Goal: Information Seeking & Learning: Learn about a topic

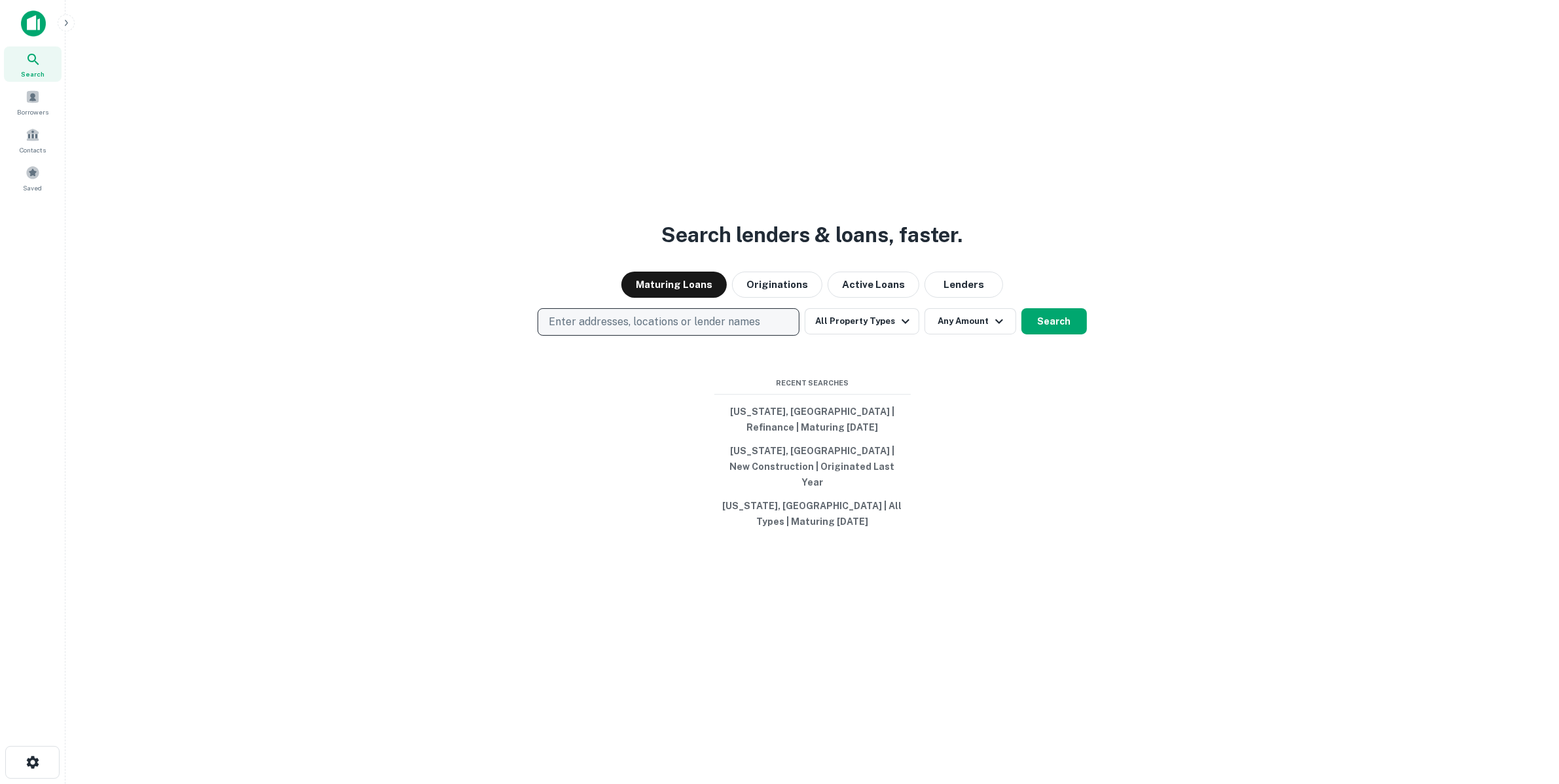
click at [683, 328] on p "Enter addresses, locations or lender names" at bounding box center [654, 322] width 212 height 16
type input "*******"
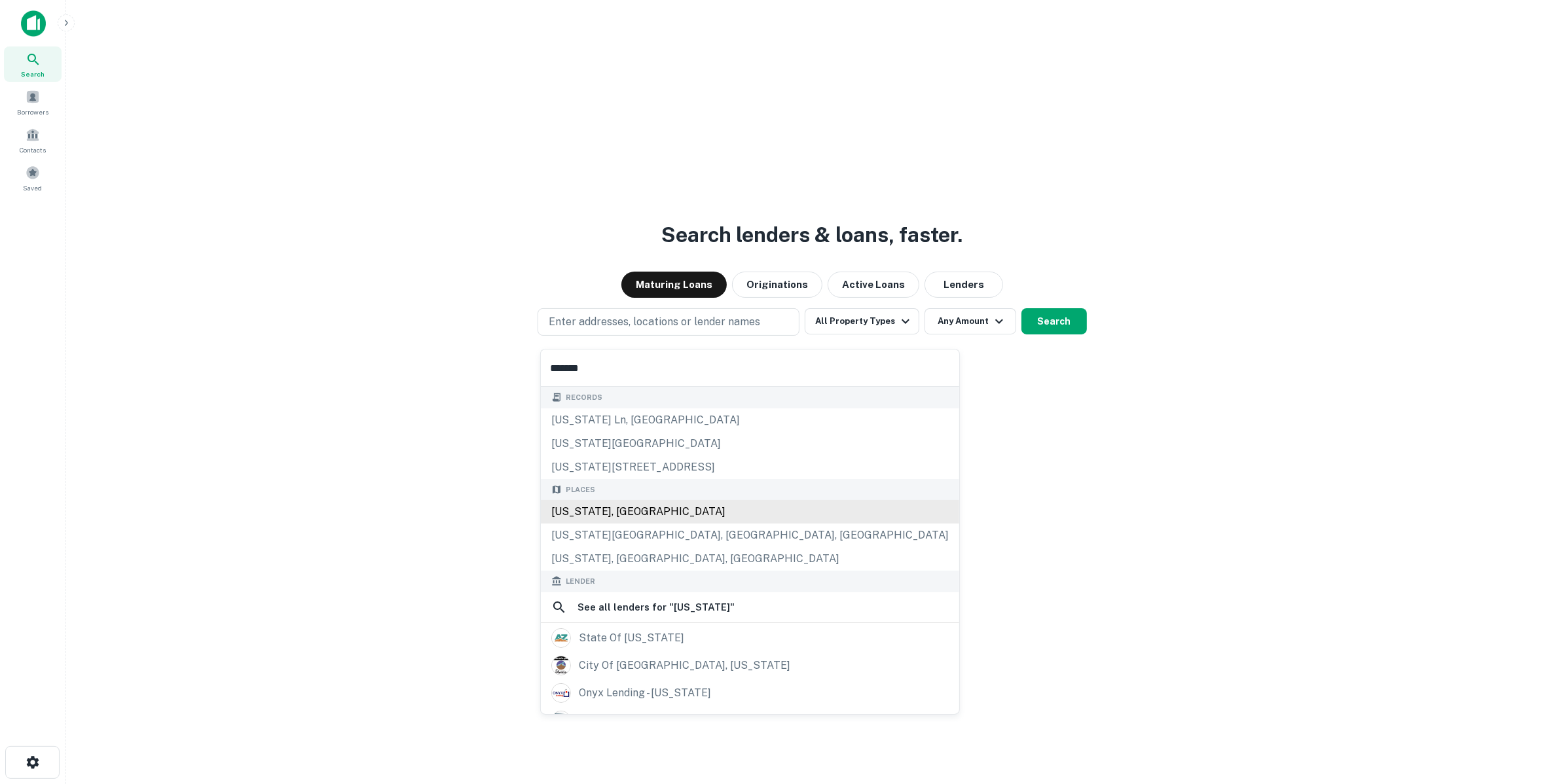
click at [666, 512] on div "Places [US_STATE], [GEOGRAPHIC_DATA] [US_STATE][GEOGRAPHIC_DATA], [GEOGRAPHIC_D…" at bounding box center [750, 525] width 418 height 92
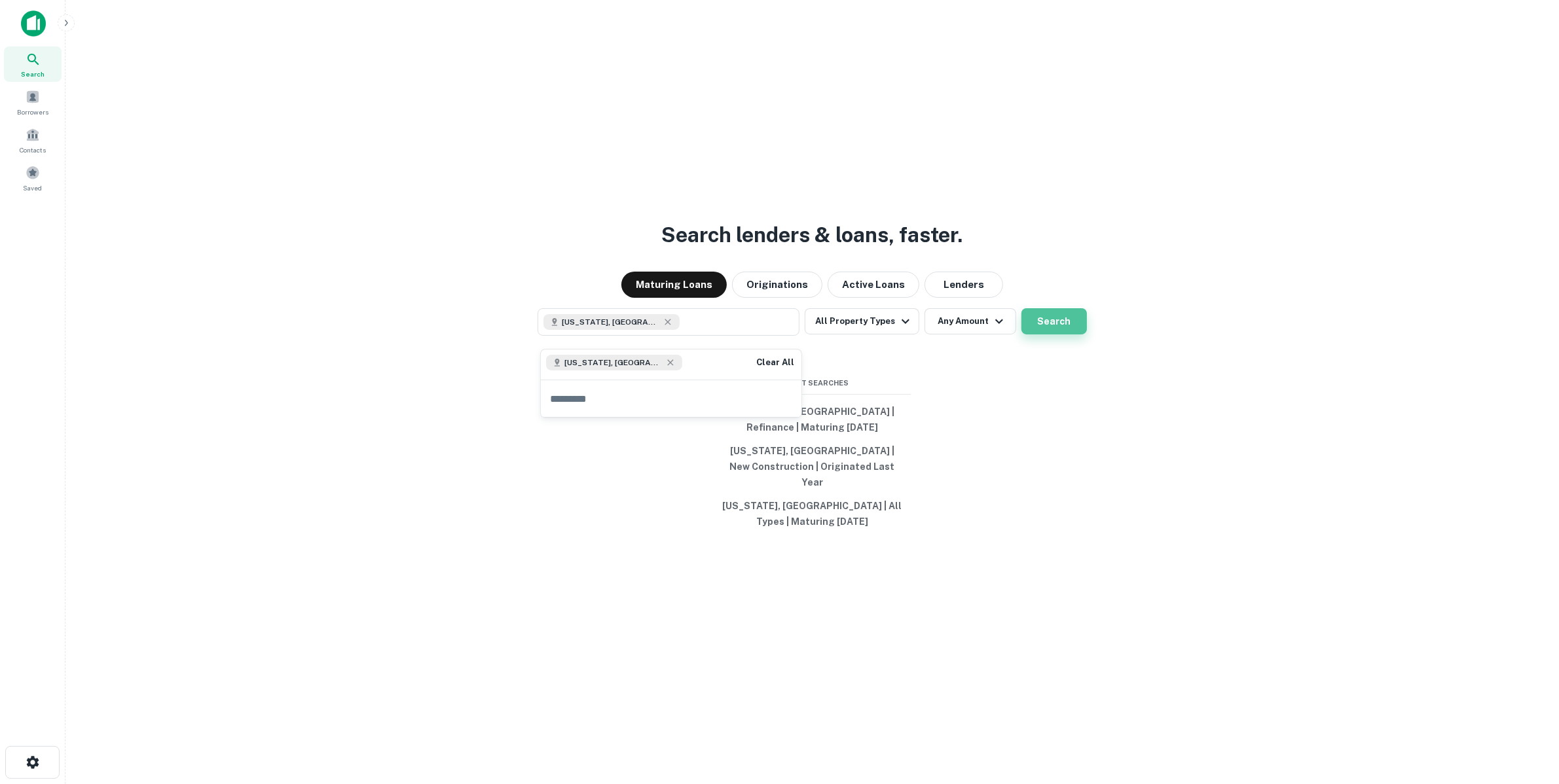
click at [1079, 325] on button "Search" at bounding box center [1054, 322] width 66 height 27
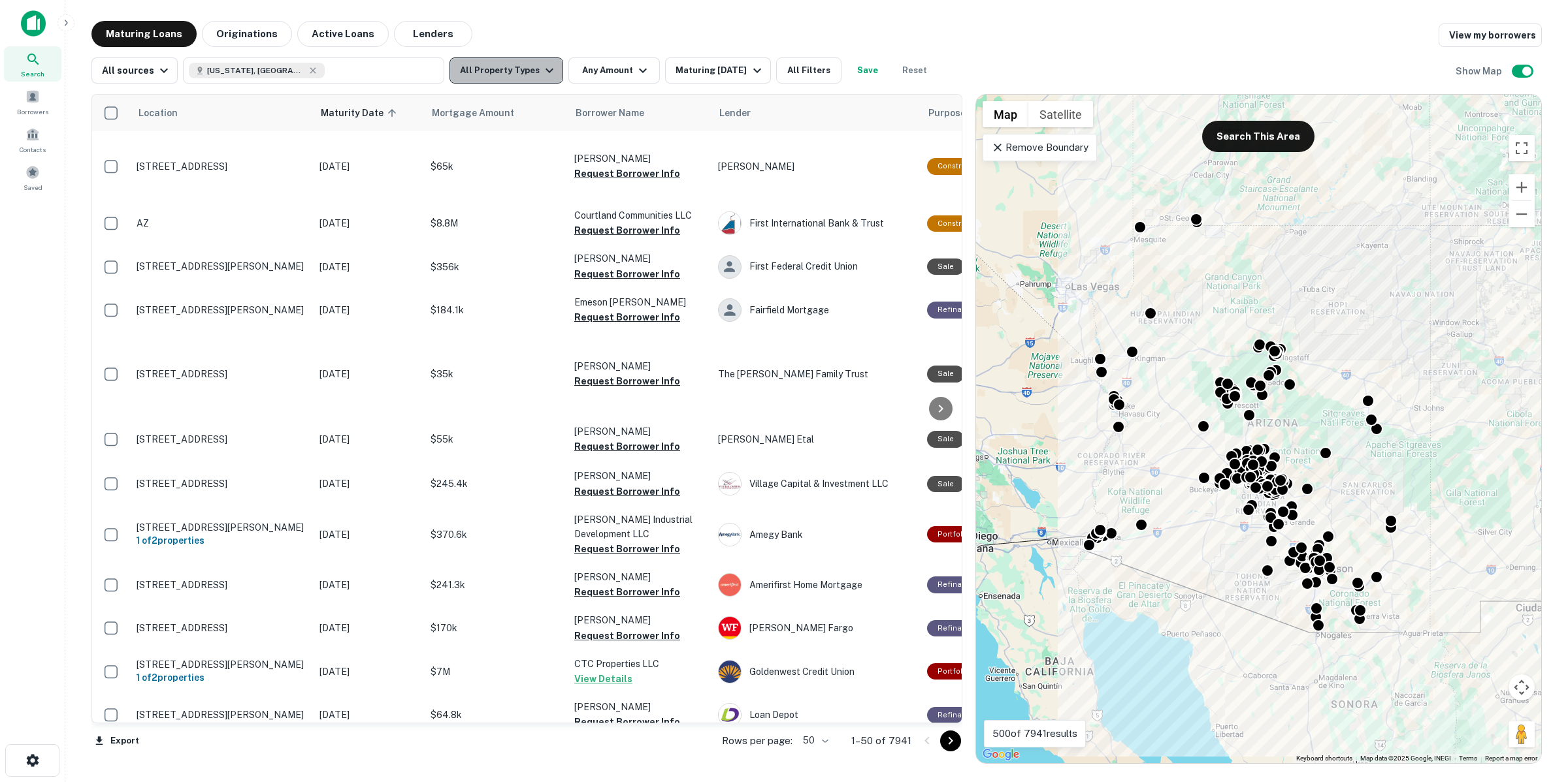
click at [521, 77] on button "All Property Types" at bounding box center [506, 71] width 114 height 26
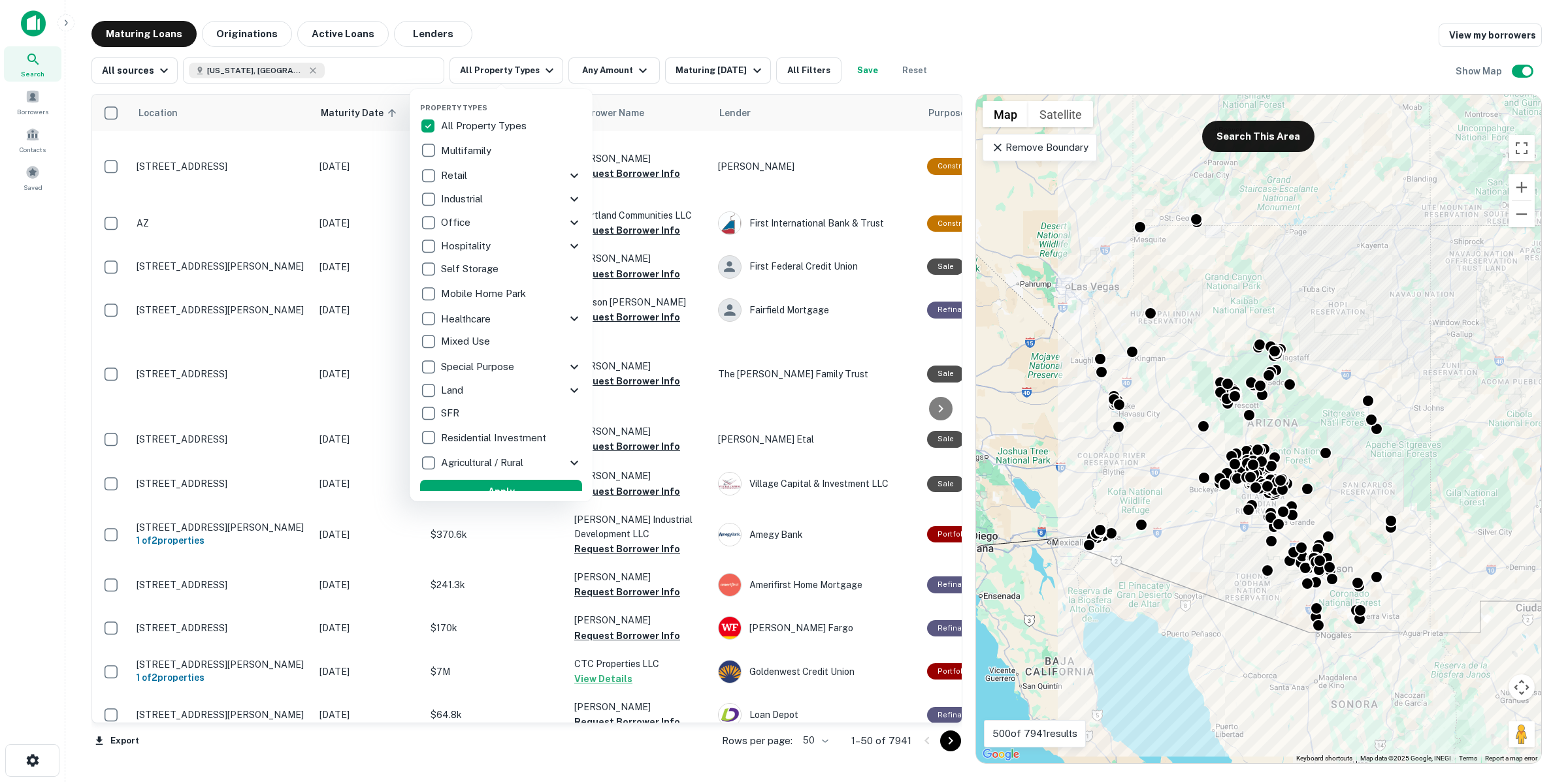
click at [441, 414] on p "SFR" at bounding box center [451, 413] width 21 height 16
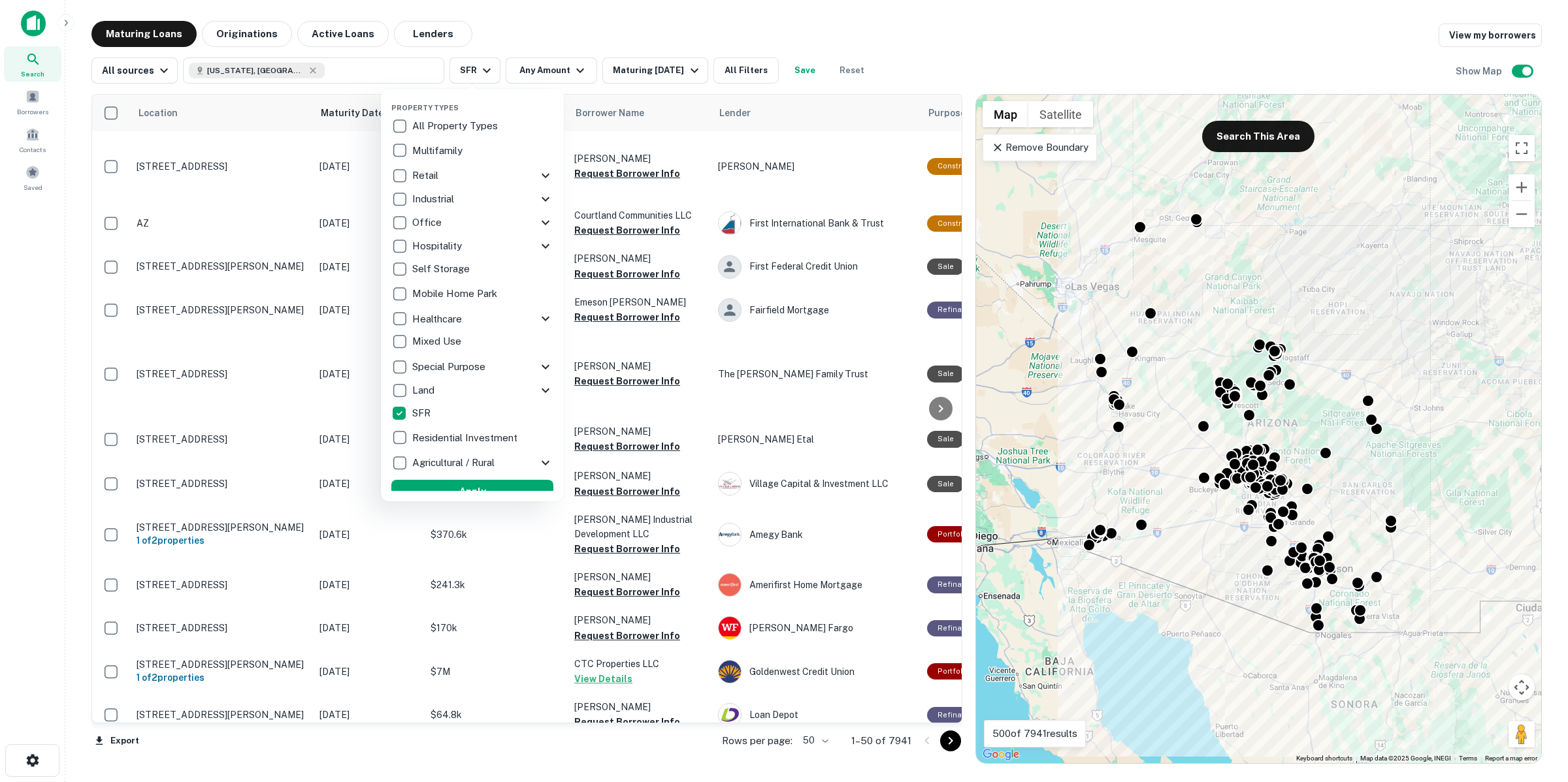
click at [552, 68] on div at bounding box center [784, 391] width 1568 height 782
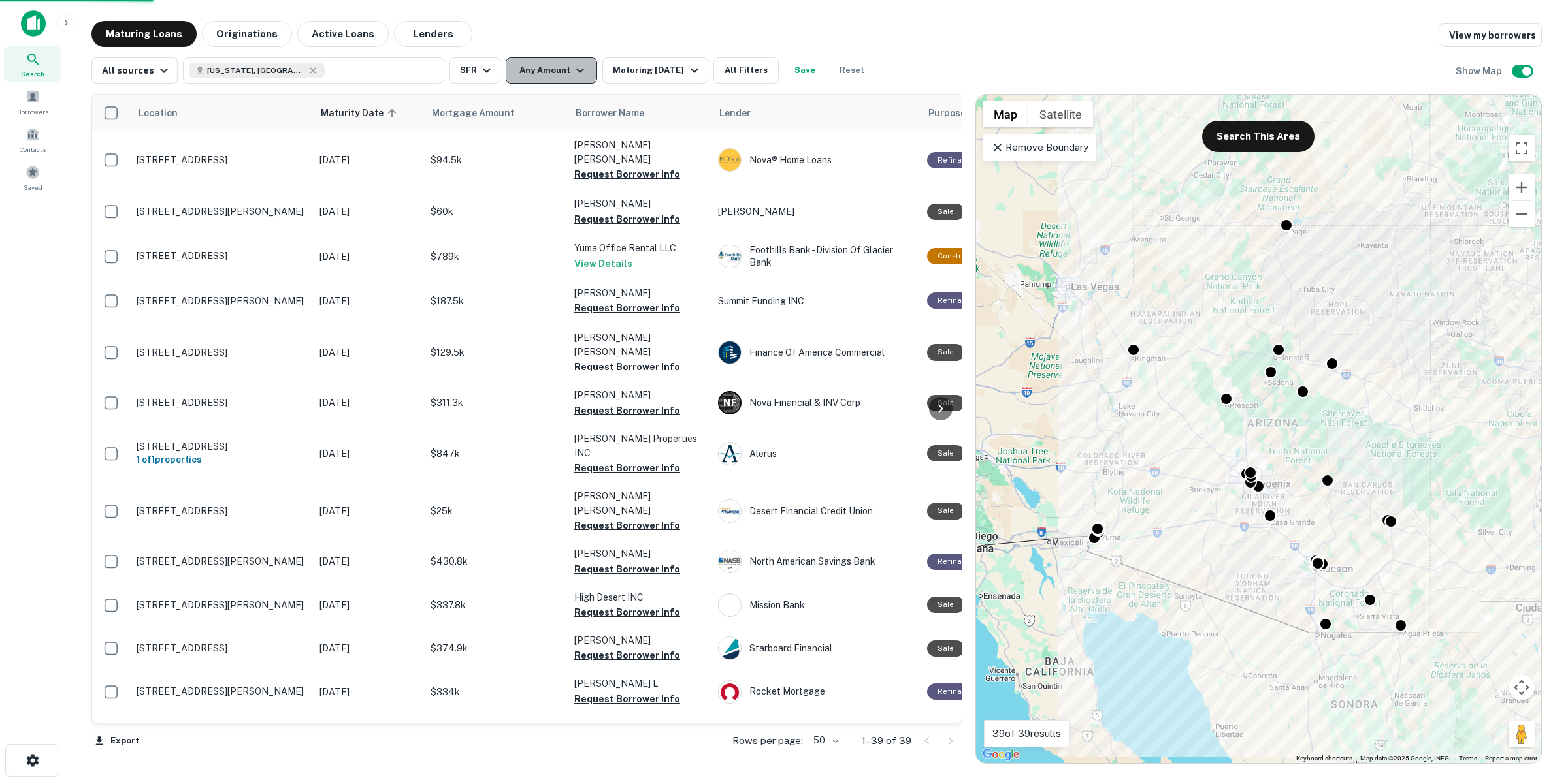
click at [580, 65] on icon "button" at bounding box center [580, 70] width 16 height 16
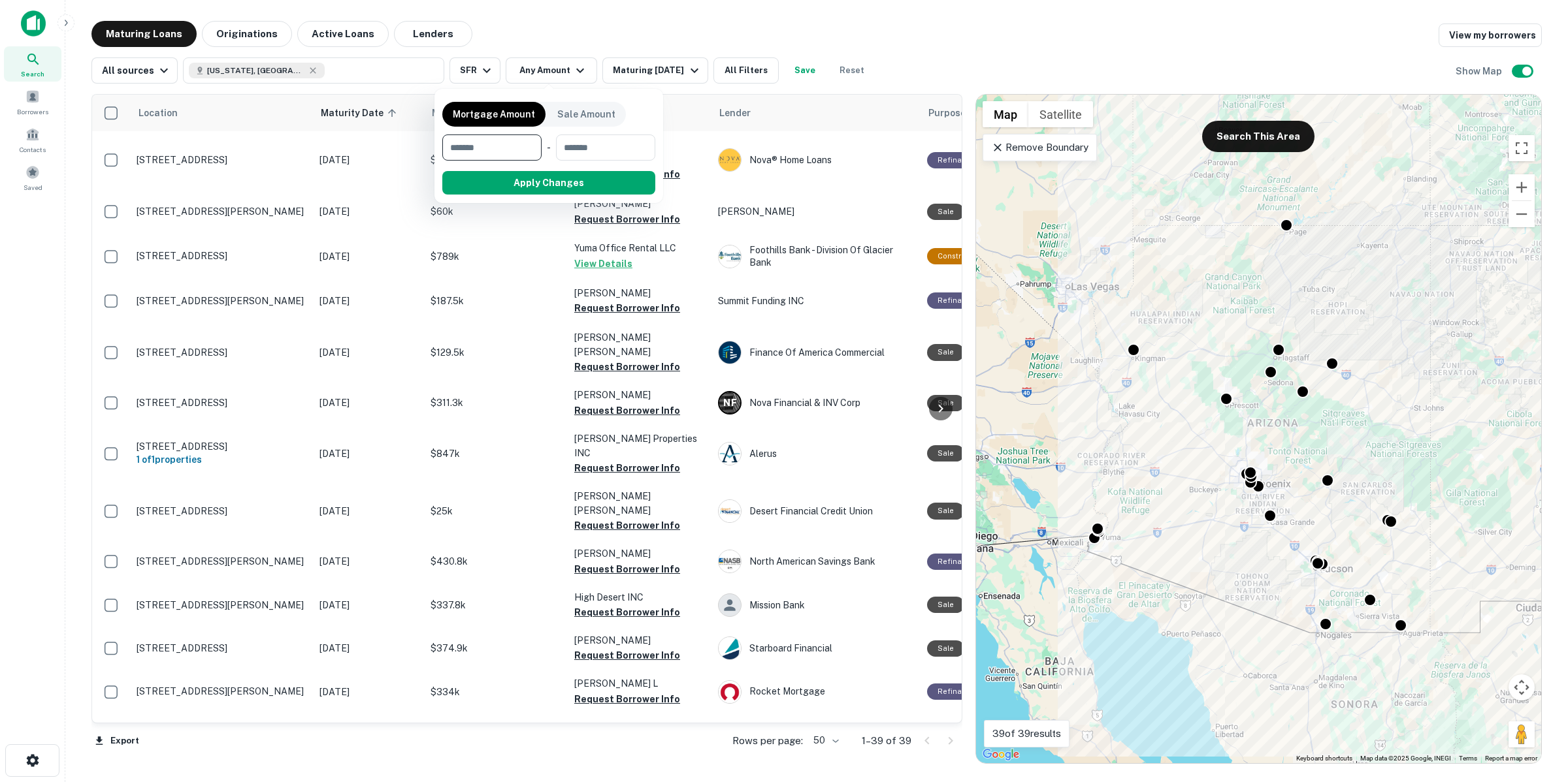
click at [635, 66] on div at bounding box center [784, 391] width 1568 height 782
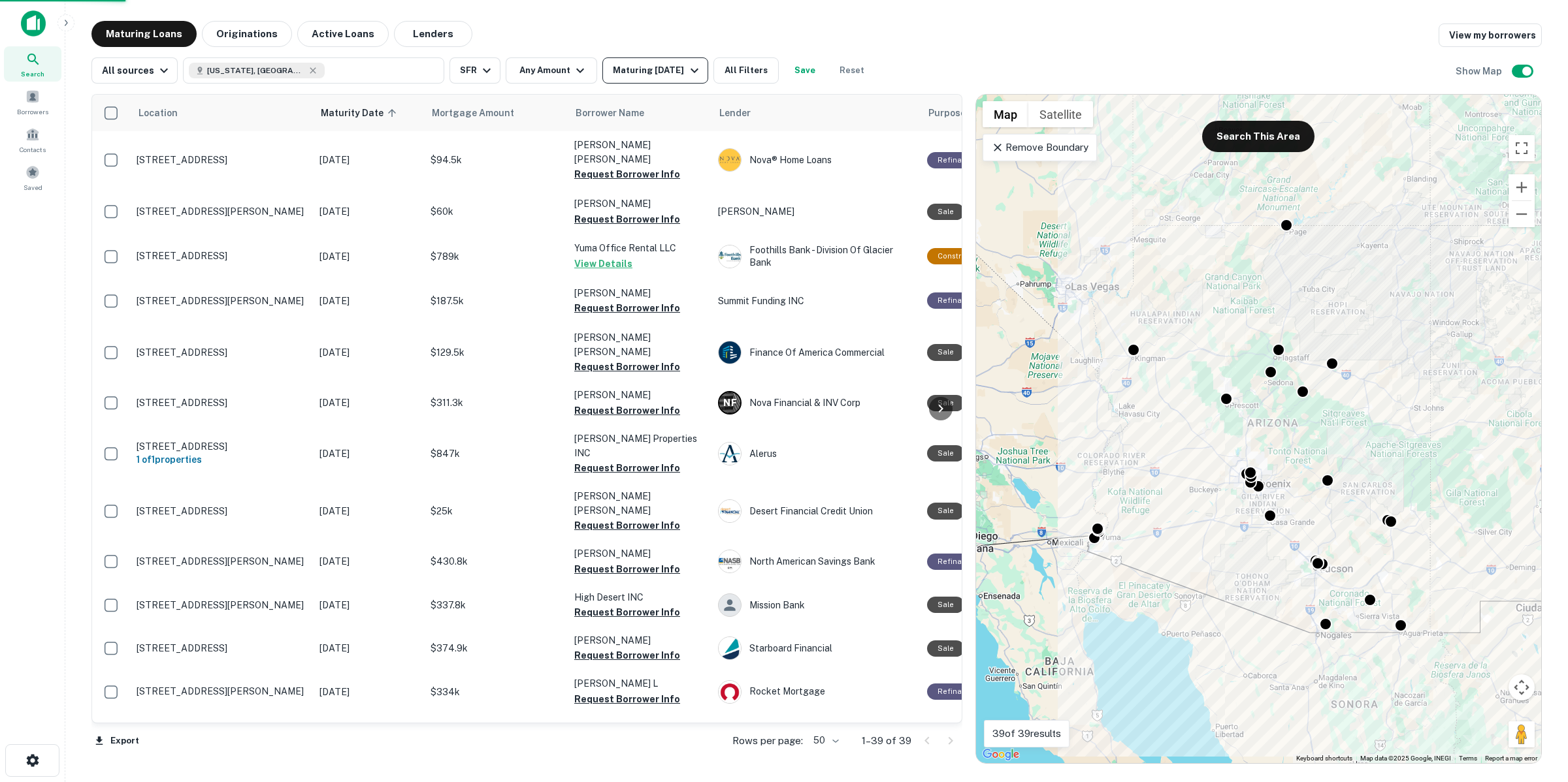
click at [631, 72] on div "Maturing [DATE]" at bounding box center [658, 70] width 89 height 16
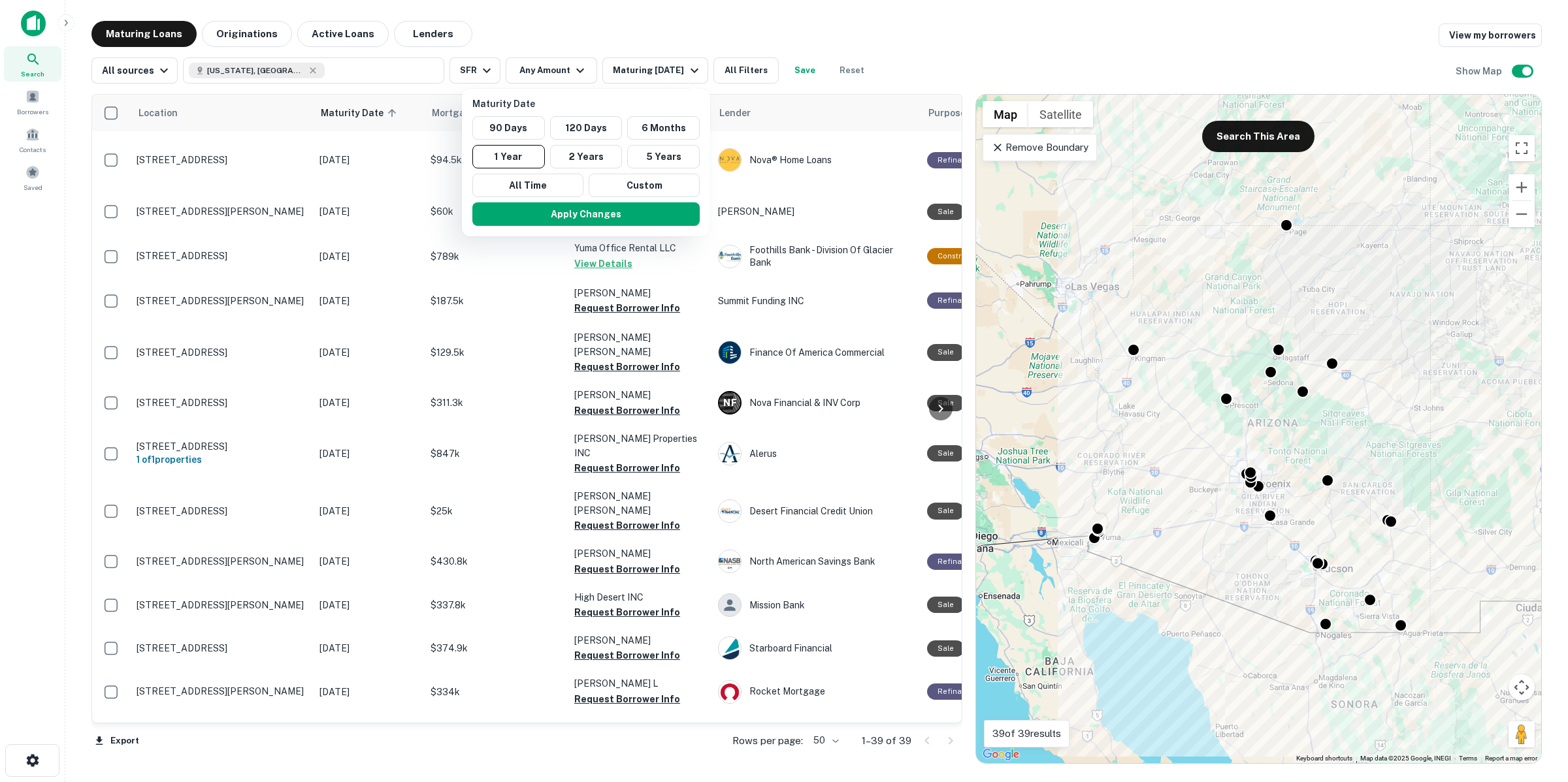
click at [750, 70] on div at bounding box center [784, 391] width 1568 height 782
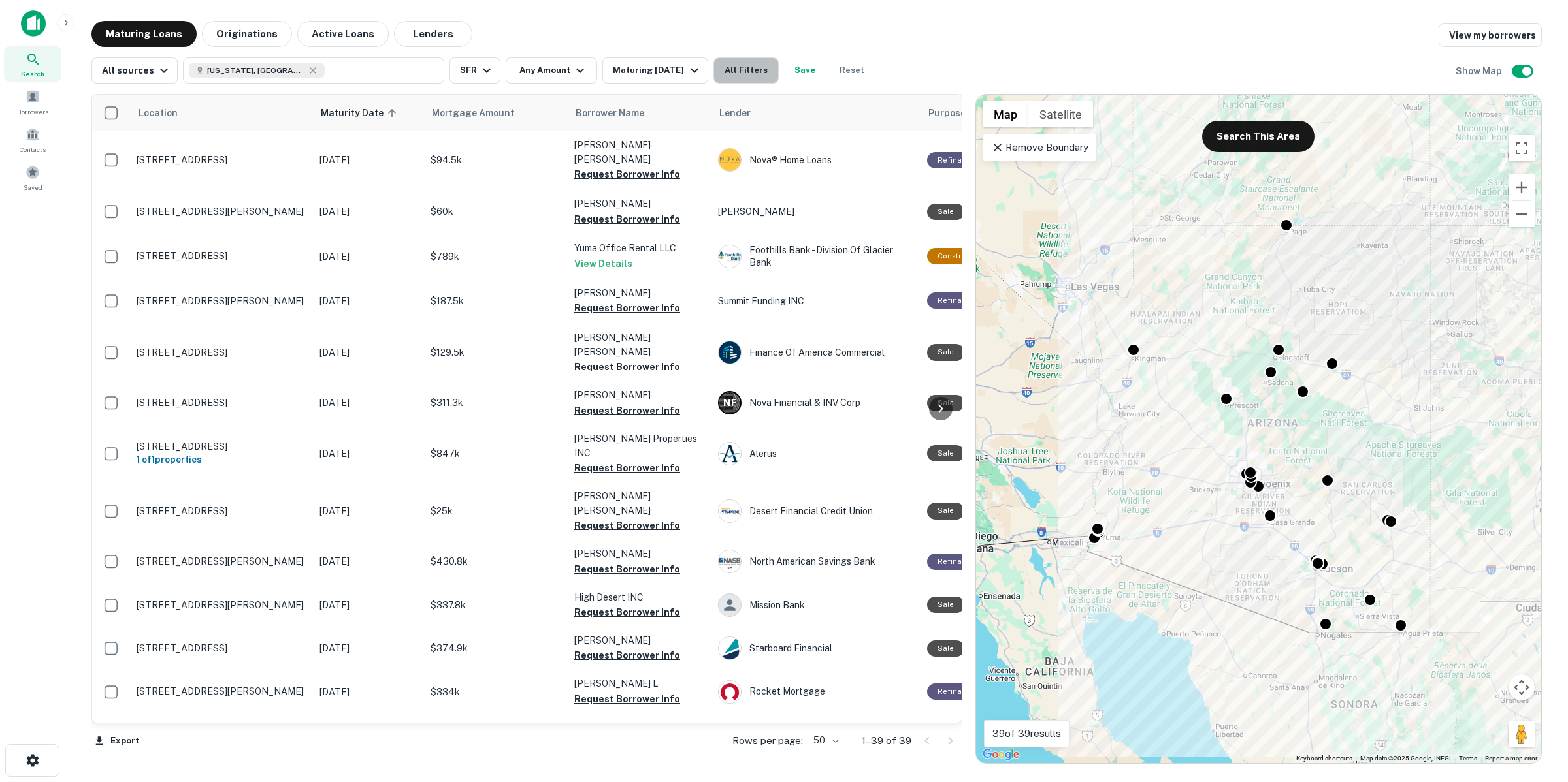
click at [742, 70] on button "All Filters" at bounding box center [746, 71] width 65 height 26
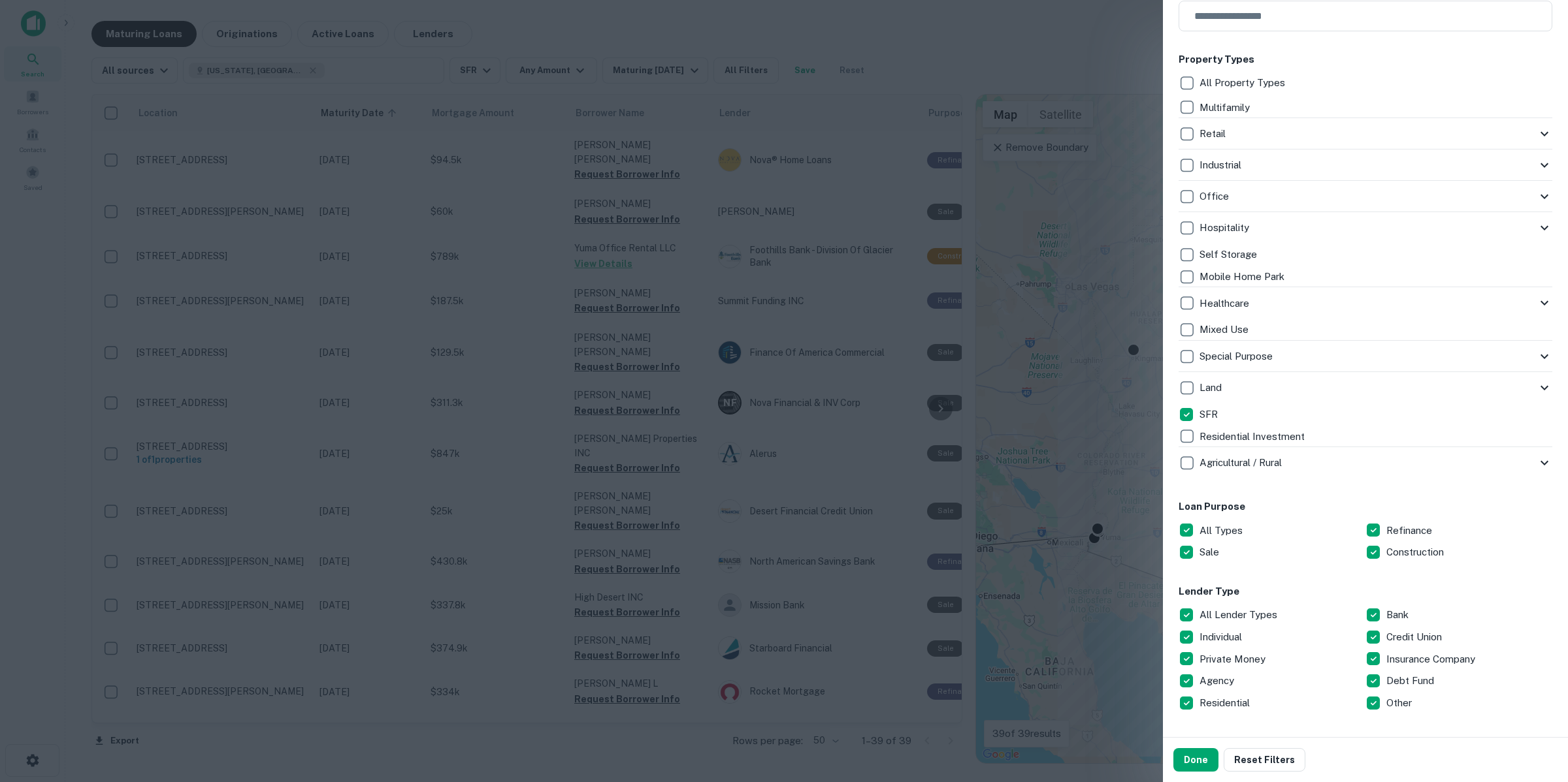
scroll to position [490, 0]
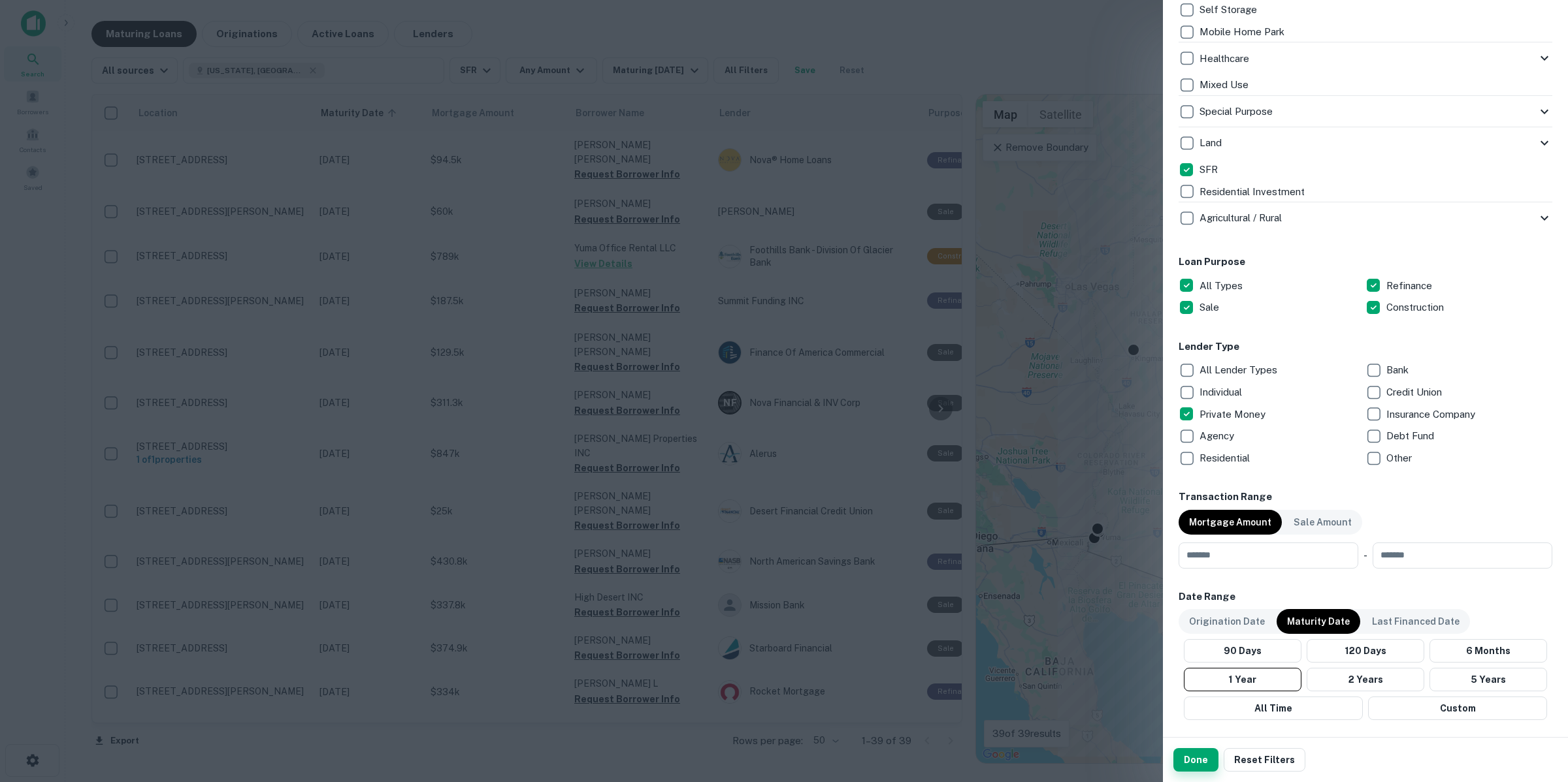
click at [1192, 764] on button "Done" at bounding box center [1195, 760] width 45 height 24
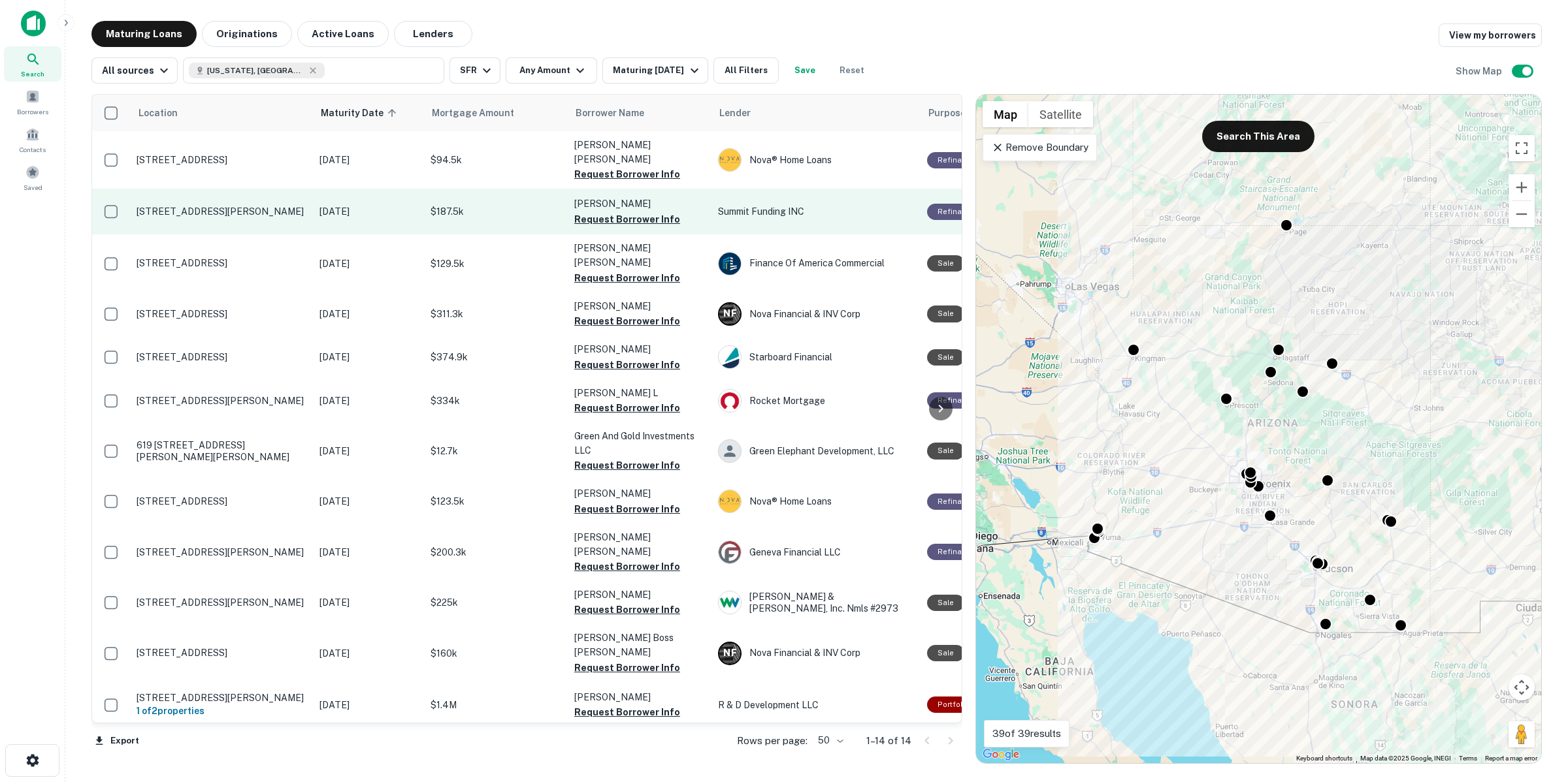
drag, startPoint x: 635, startPoint y: 160, endPoint x: 637, endPoint y: 182, distance: 22.1
click at [635, 166] on button "Request Borrower Info" at bounding box center [627, 174] width 106 height 16
click at [632, 212] on button "Request Borrower Info" at bounding box center [627, 219] width 106 height 16
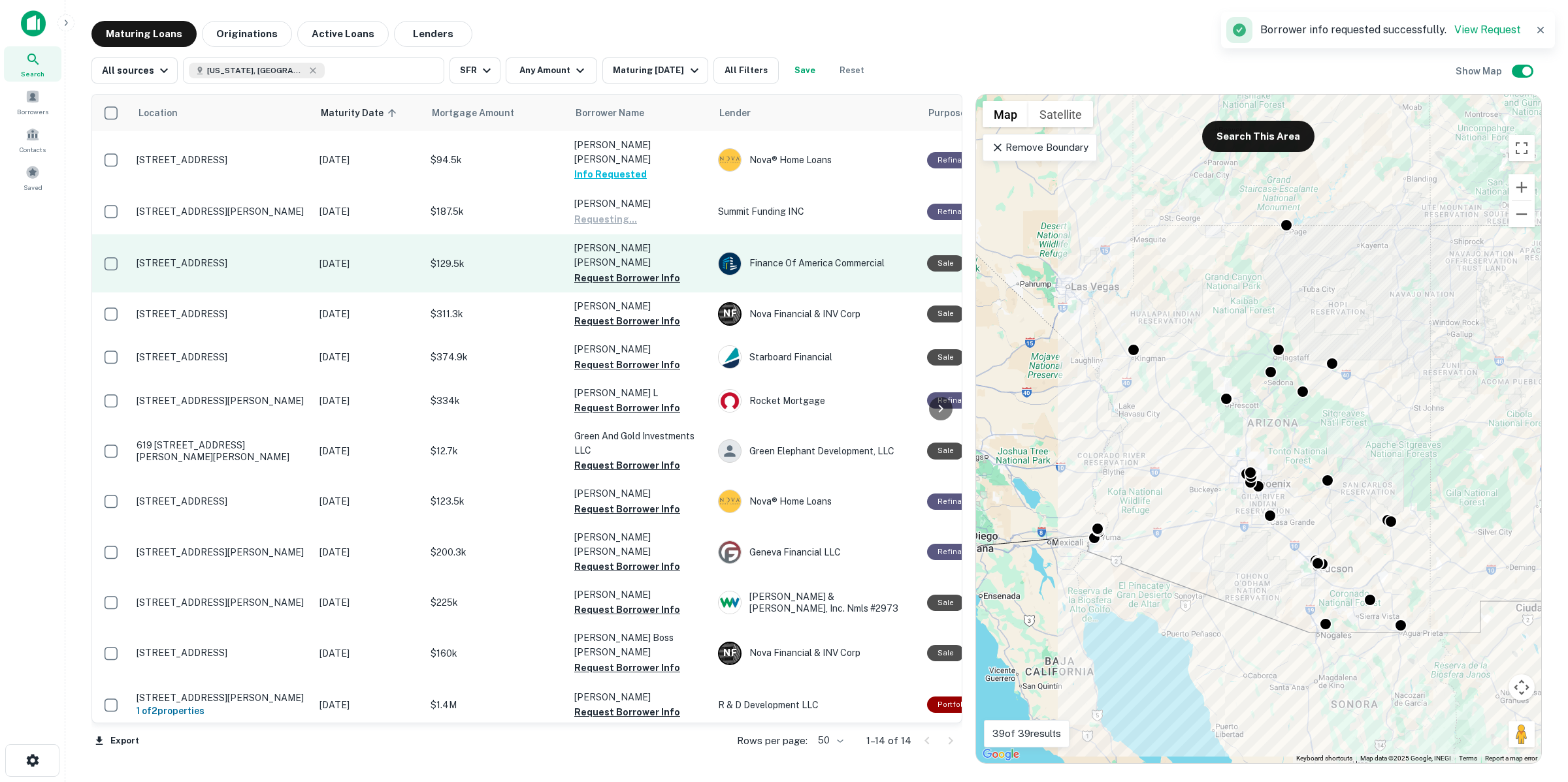
click at [631, 270] on button "Request Borrower Info" at bounding box center [627, 278] width 106 height 16
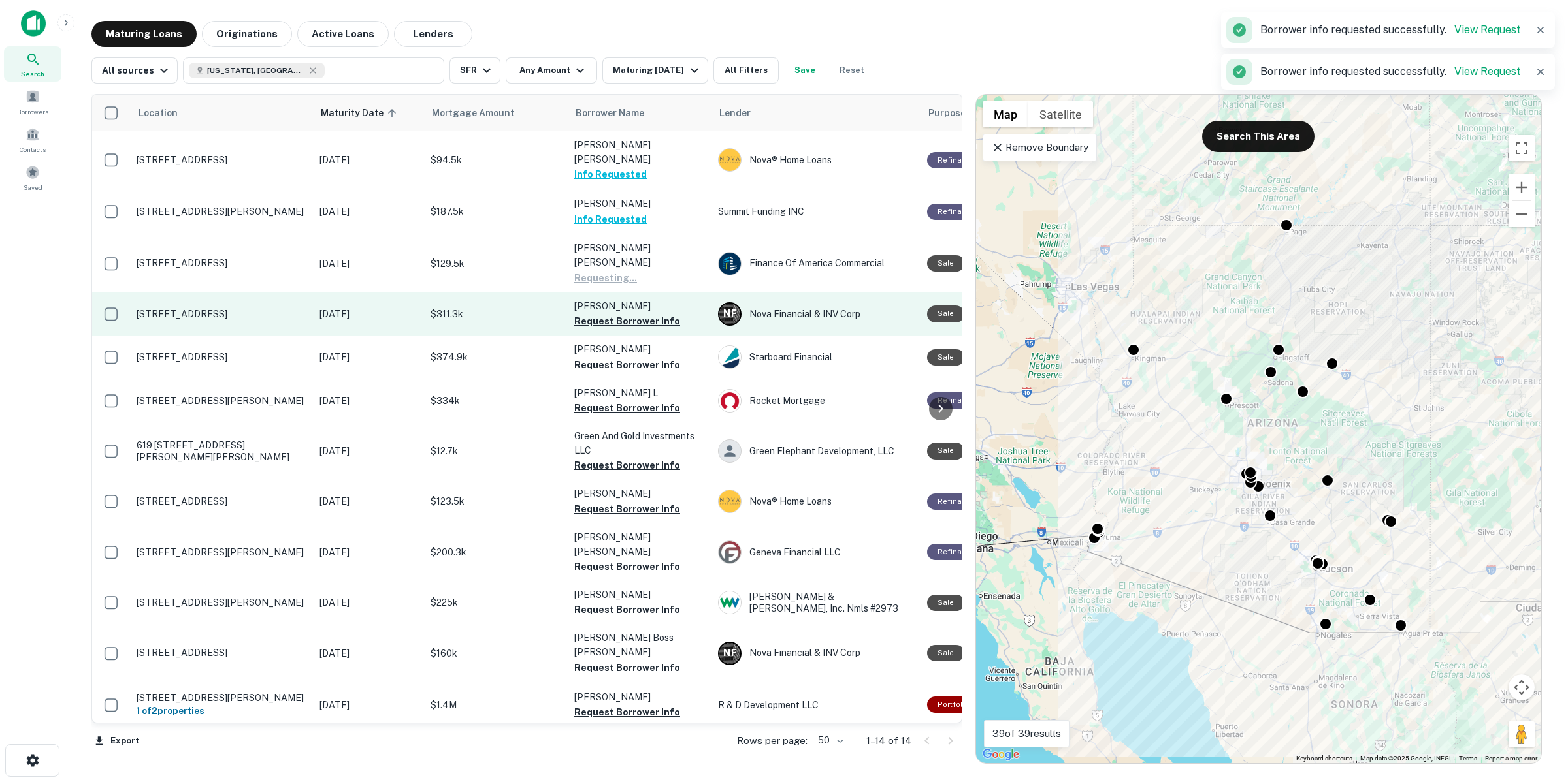
click at [623, 305] on td "[PERSON_NAME] Request Borrower Info" at bounding box center [639, 314] width 143 height 43
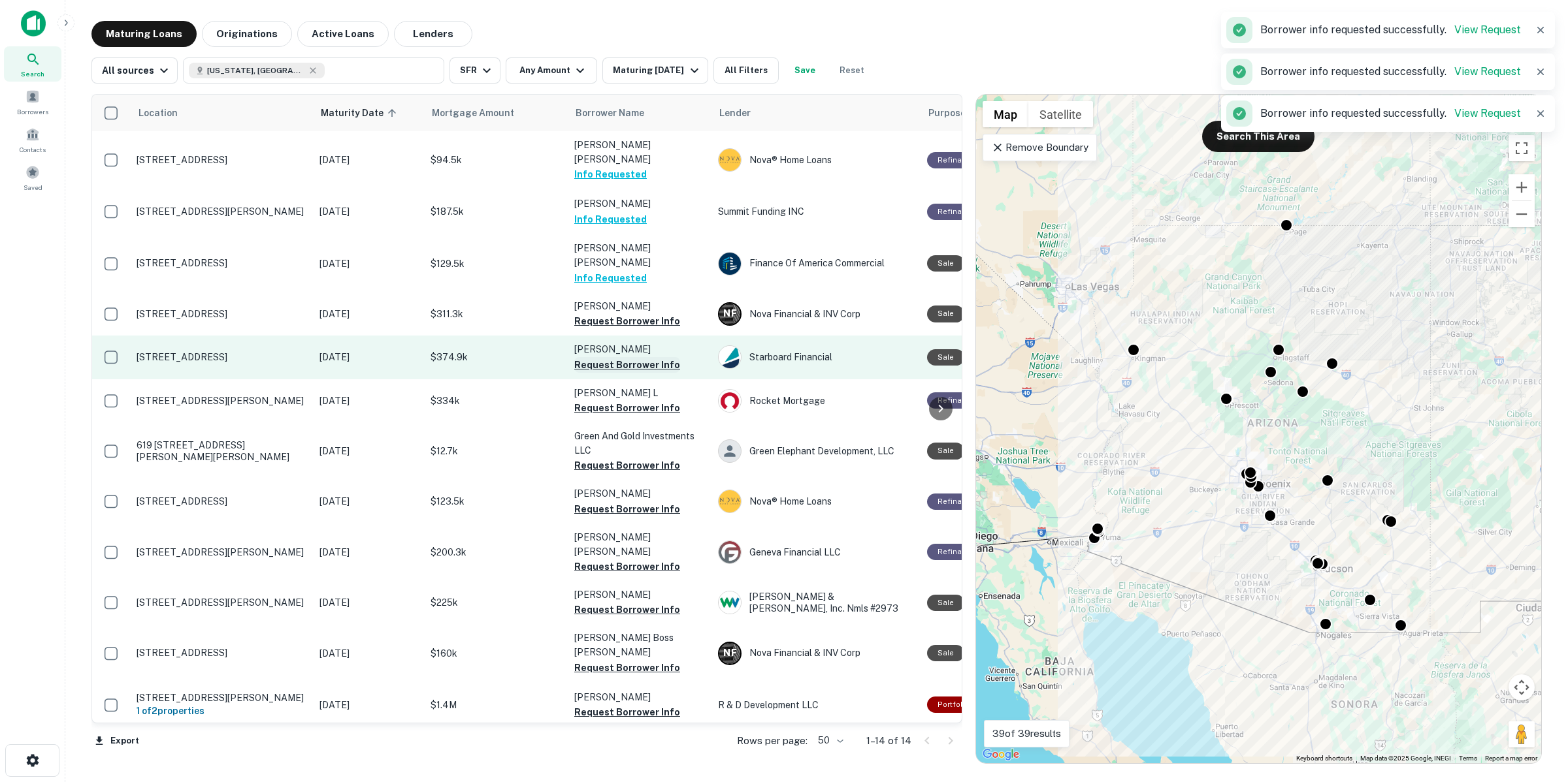
click at [632, 357] on button "Request Borrower Info" at bounding box center [627, 365] width 106 height 16
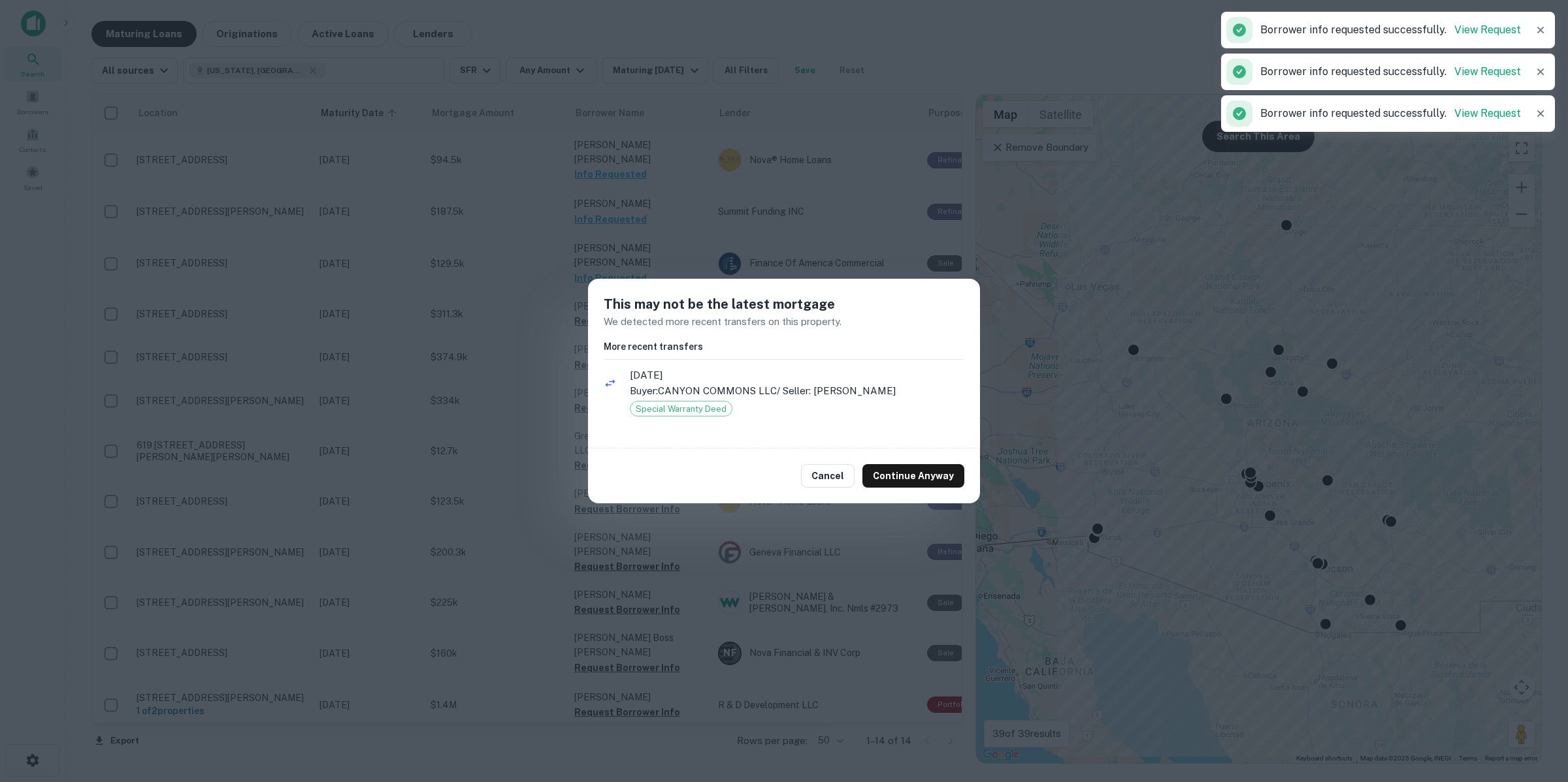
click at [887, 455] on div "Cancel Continue Anyway" at bounding box center [784, 476] width 392 height 55
drag, startPoint x: 906, startPoint y: 482, endPoint x: 901, endPoint y: 471, distance: 12.1
click at [906, 480] on button "Continue Anyway" at bounding box center [913, 476] width 102 height 24
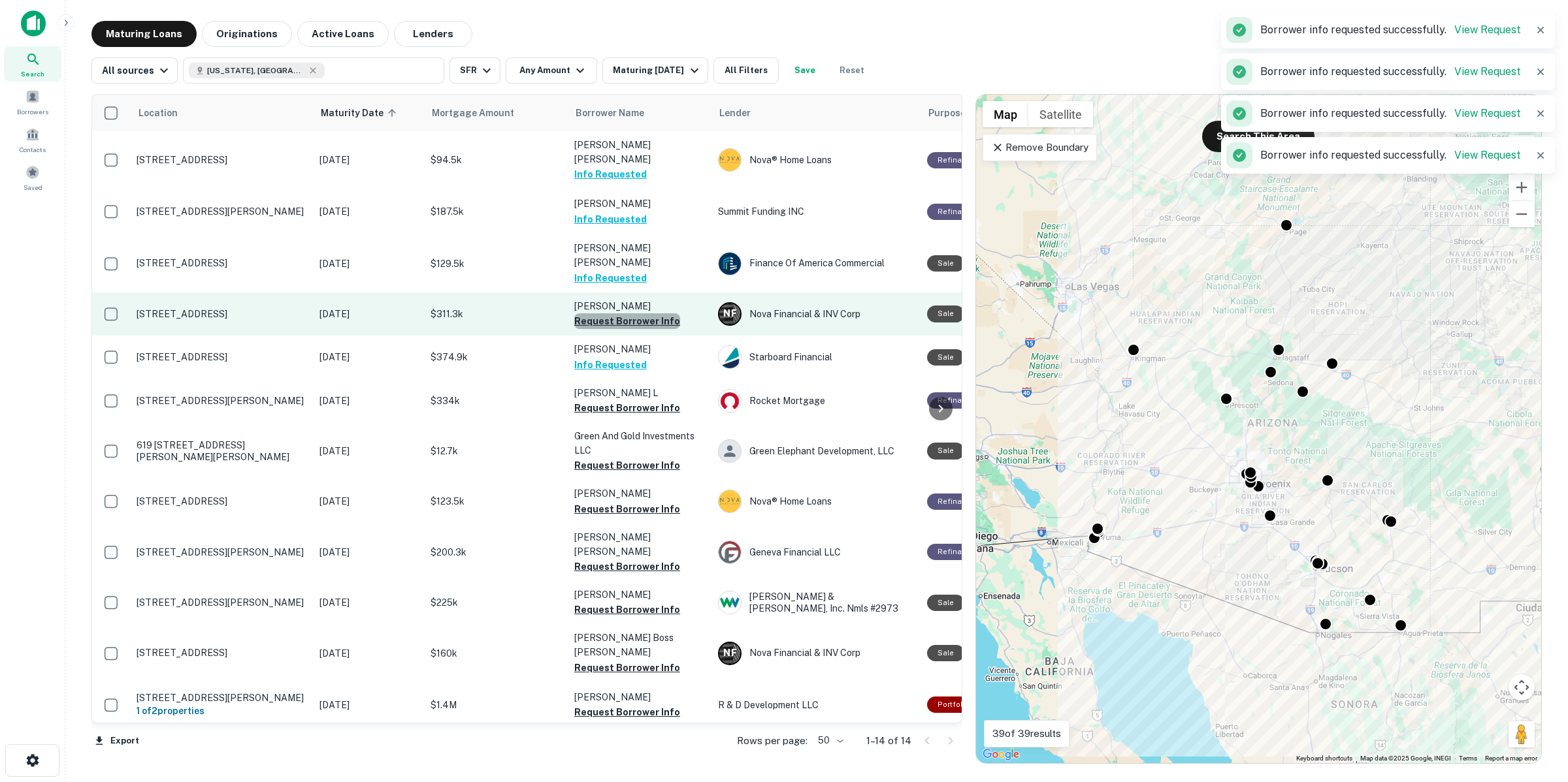
click at [646, 313] on button "Request Borrower Info" at bounding box center [627, 321] width 106 height 16
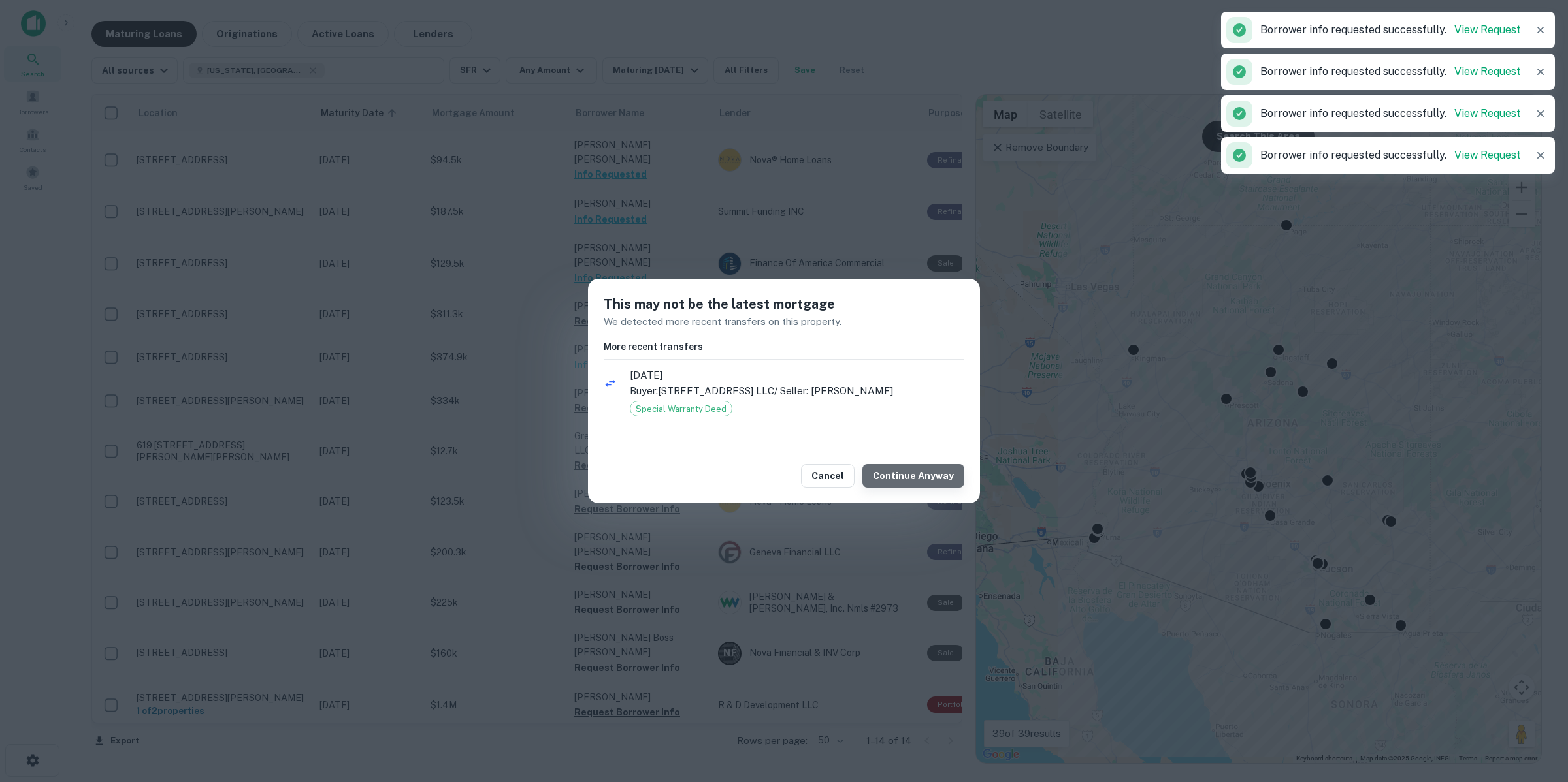
click at [924, 471] on button "Continue Anyway" at bounding box center [913, 476] width 102 height 24
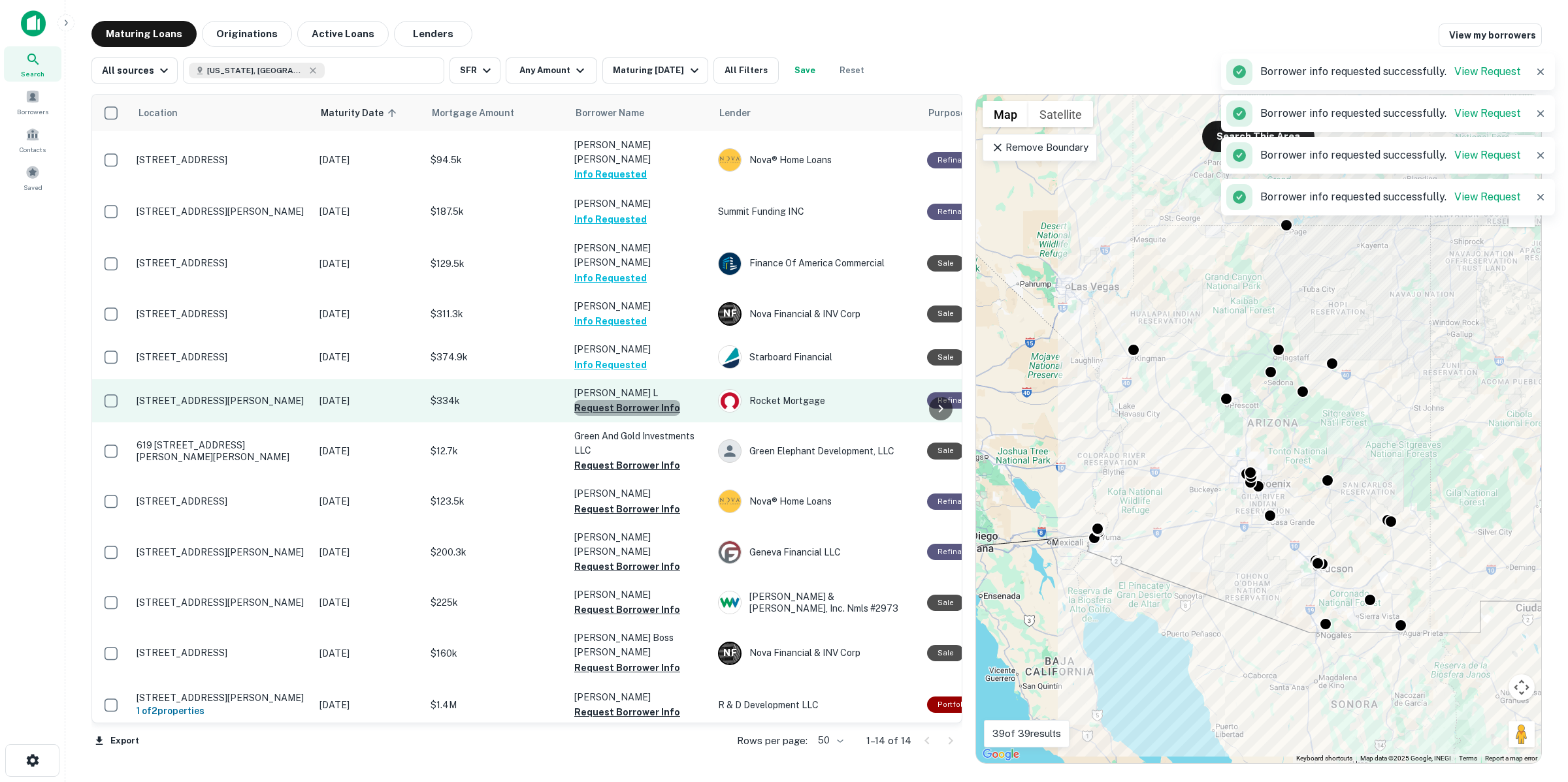
drag, startPoint x: 651, startPoint y: 373, endPoint x: 657, endPoint y: 374, distance: 6.1
click at [651, 400] on button "Request Borrower Info" at bounding box center [627, 408] width 106 height 16
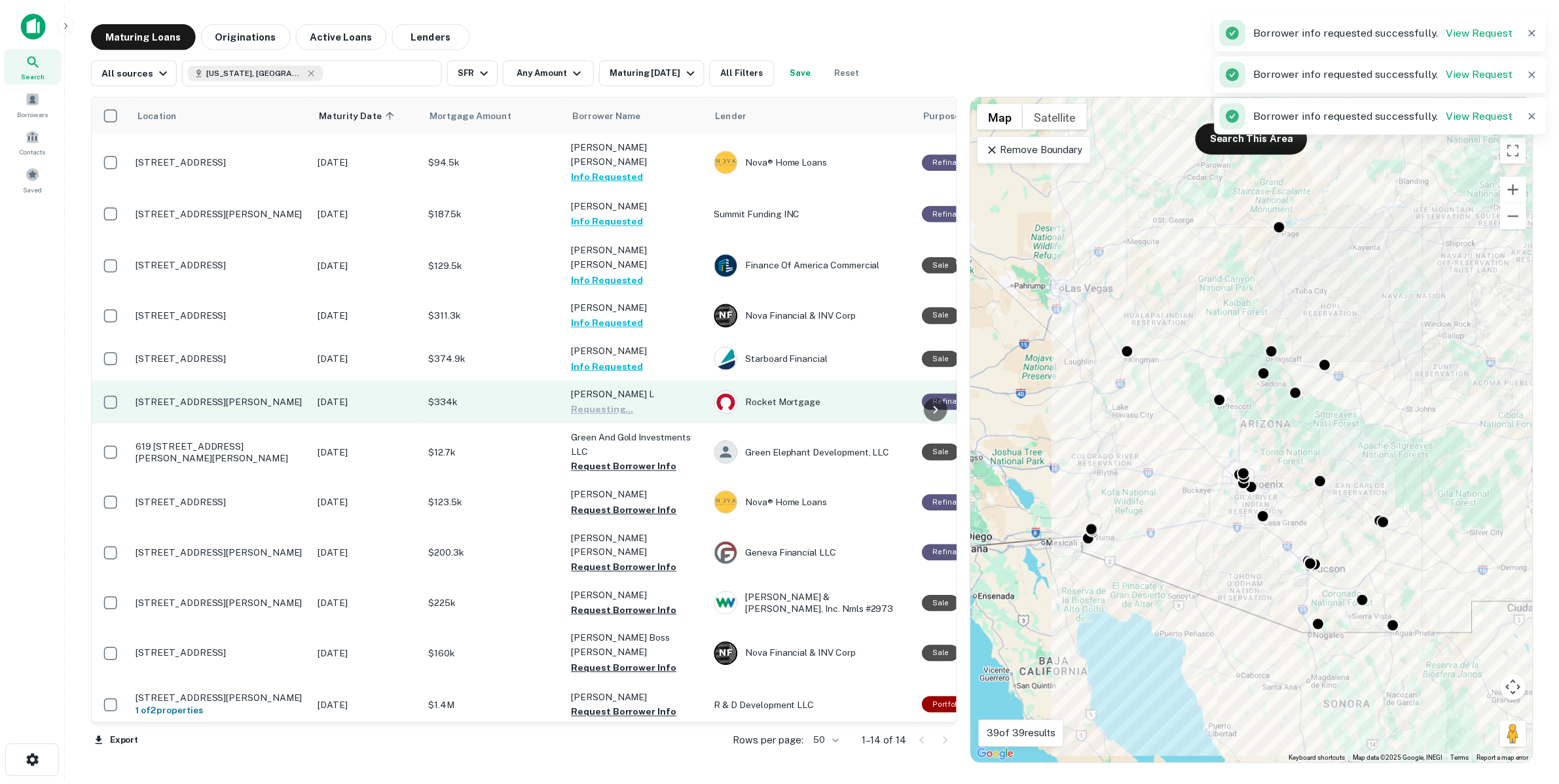
scroll to position [43, 0]
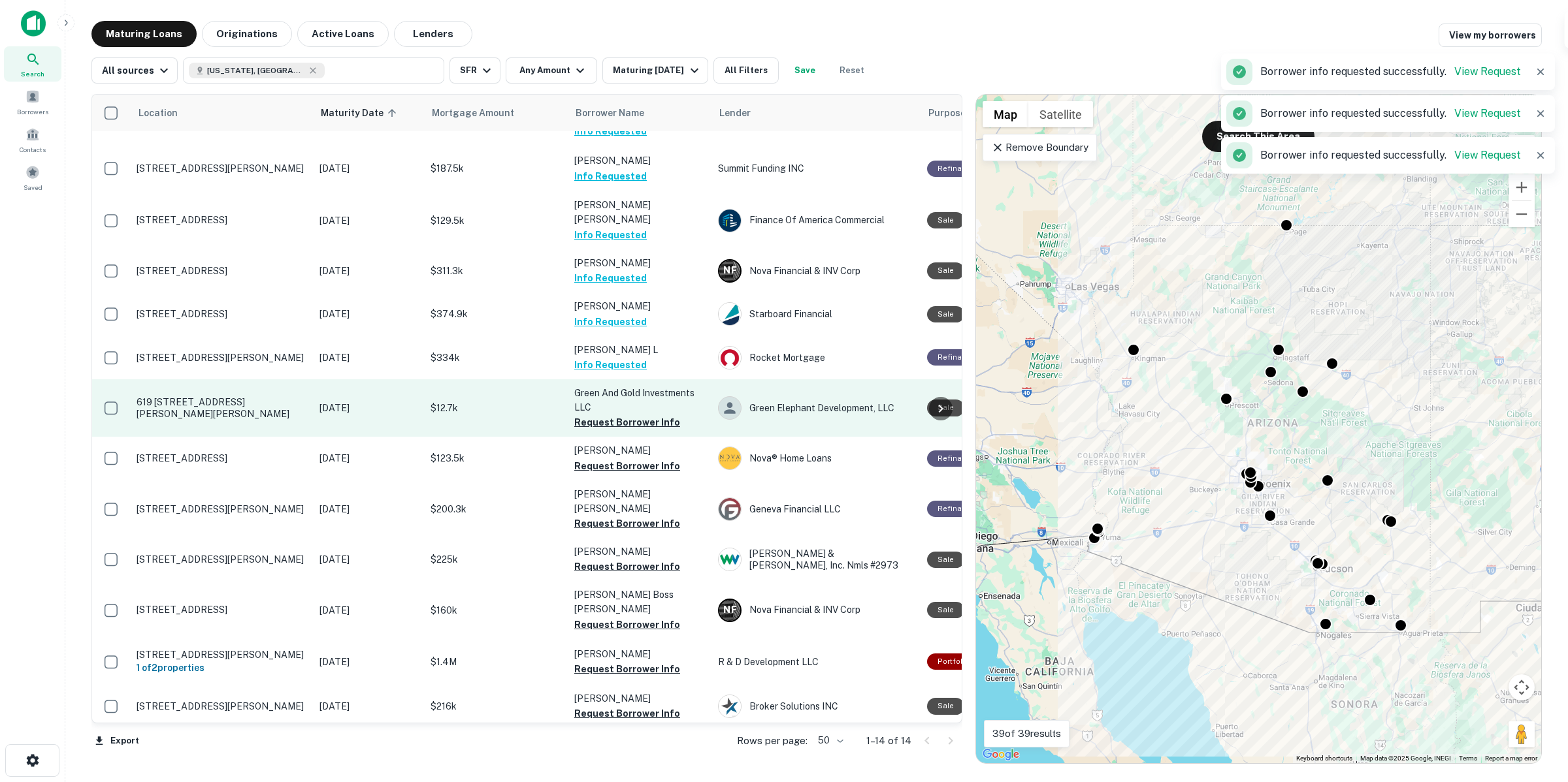
click at [641, 386] on p "Green And Gold Investments LLC" at bounding box center [639, 400] width 131 height 29
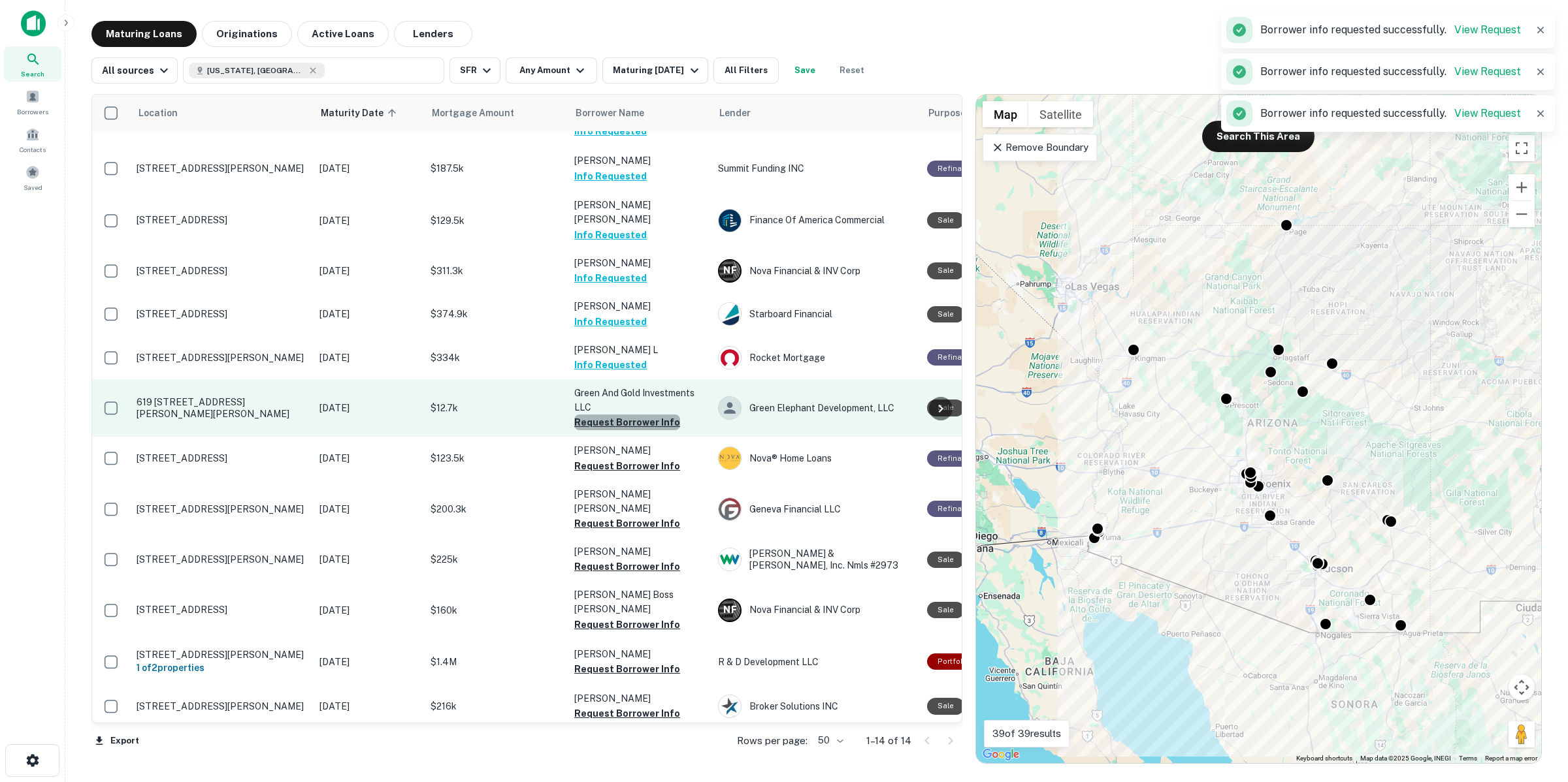
click at [644, 414] on button "Request Borrower Info" at bounding box center [627, 422] width 106 height 16
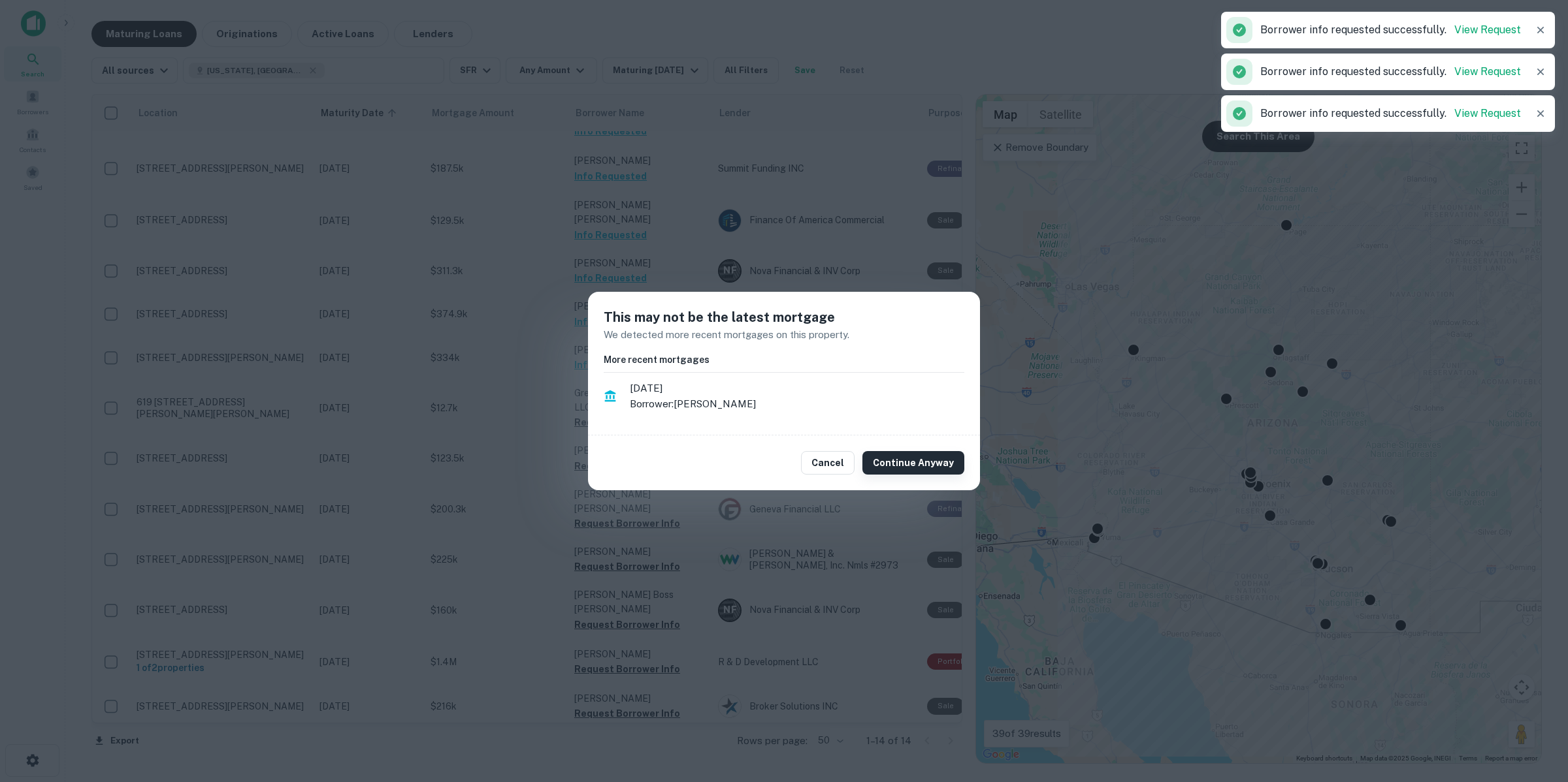
drag, startPoint x: 895, startPoint y: 474, endPoint x: 913, endPoint y: 470, distance: 18.4
click at [908, 471] on button "Continue Anyway" at bounding box center [913, 463] width 102 height 24
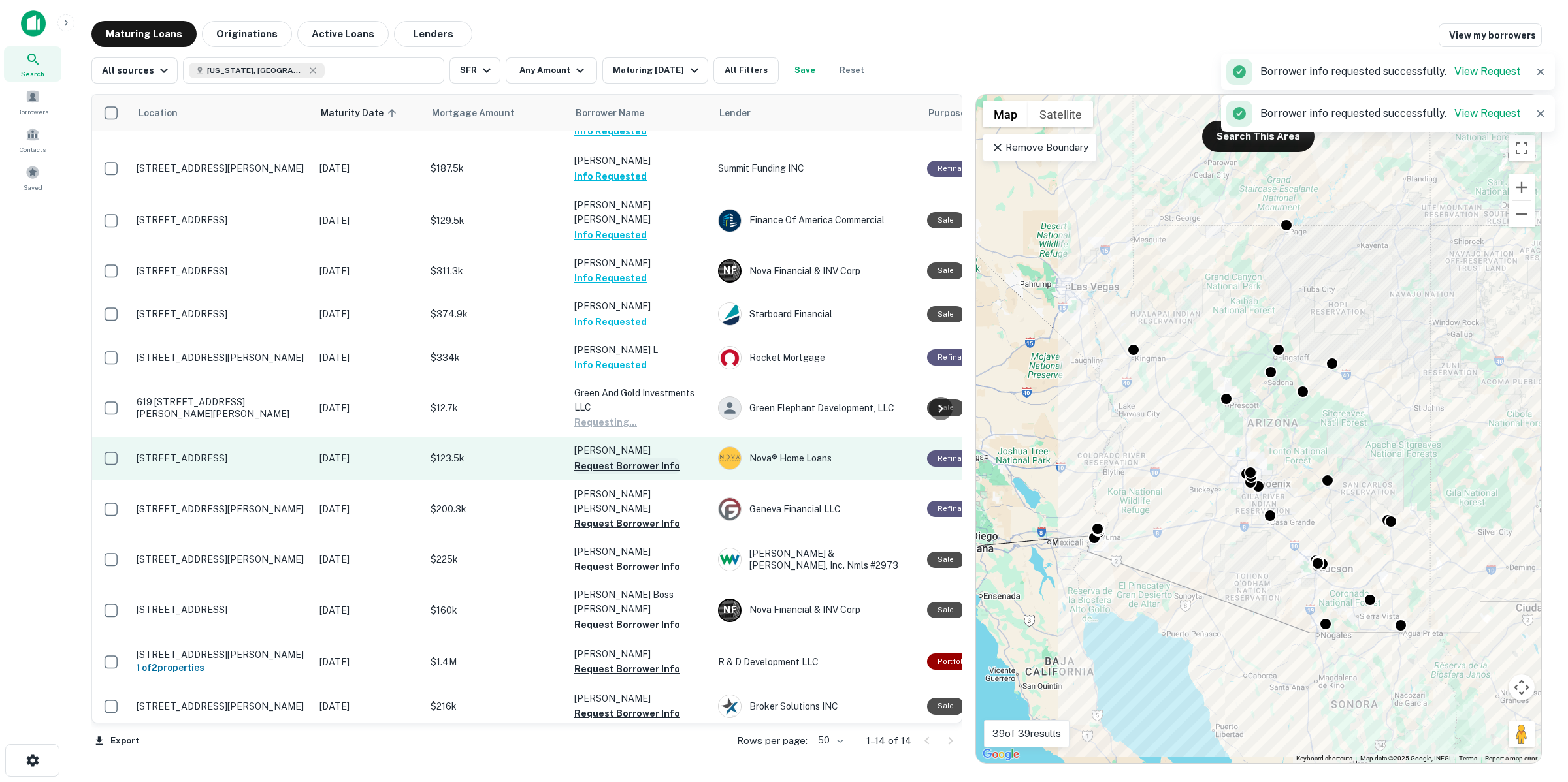
click at [660, 458] on button "Request Borrower Info" at bounding box center [627, 466] width 106 height 16
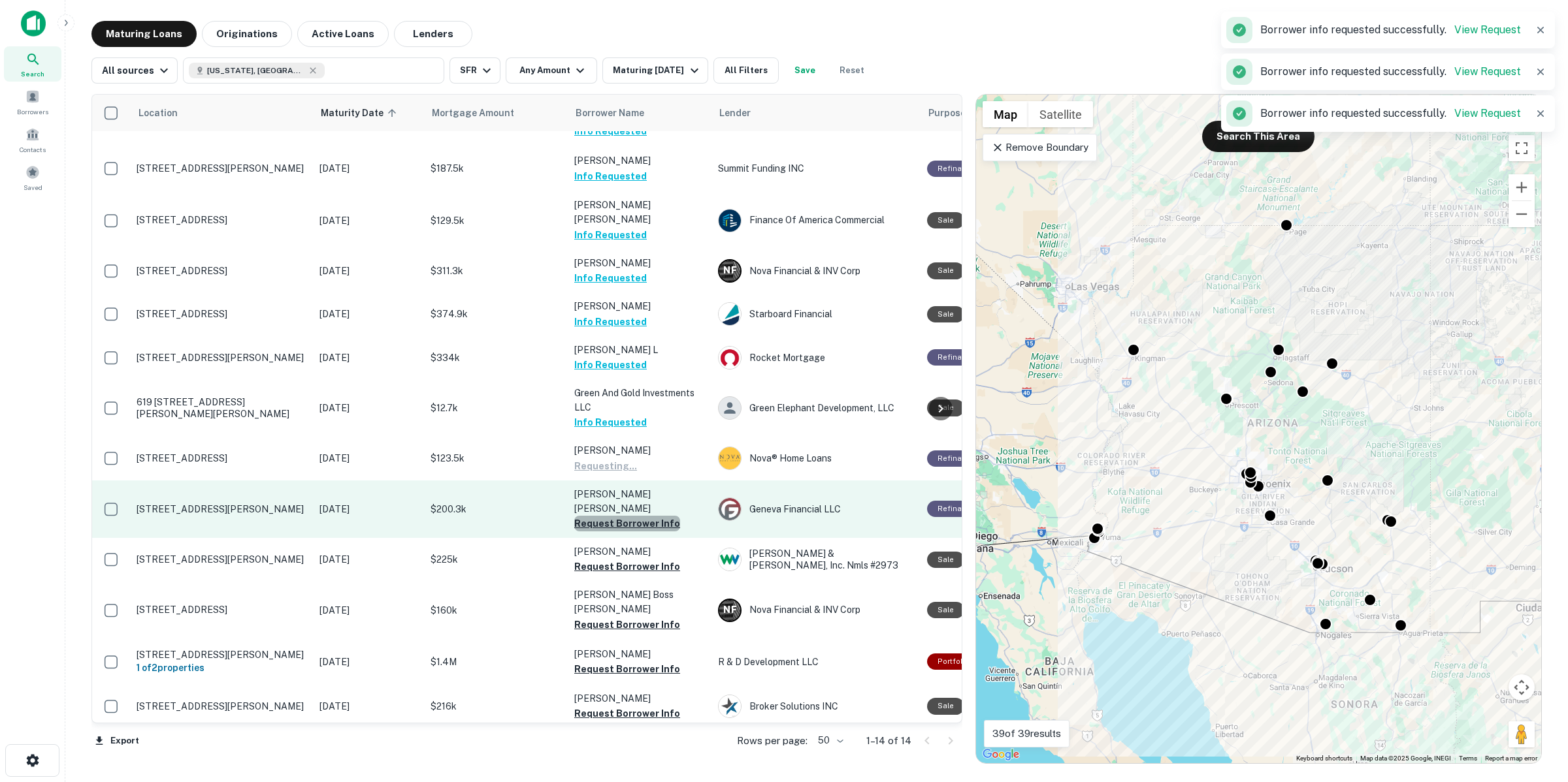
click at [654, 516] on button "Request Borrower Info" at bounding box center [627, 524] width 106 height 16
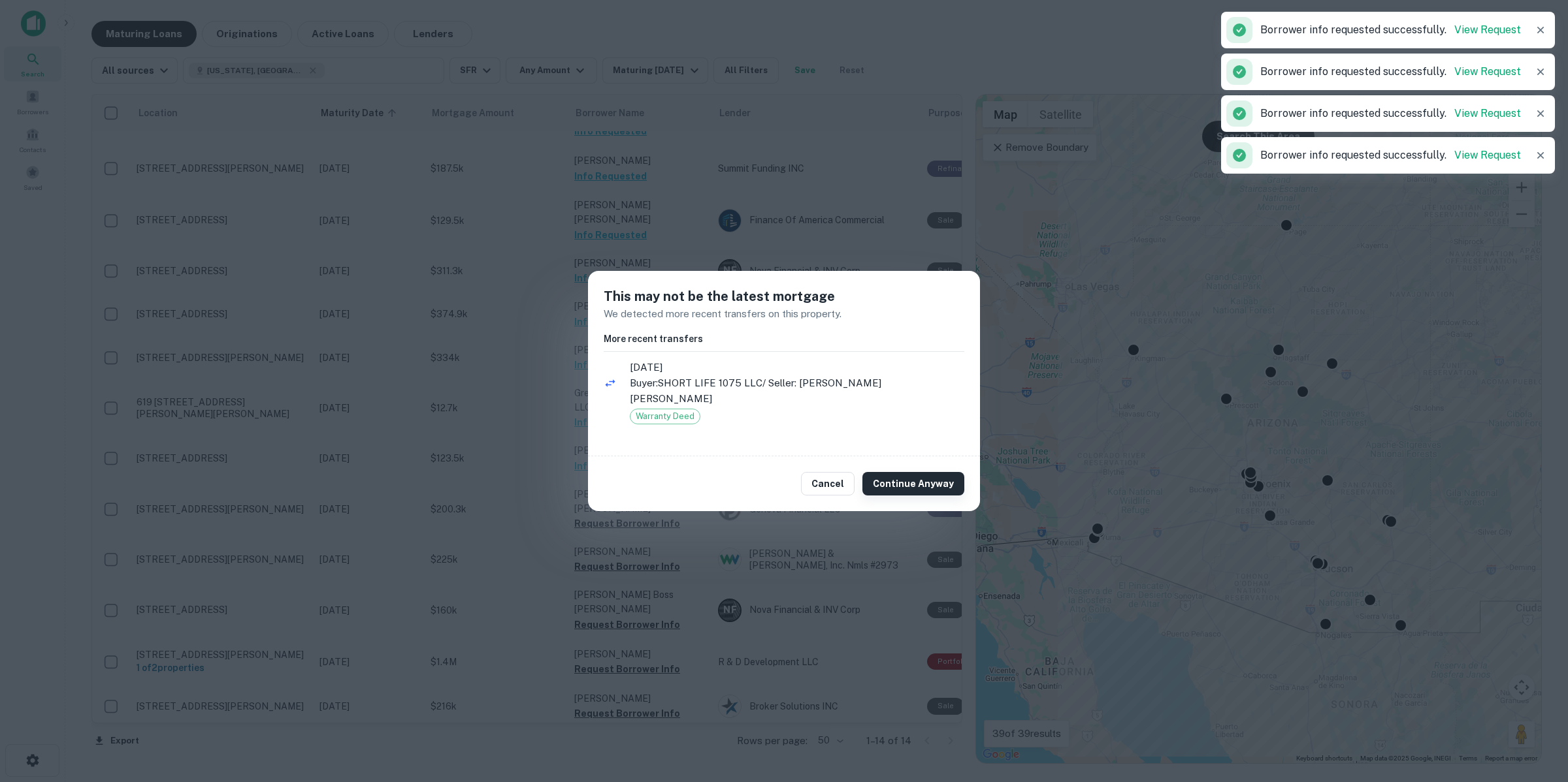
click at [938, 476] on button "Continue Anyway" at bounding box center [913, 484] width 102 height 24
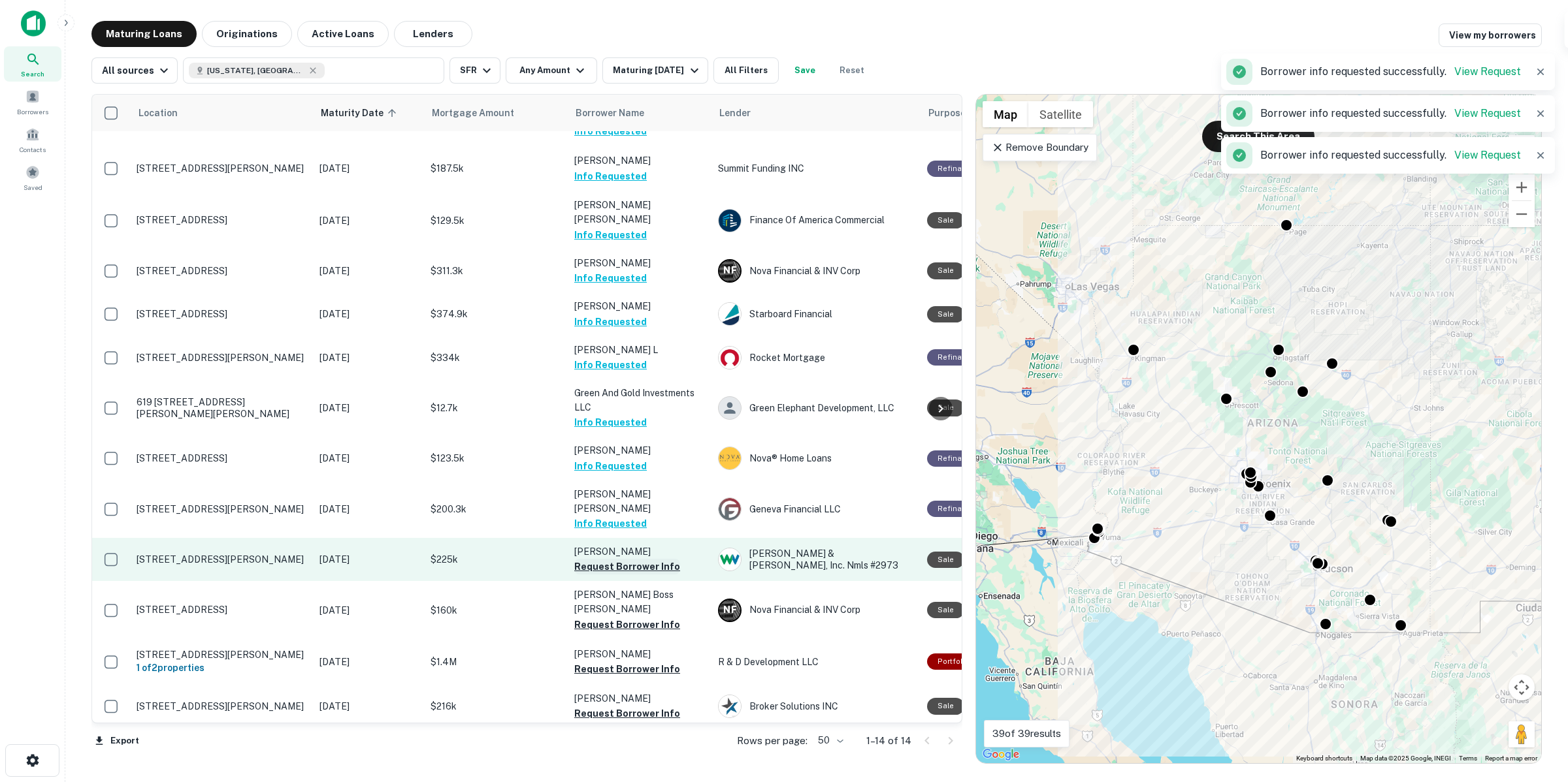
click at [644, 559] on button "Request Borrower Info" at bounding box center [627, 567] width 106 height 16
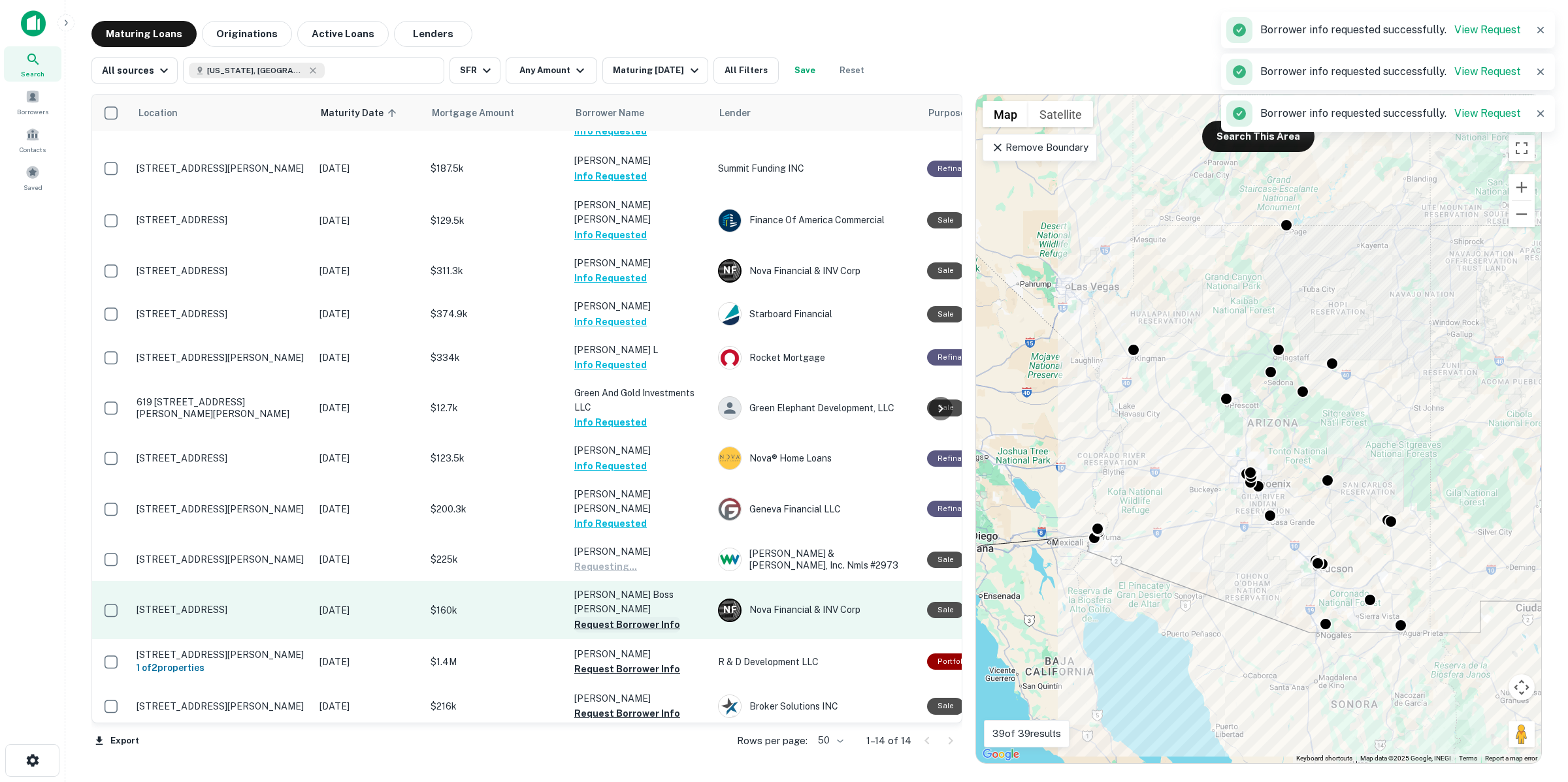
click at [626, 617] on button "Request Borrower Info" at bounding box center [627, 625] width 106 height 16
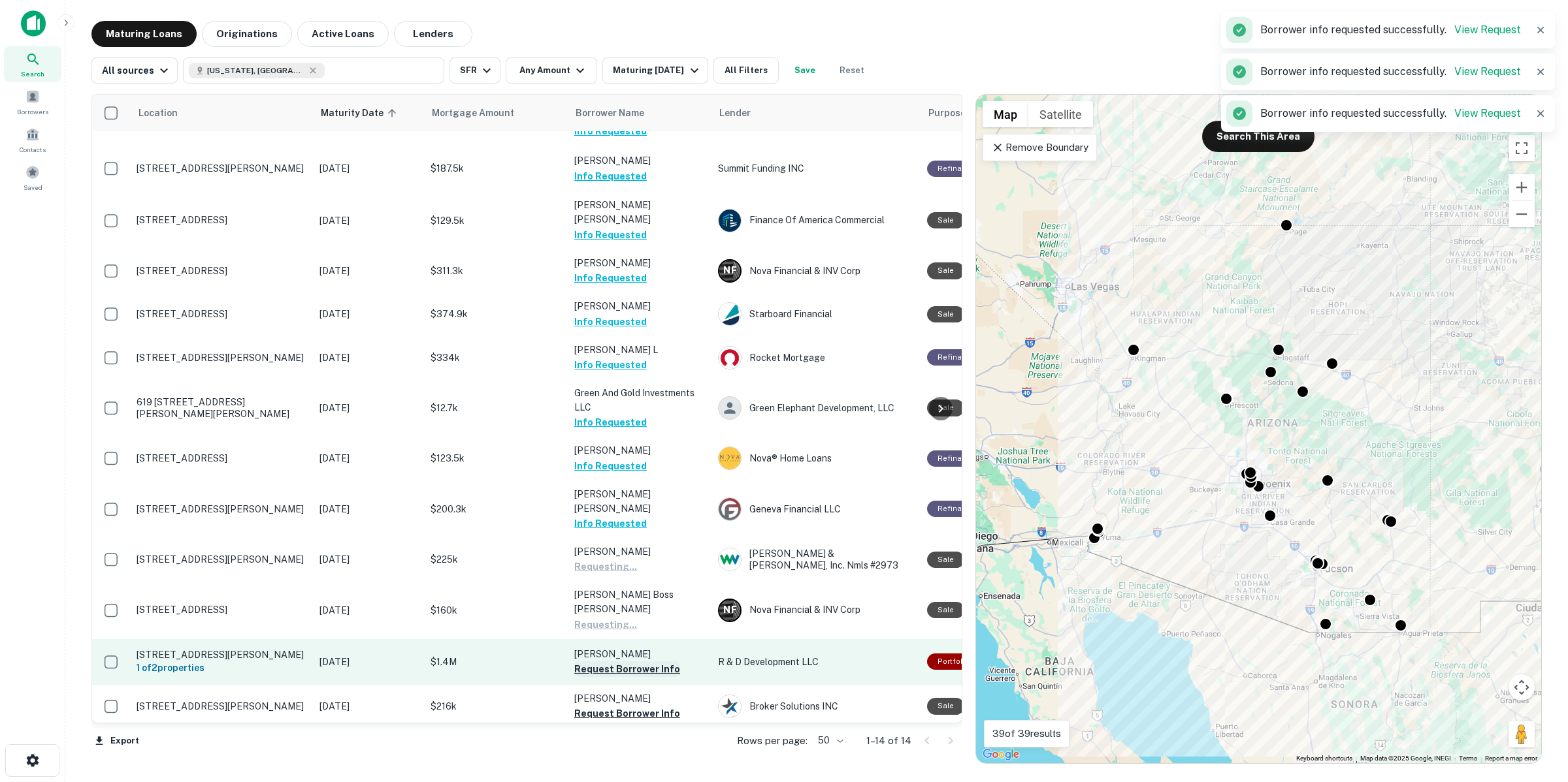
click at [644, 662] on button "Request Borrower Info" at bounding box center [627, 669] width 106 height 16
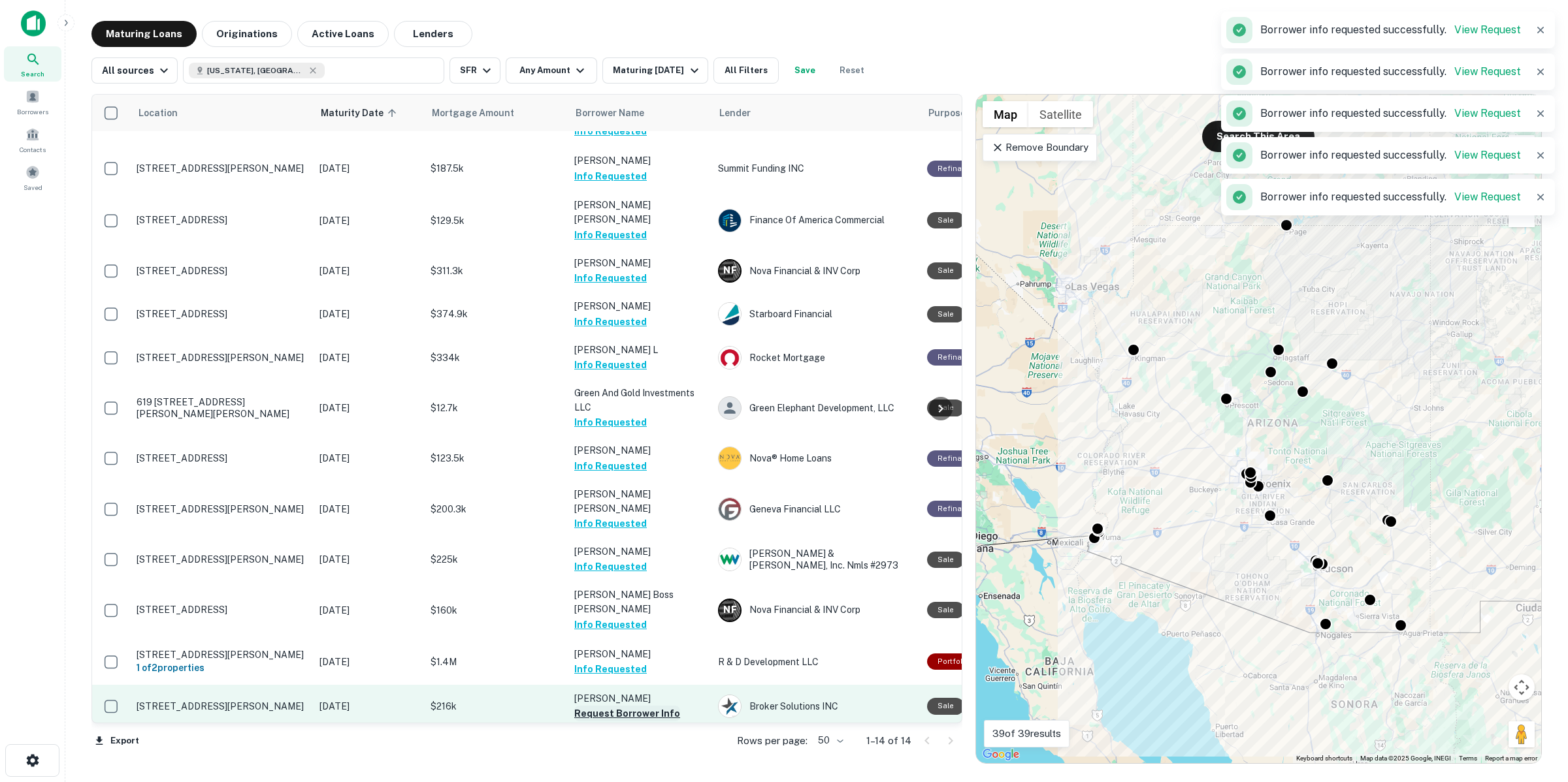
click at [644, 706] on button "Request Borrower Info" at bounding box center [627, 714] width 106 height 16
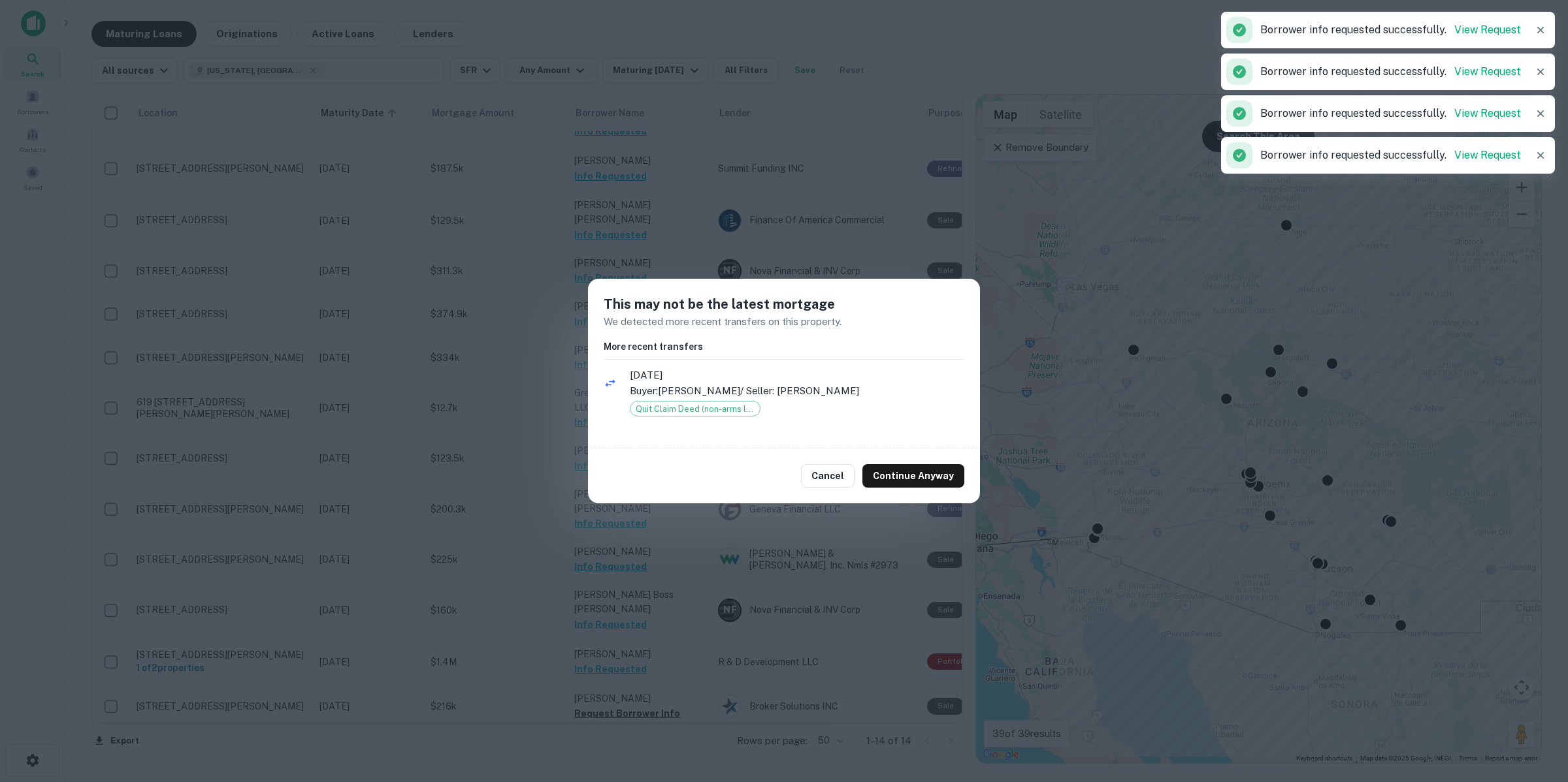
drag, startPoint x: 647, startPoint y: 696, endPoint x: 851, endPoint y: 552, distance: 249.7
click at [653, 687] on div "This may not be the latest mortgage We detected more recent transfers on this p…" at bounding box center [784, 391] width 1568 height 782
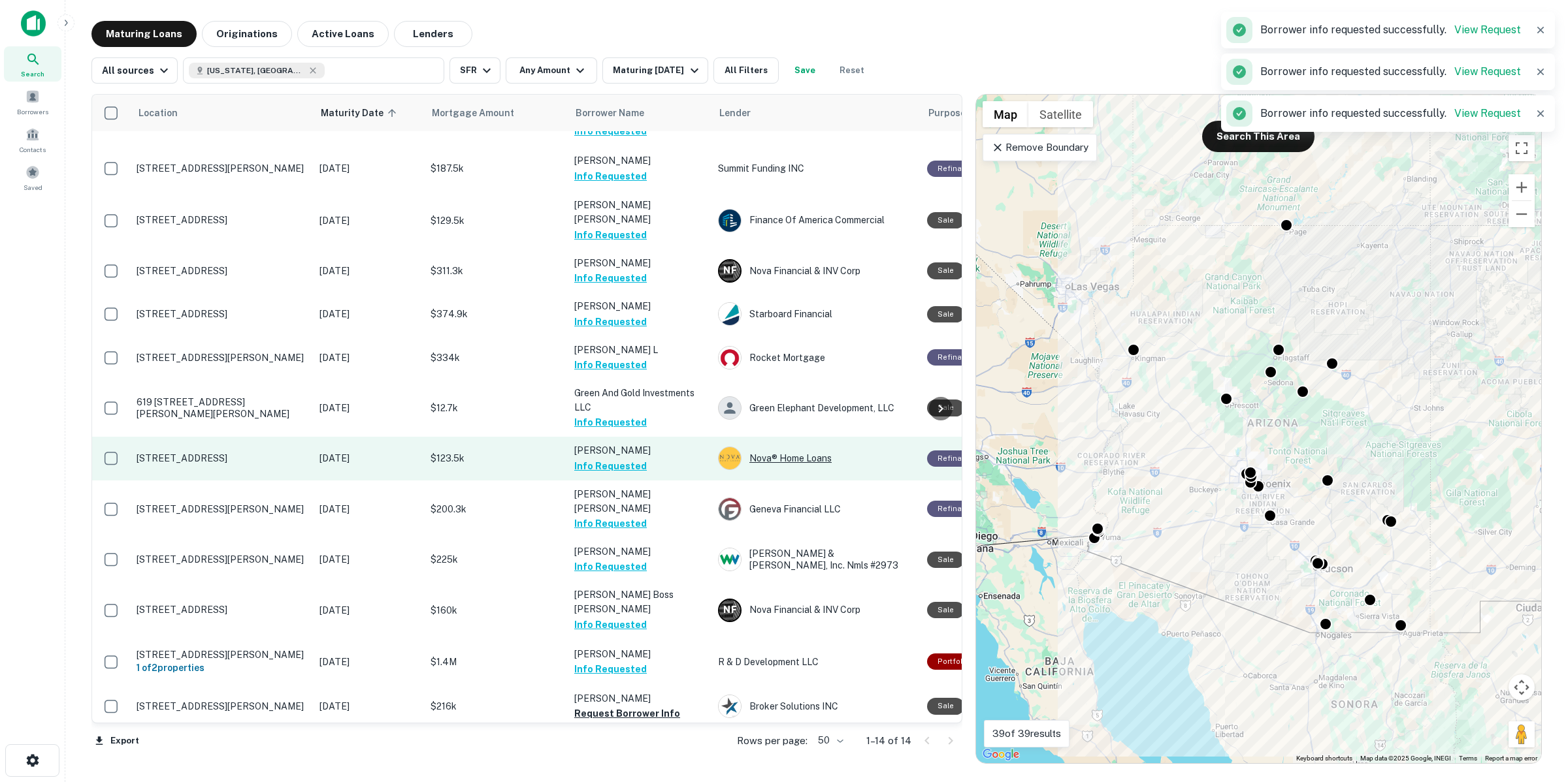
click at [782, 446] on div "Nova® Home Loans" at bounding box center [816, 458] width 196 height 24
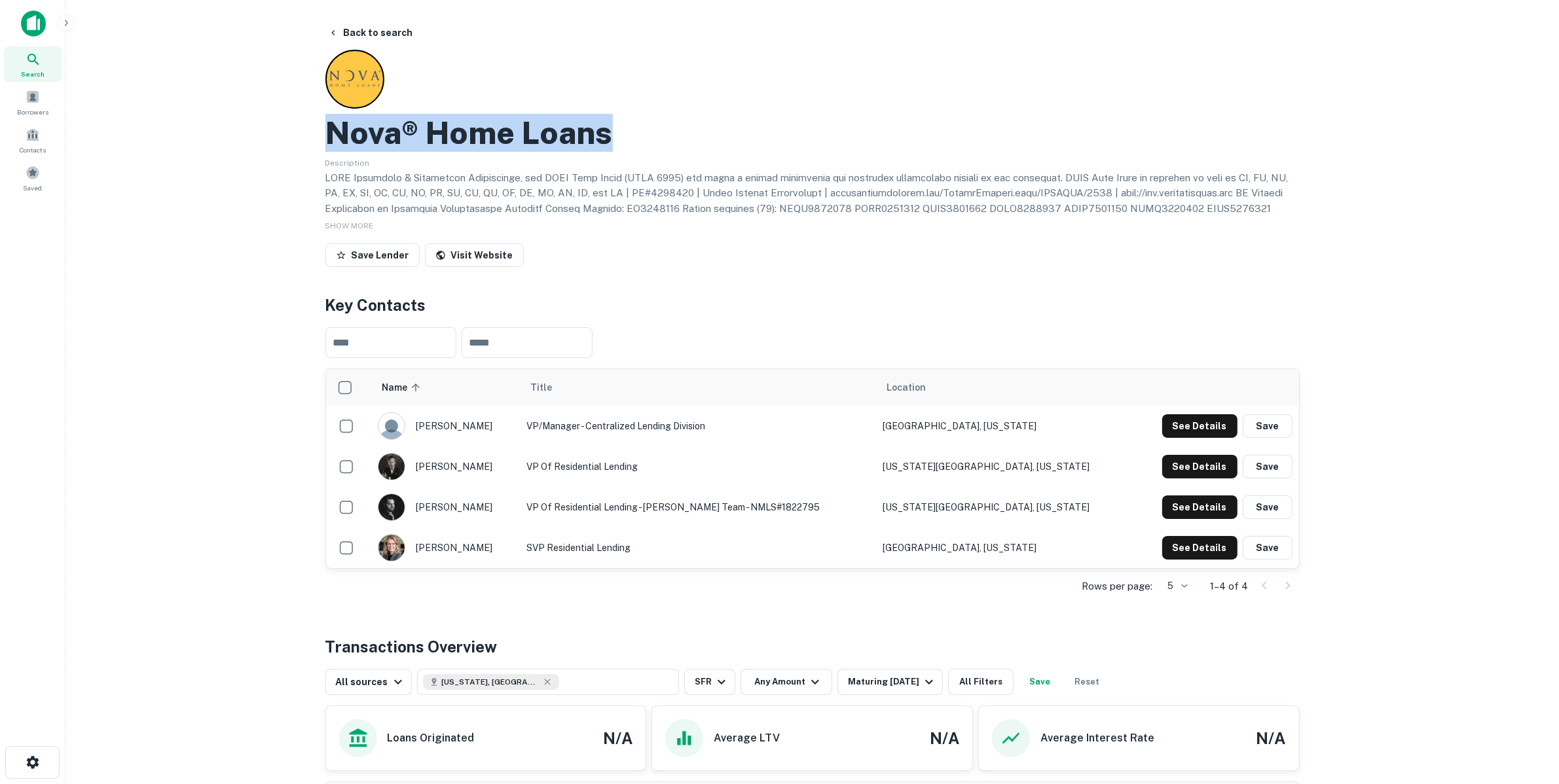
drag, startPoint x: 348, startPoint y: 138, endPoint x: 630, endPoint y: 134, distance: 282.0
click at [630, 134] on div "Back to search Nova® Home Loans Description SHOW MORE Save Lender Visit Website…" at bounding box center [813, 578] width 1005 height 1115
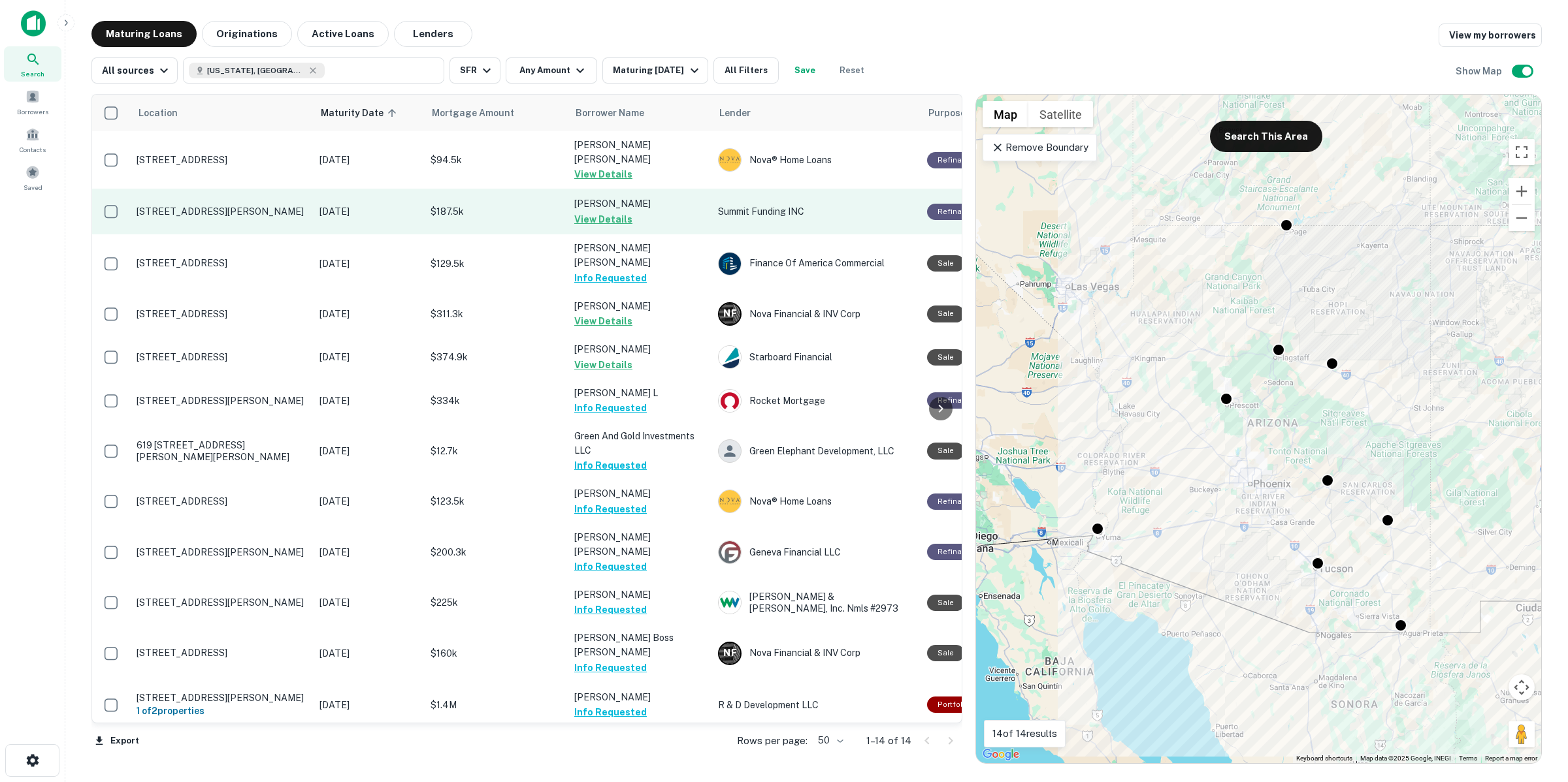
click at [778, 205] on p "Summit Funding INC" at bounding box center [816, 212] width 196 height 15
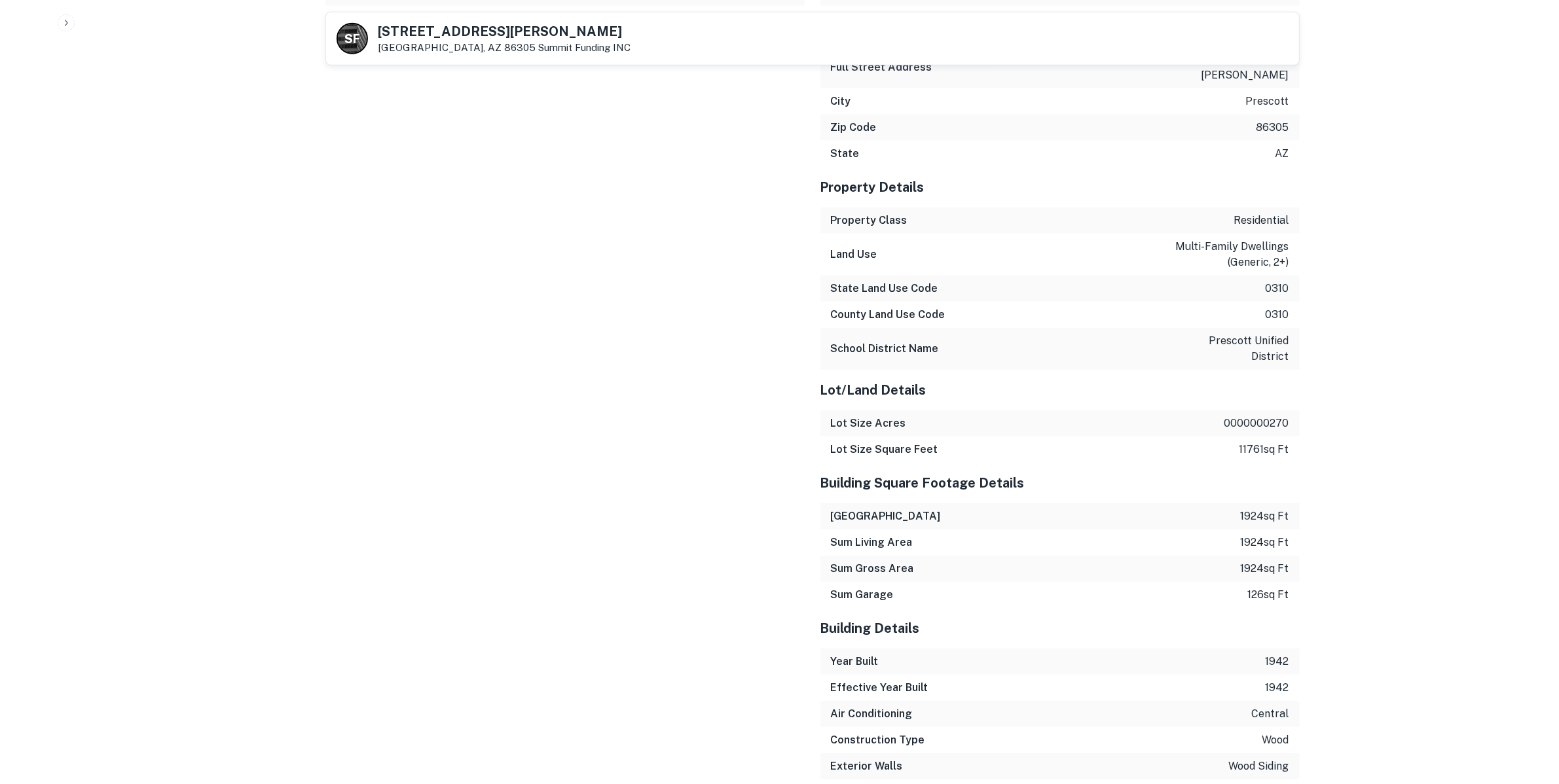
scroll to position [1719, 0]
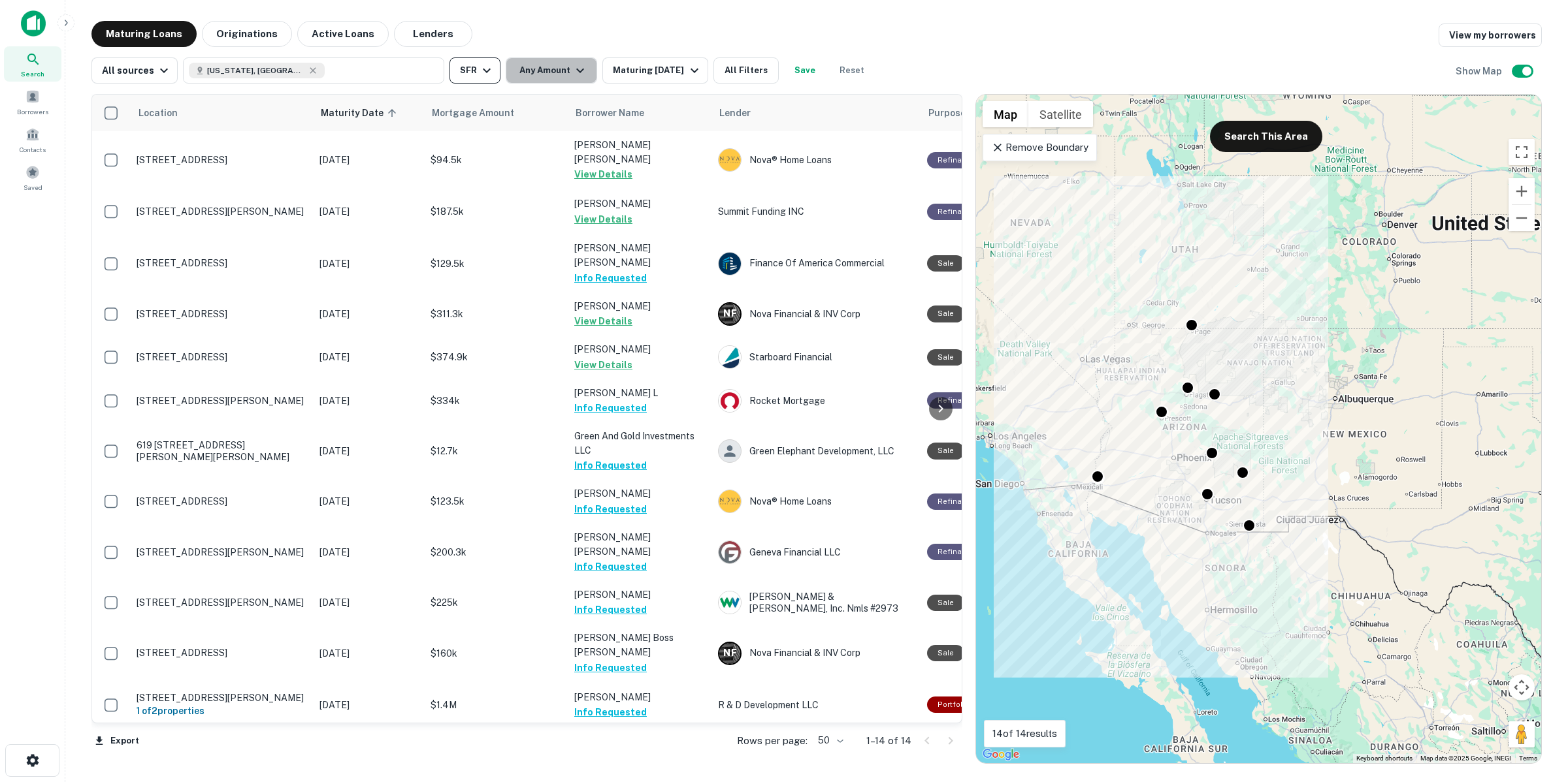
drag, startPoint x: 541, startPoint y: 72, endPoint x: 486, endPoint y: 65, distance: 55.4
click at [488, 65] on div "All sources [US_STATE], [GEOGRAPHIC_DATA] SFR Any Amount Maturing [DATE] All Fi…" at bounding box center [482, 71] width 782 height 26
click at [481, 63] on icon "button" at bounding box center [486, 70] width 16 height 16
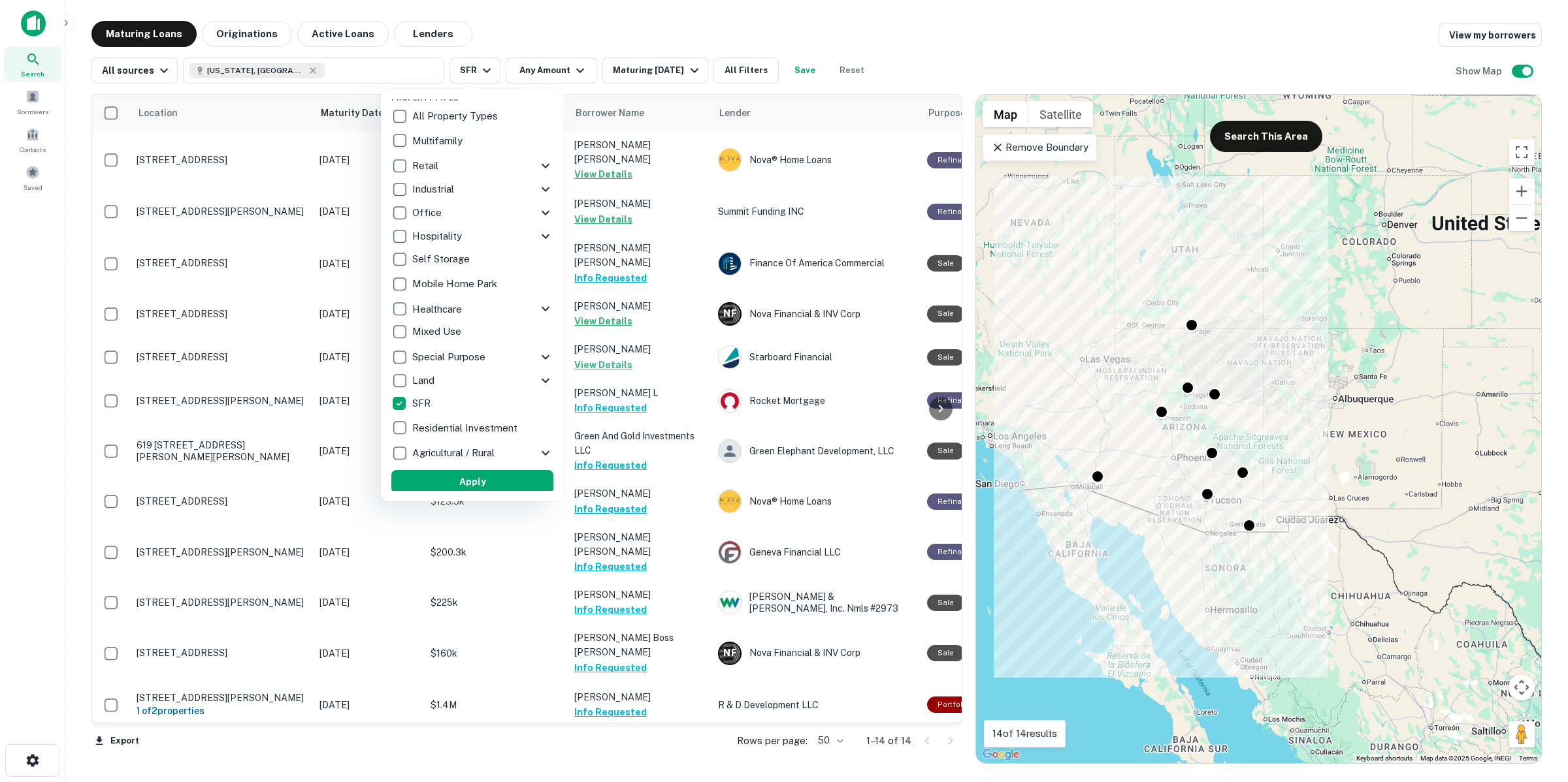
scroll to position [12, 0]
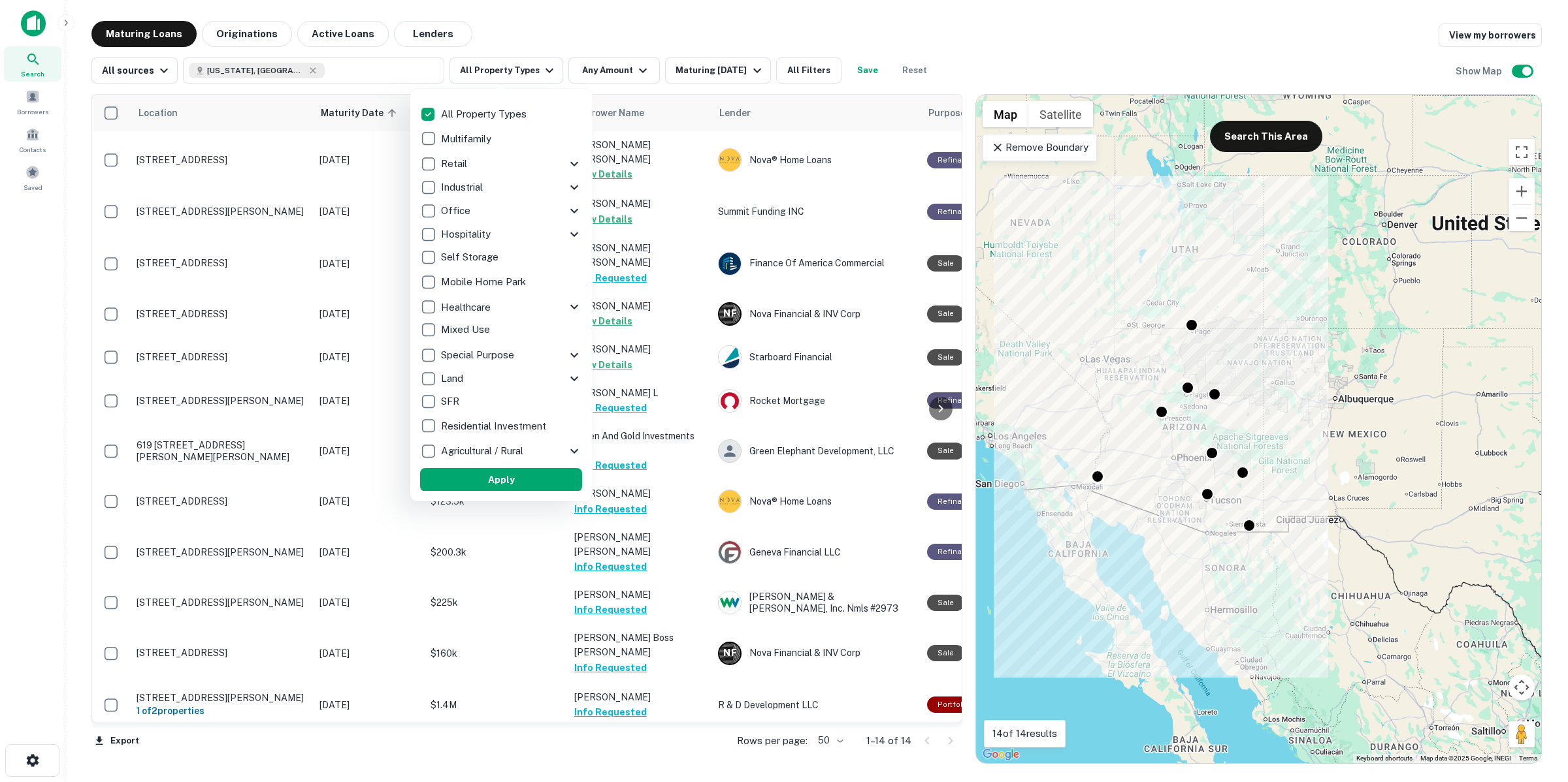
click at [442, 446] on p "Agricultural / Rural" at bounding box center [483, 451] width 85 height 16
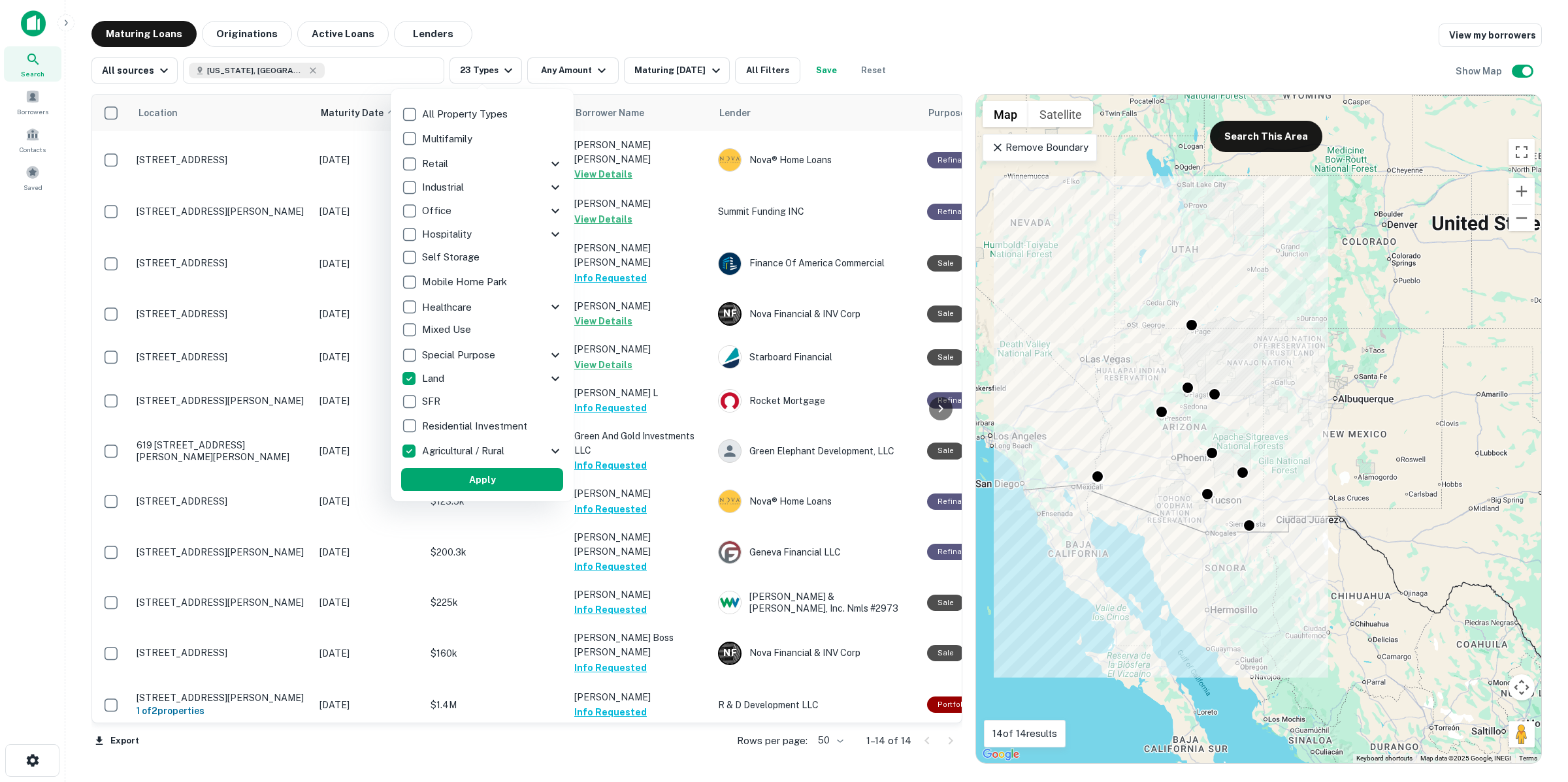
click at [442, 377] on p "Land" at bounding box center [435, 379] width 25 height 16
click at [428, 373] on p "Land" at bounding box center [432, 379] width 25 height 16
click at [548, 371] on icon at bounding box center [555, 379] width 16 height 16
click at [449, 480] on button "Apply" at bounding box center [479, 480] width 162 height 24
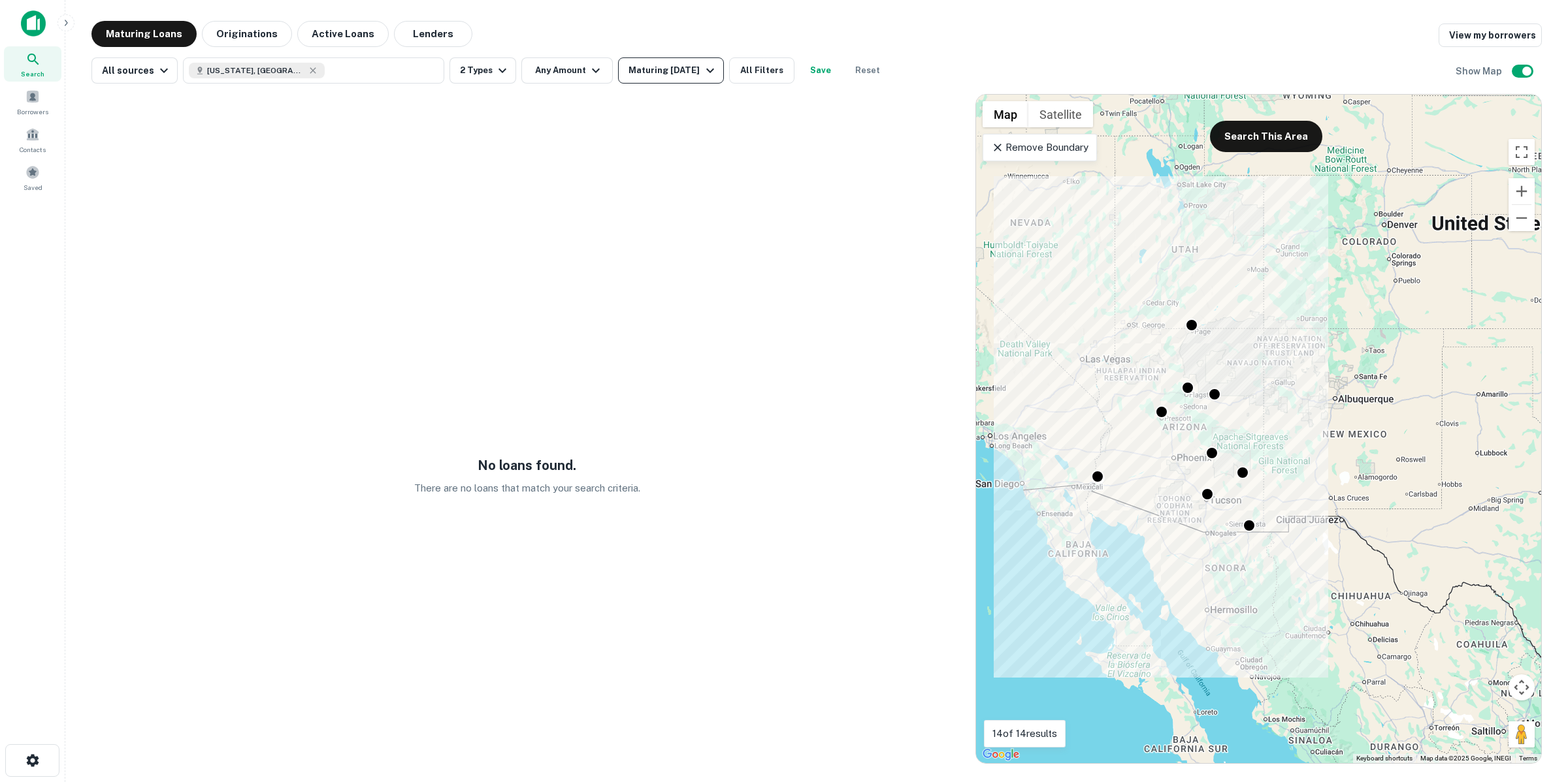
click at [663, 65] on div "Maturing [DATE]" at bounding box center [673, 70] width 89 height 16
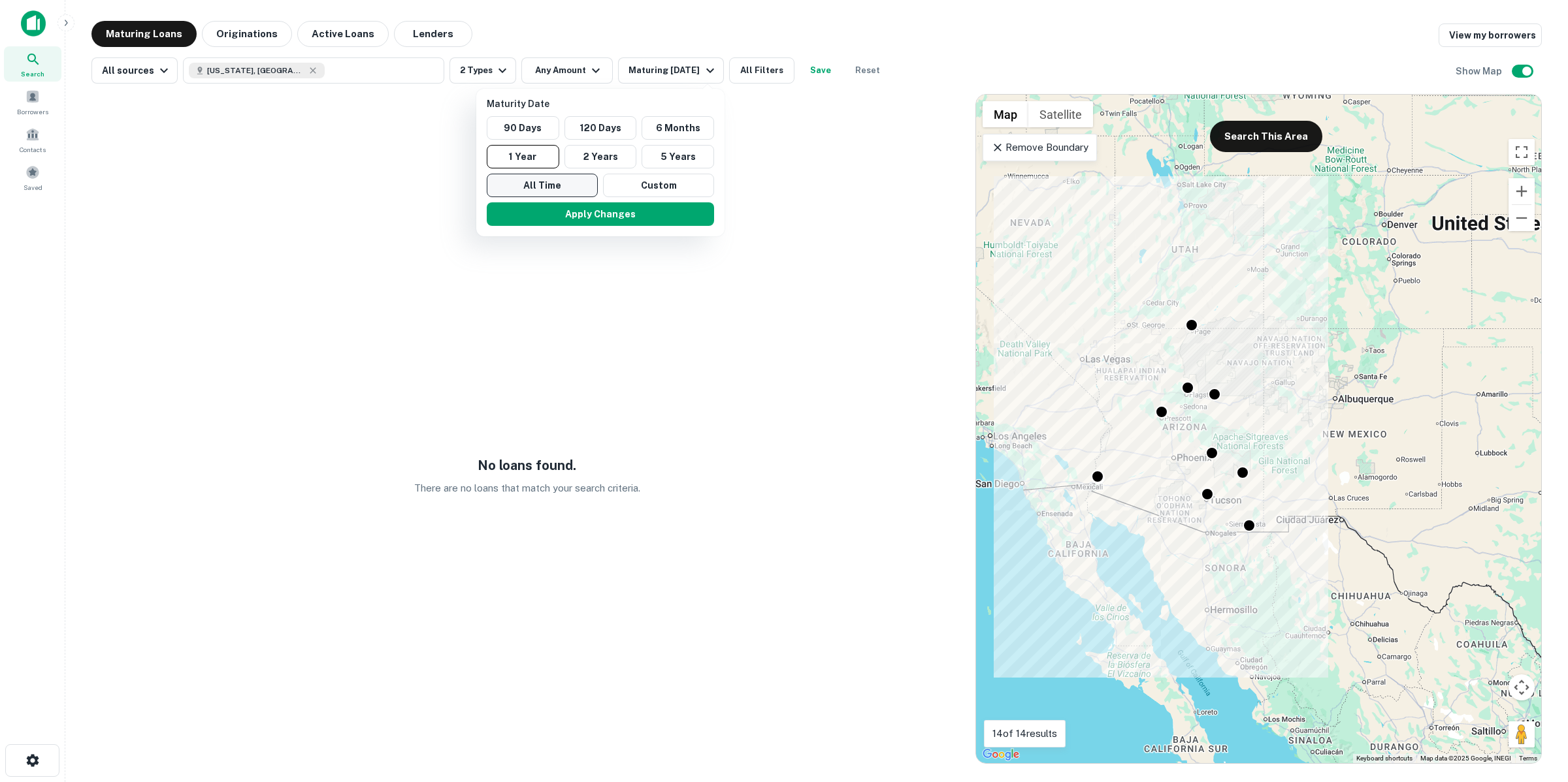
click at [570, 180] on button "All Time" at bounding box center [542, 185] width 111 height 24
drag, startPoint x: 619, startPoint y: 63, endPoint x: 573, endPoint y: 180, distance: 125.7
click at [619, 62] on div at bounding box center [784, 391] width 1568 height 782
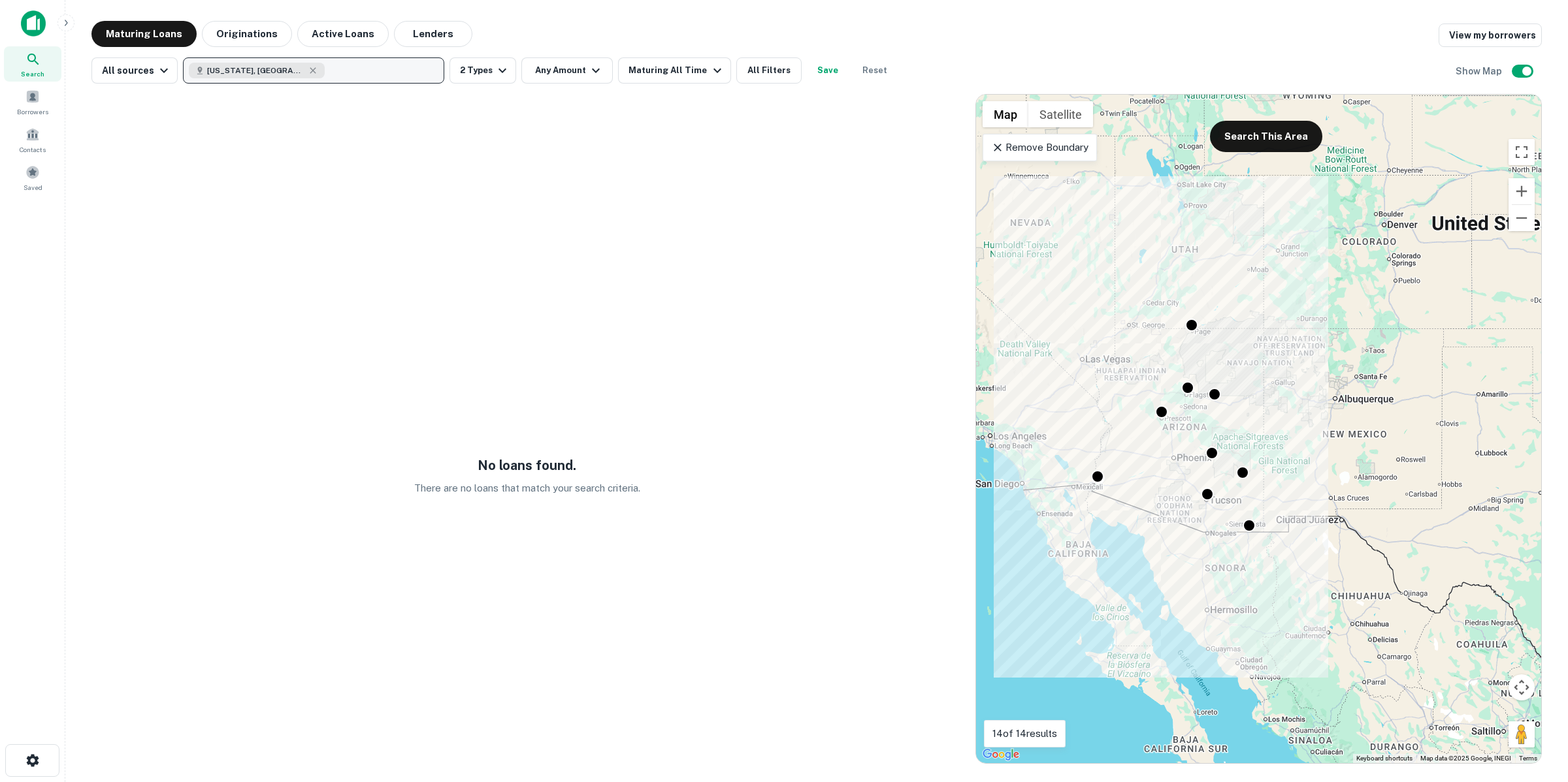
click at [307, 27] on button "Active Loans" at bounding box center [343, 34] width 91 height 26
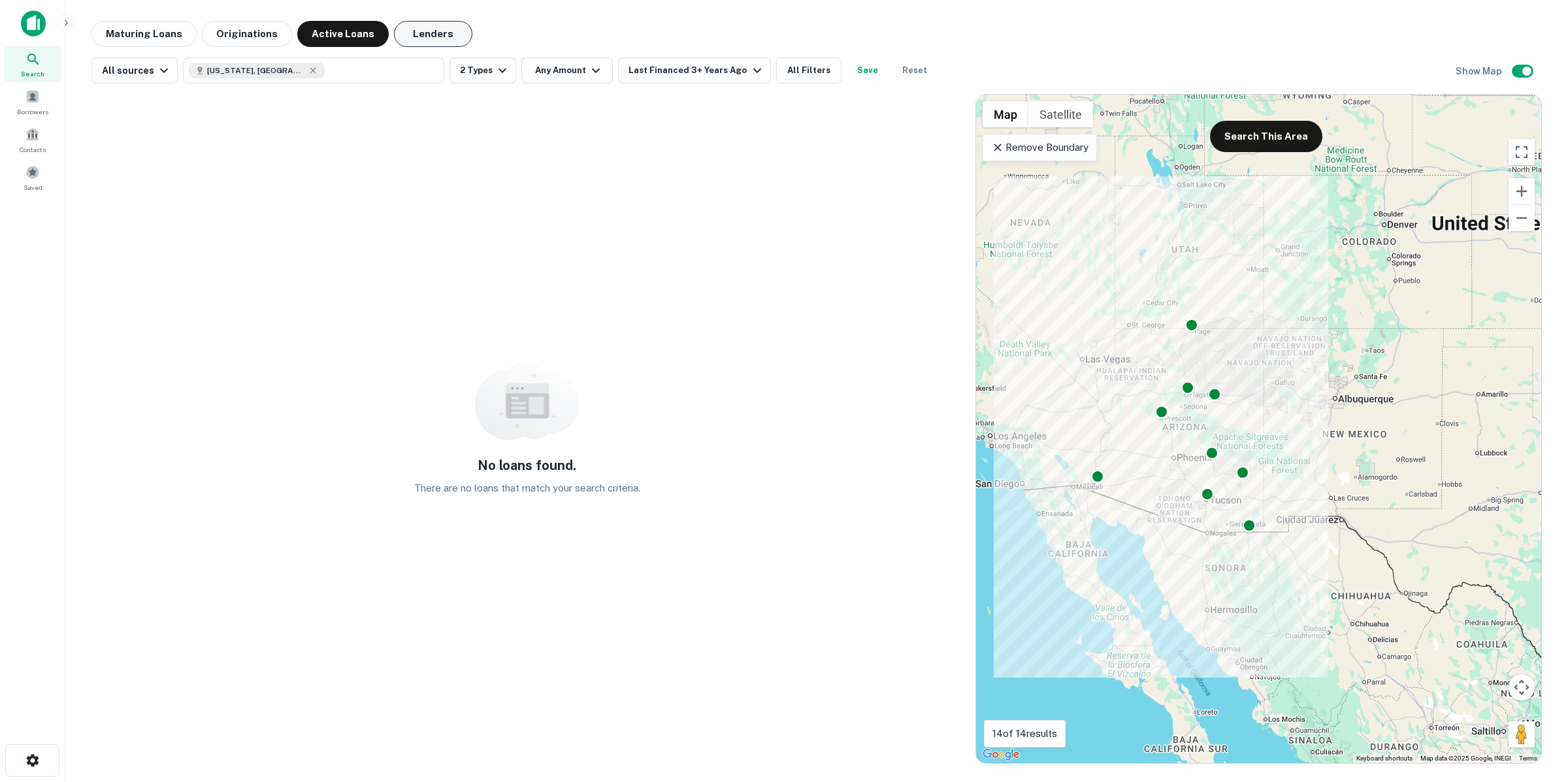
click at [424, 38] on button "Lenders" at bounding box center [433, 34] width 79 height 26
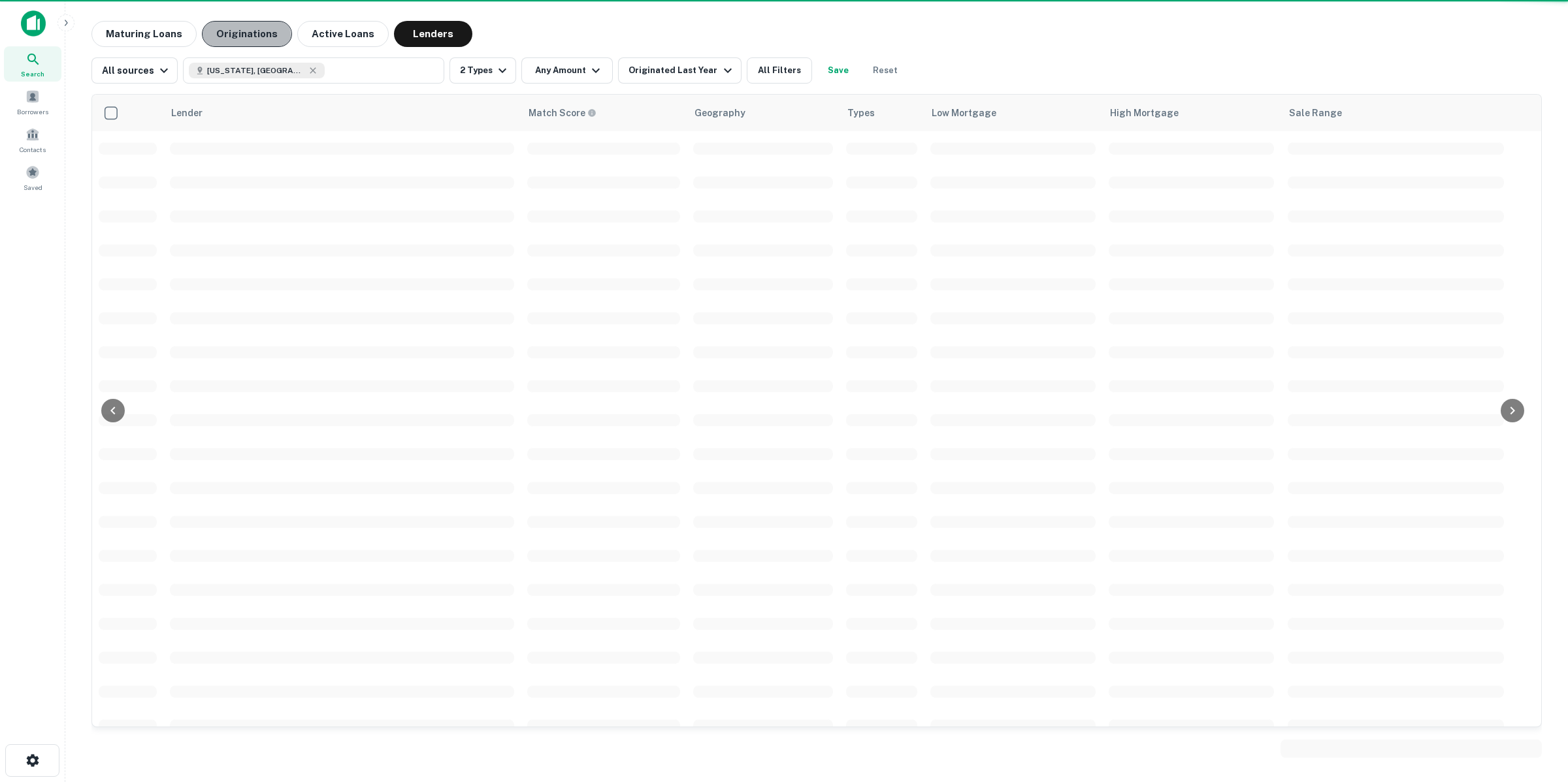
click at [237, 40] on button "Originations" at bounding box center [247, 34] width 90 height 26
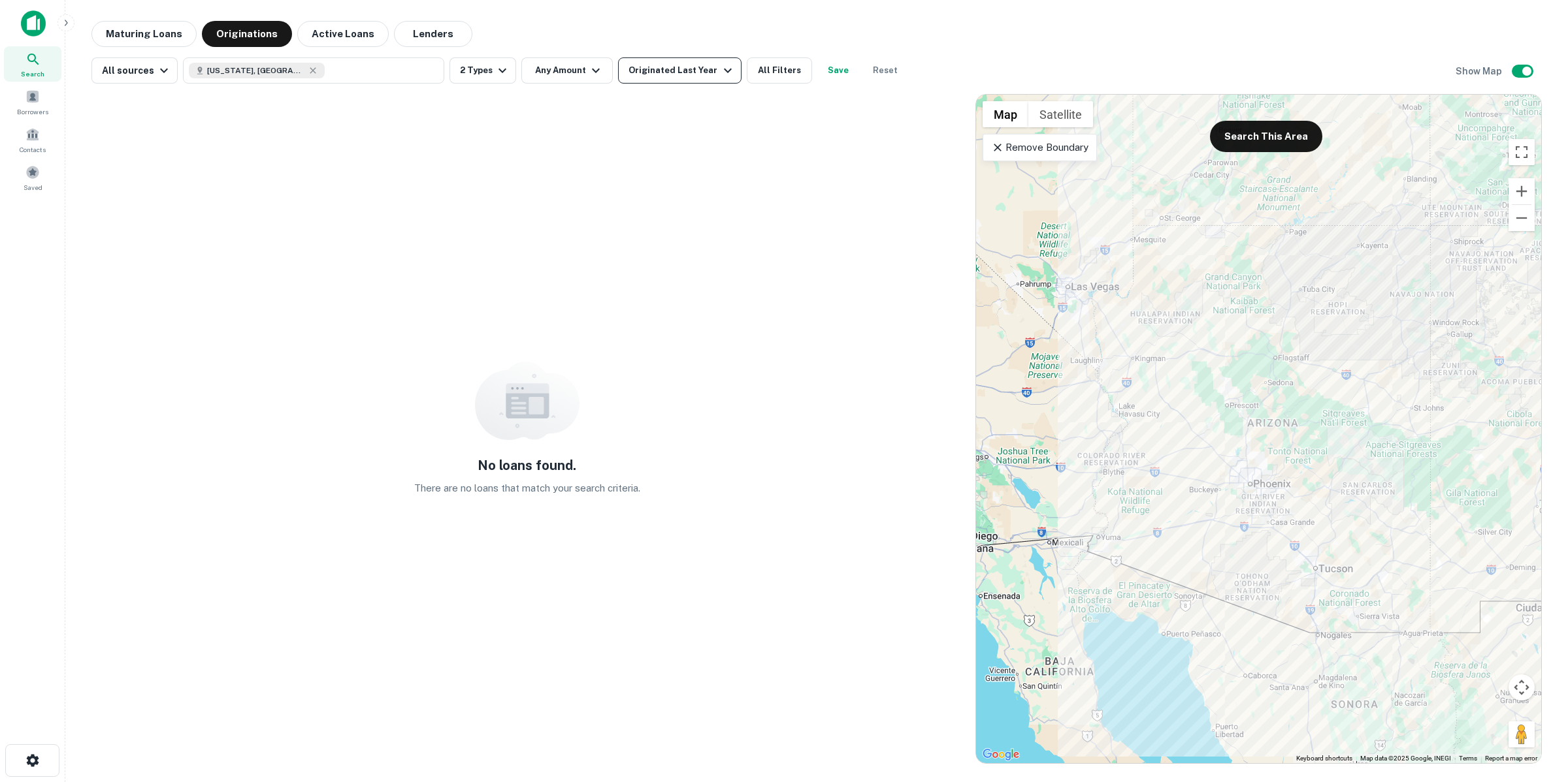
click at [661, 72] on div "Originated Last Year" at bounding box center [681, 70] width 107 height 16
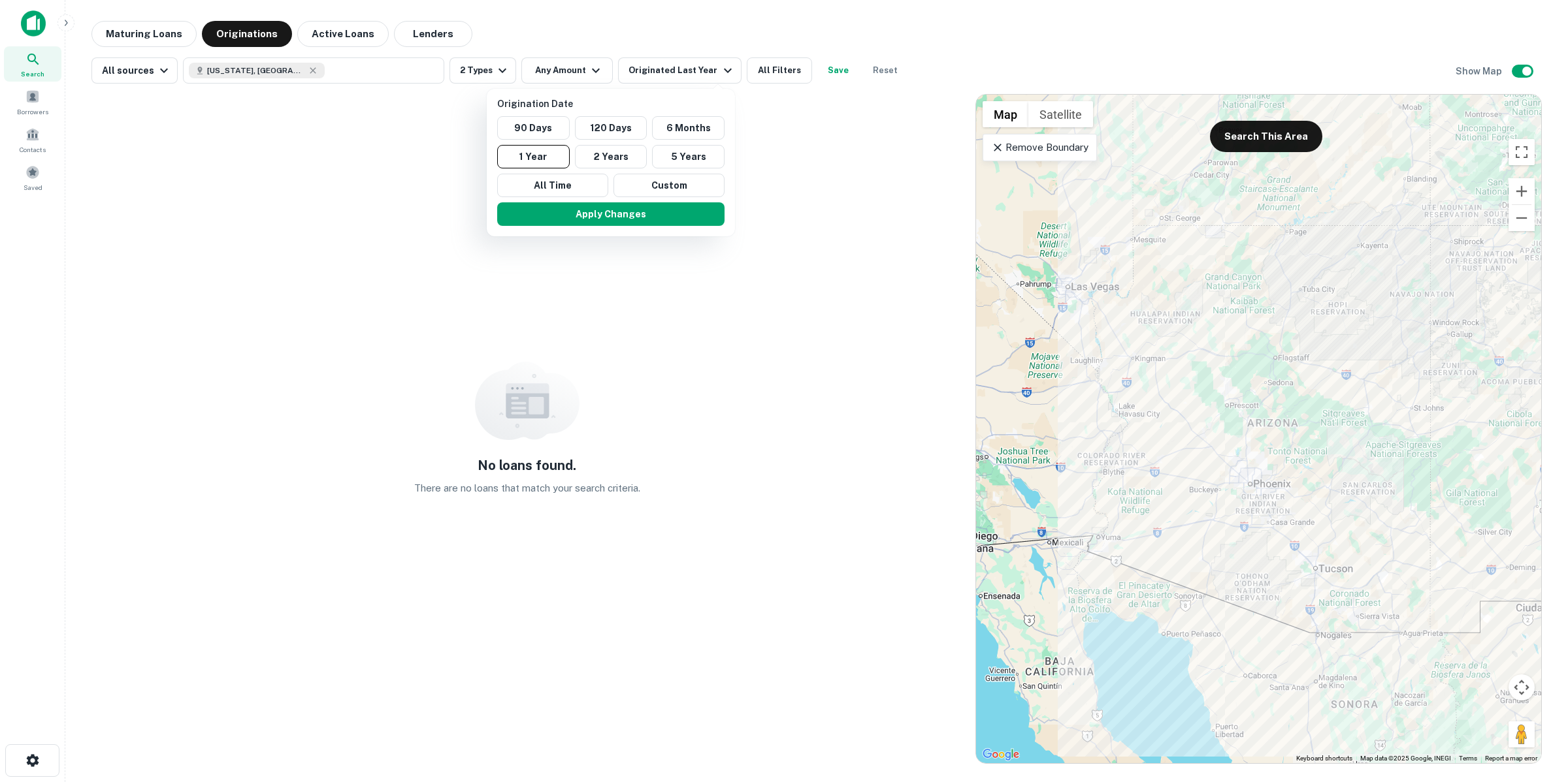
drag, startPoint x: 466, startPoint y: 72, endPoint x: 472, endPoint y: 68, distance: 7.2
click at [466, 70] on div at bounding box center [784, 391] width 1568 height 782
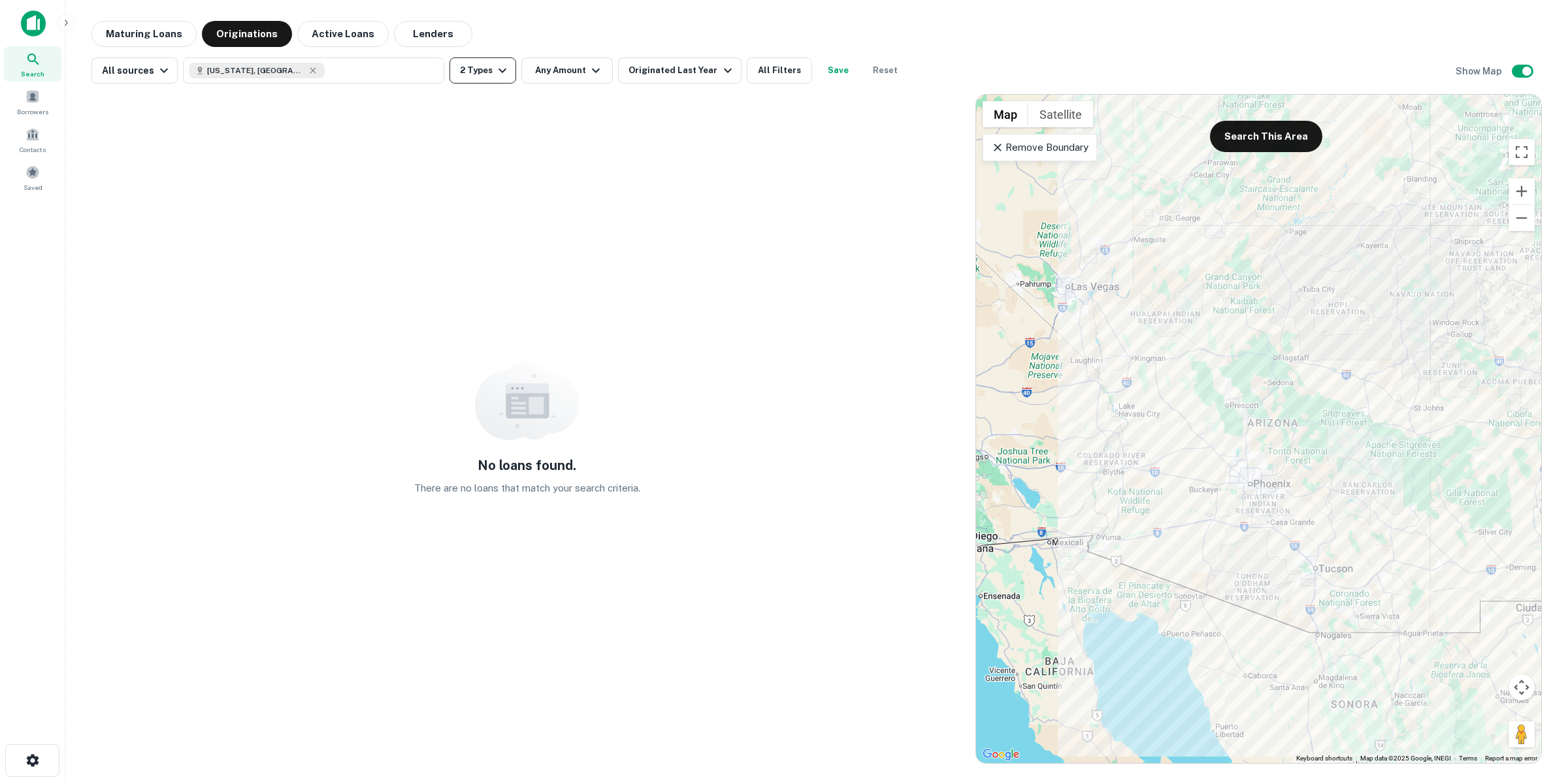
click at [488, 75] on button "2 Types" at bounding box center [483, 71] width 67 height 26
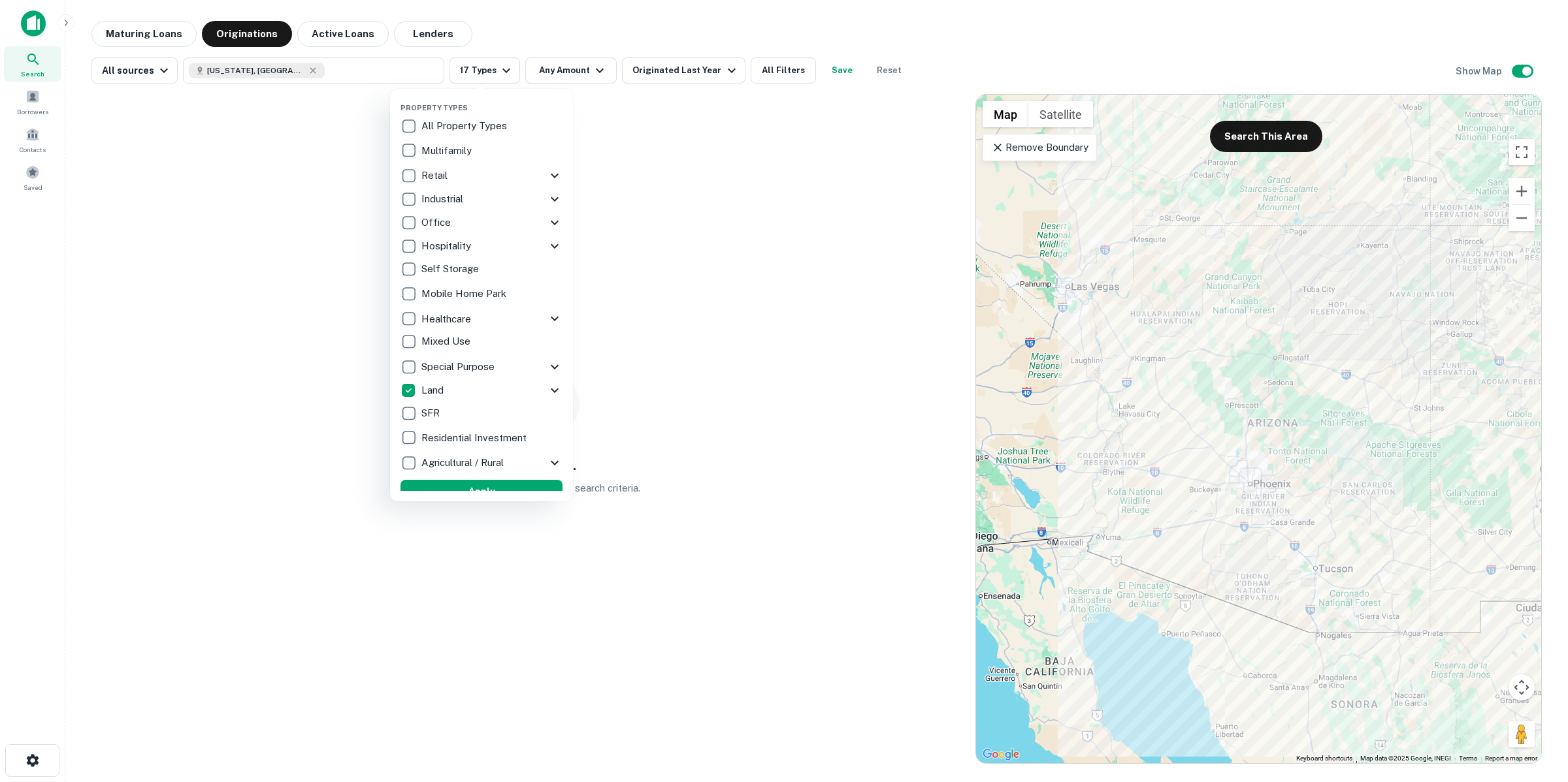
click at [464, 436] on p "Residential Investment" at bounding box center [475, 438] width 108 height 16
click at [467, 484] on button "Apply" at bounding box center [479, 492] width 162 height 24
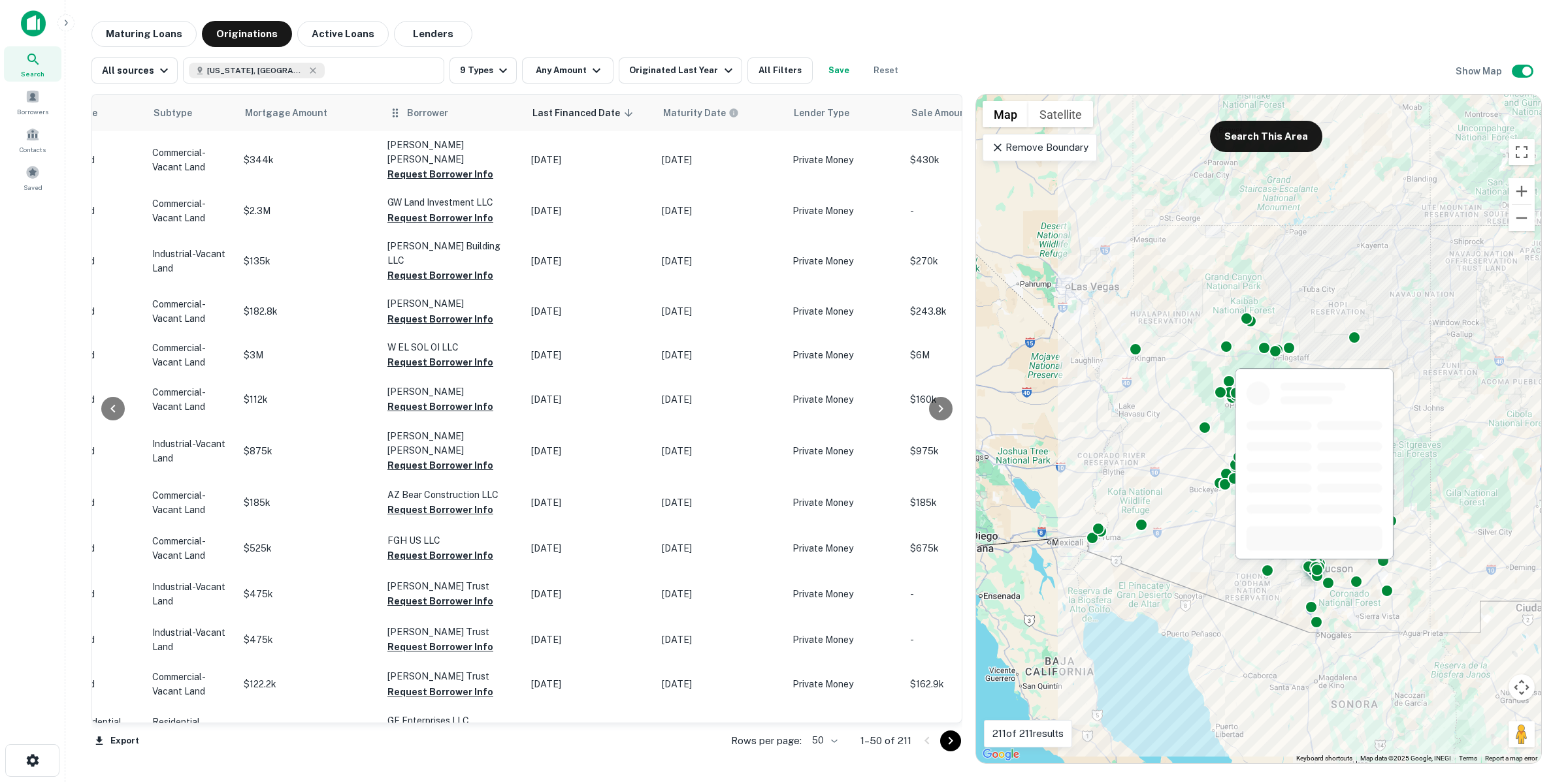
scroll to position [0, 594]
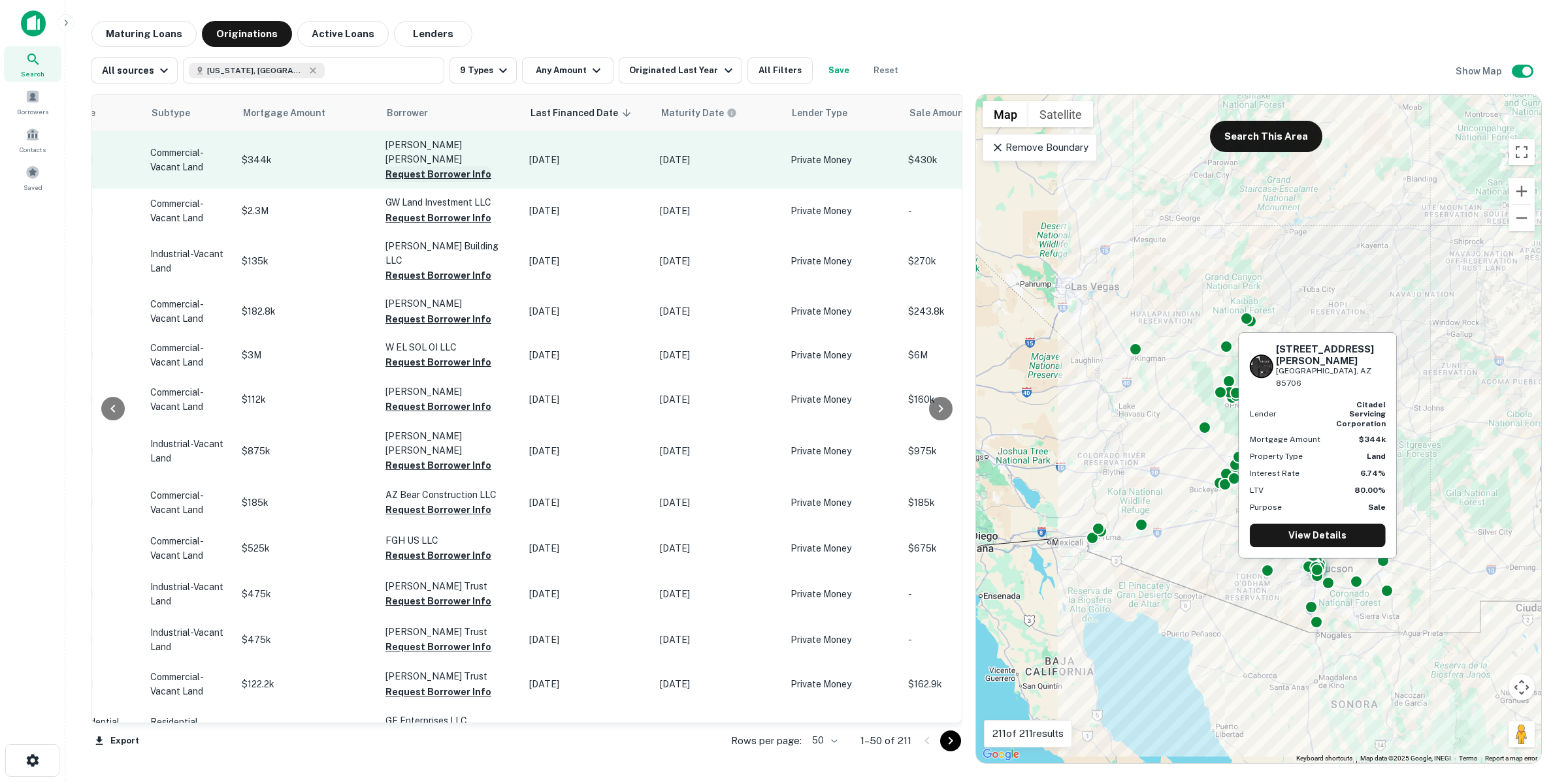
click at [396, 166] on button "Request Borrower Info" at bounding box center [438, 174] width 106 height 16
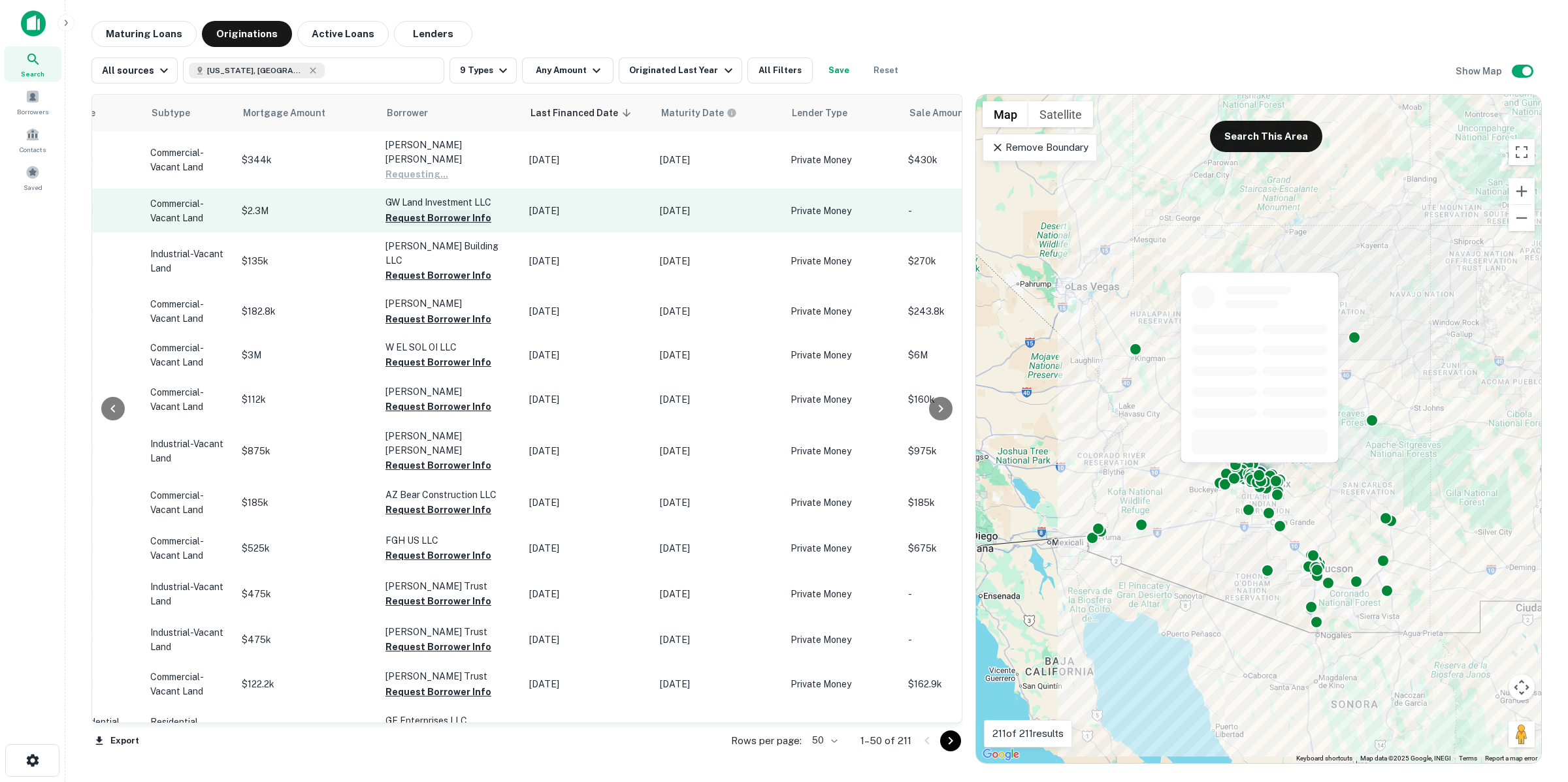
click at [423, 210] on button "Request Borrower Info" at bounding box center [438, 218] width 106 height 16
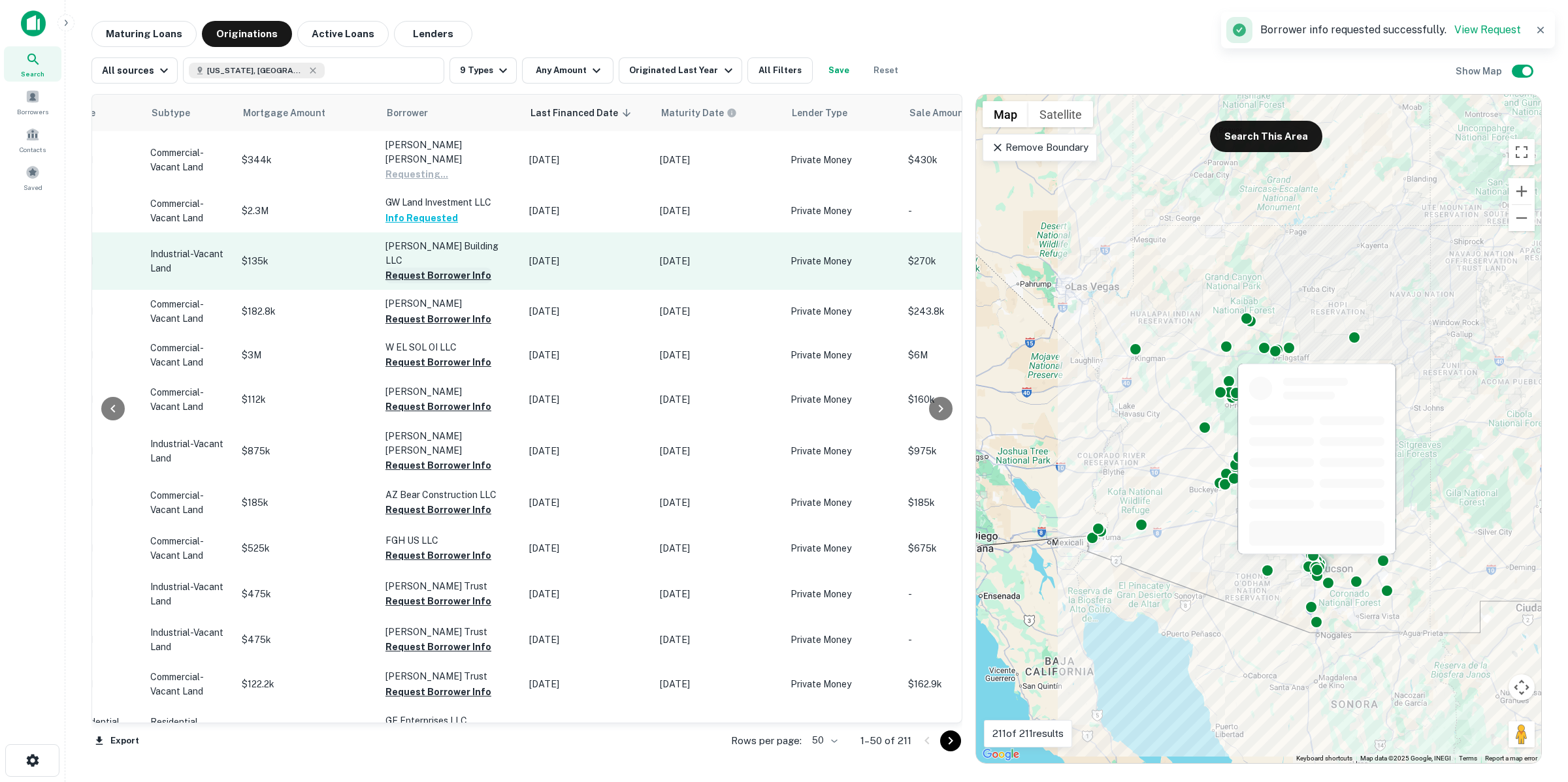
click at [437, 267] on button "Request Borrower Info" at bounding box center [438, 275] width 106 height 16
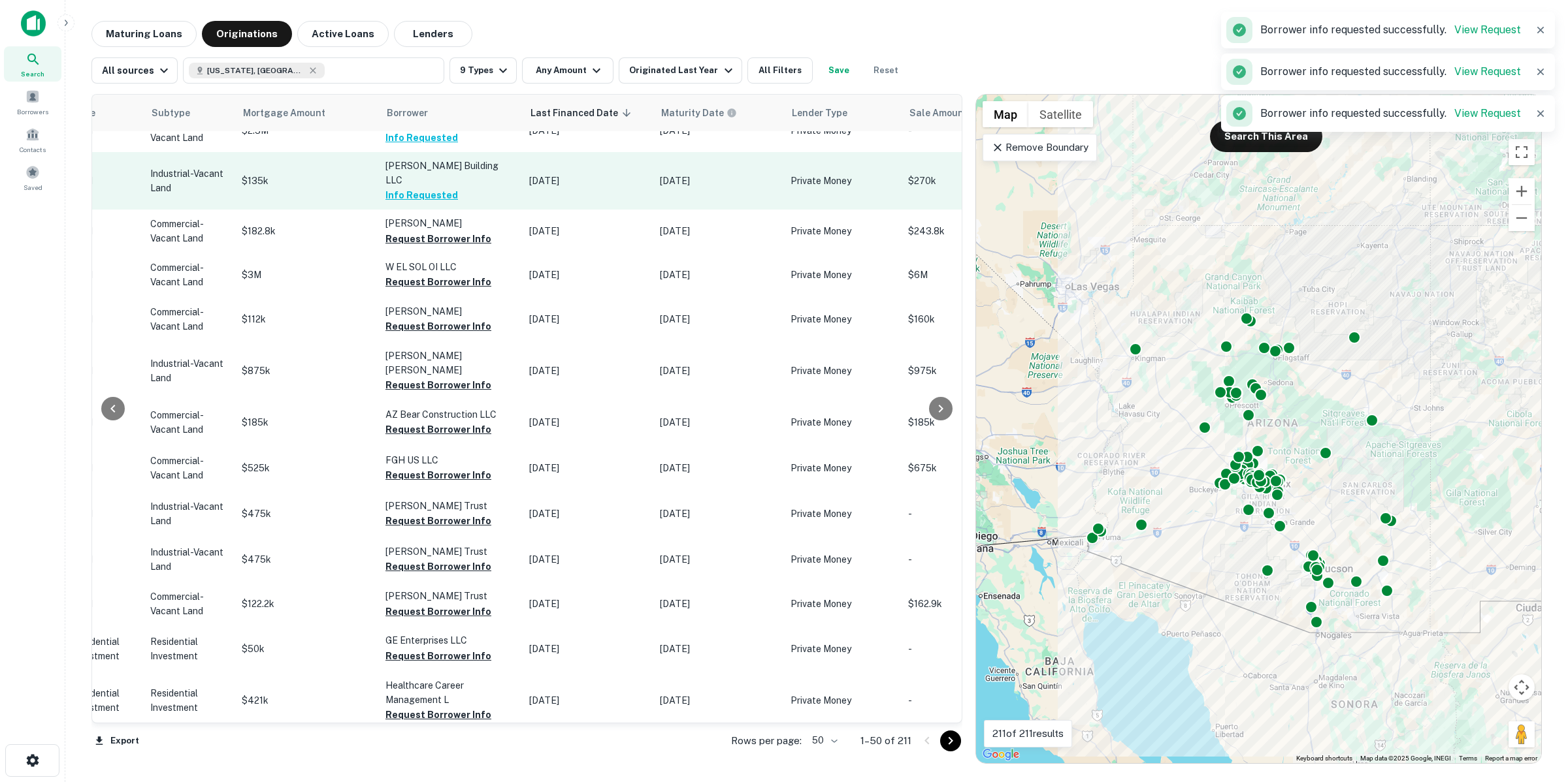
scroll to position [81, 594]
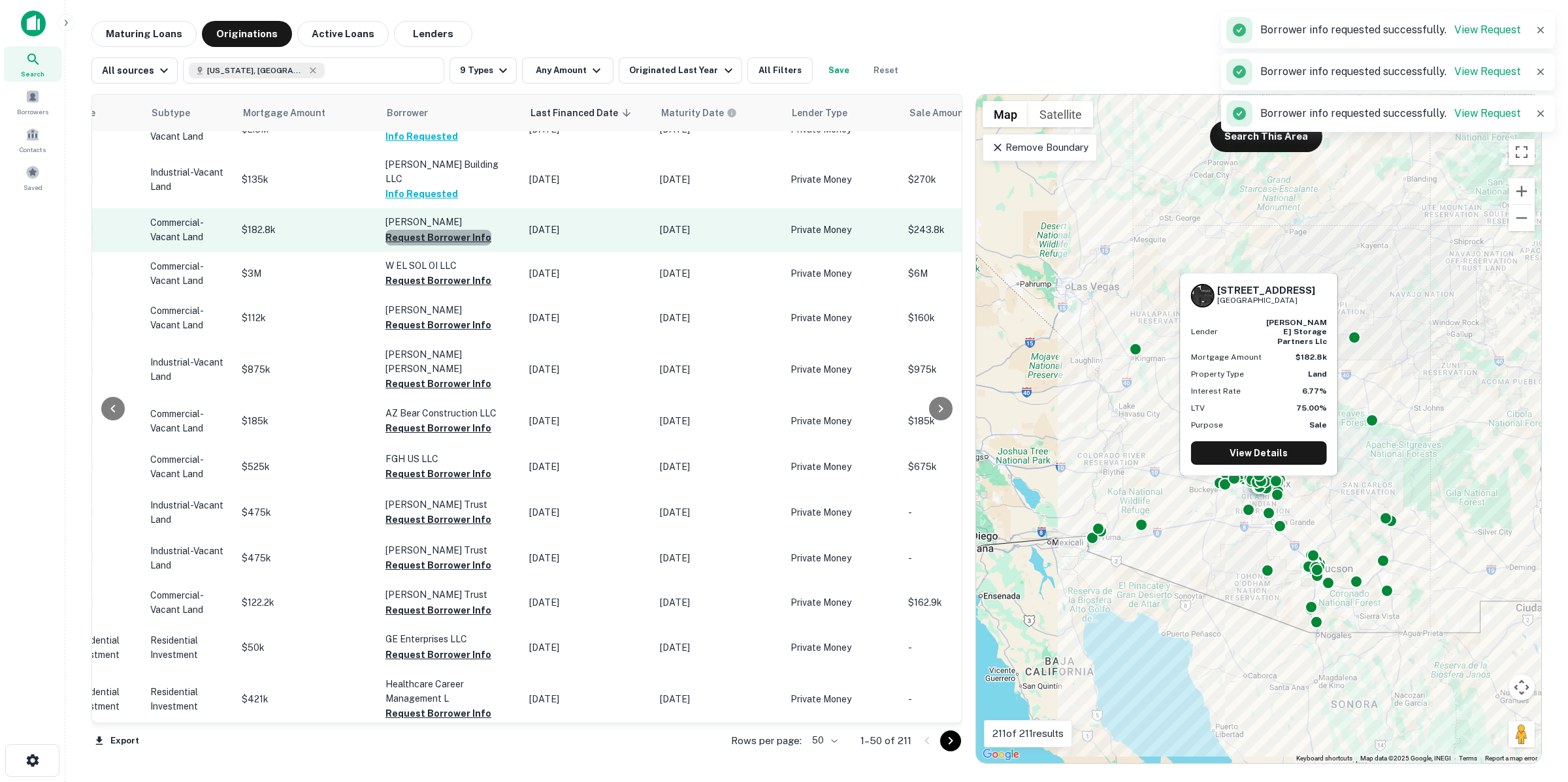
click at [437, 230] on button "Request Borrower Info" at bounding box center [438, 237] width 106 height 16
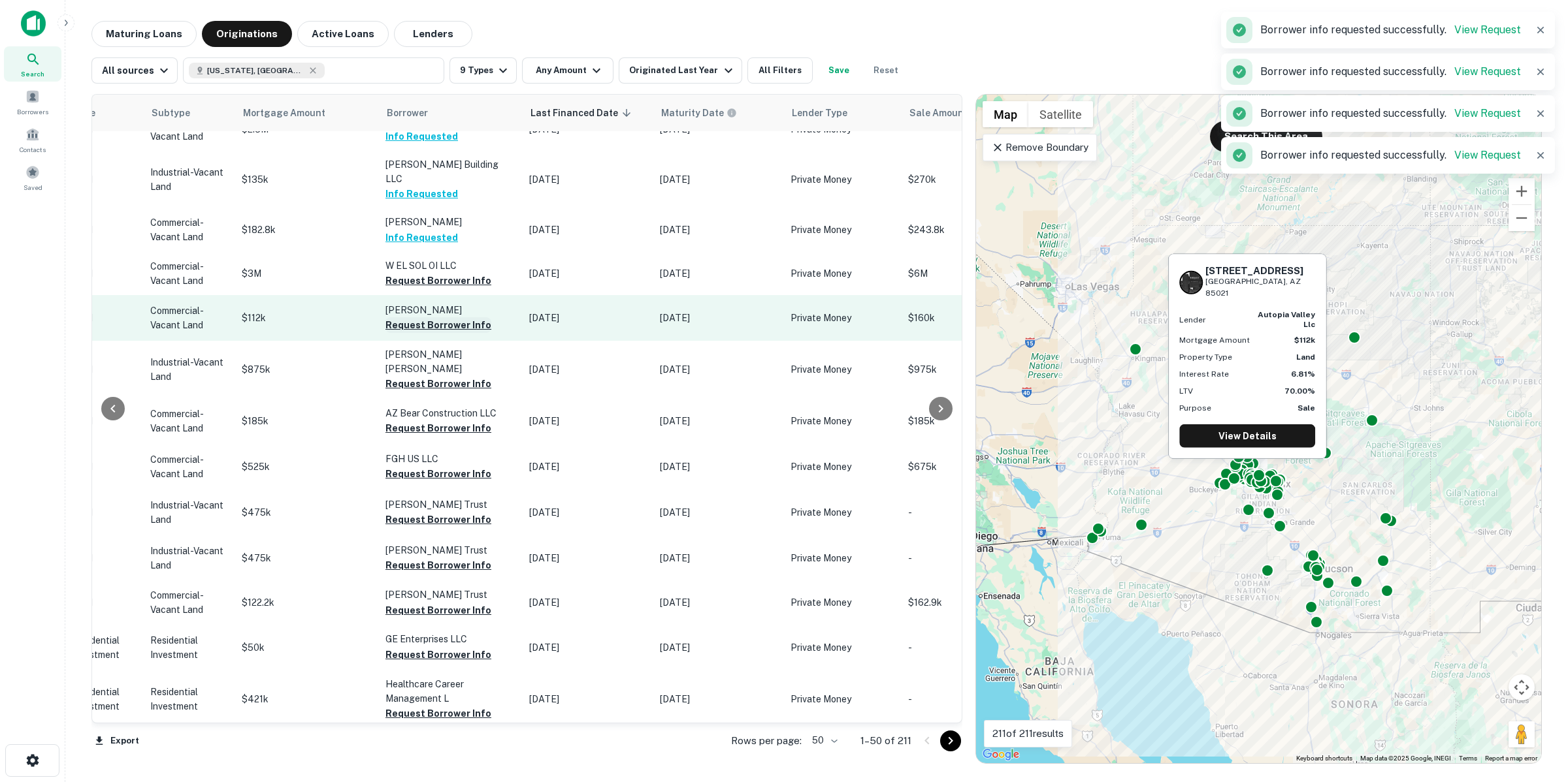
click at [442, 318] on button "Request Borrower Info" at bounding box center [438, 325] width 106 height 16
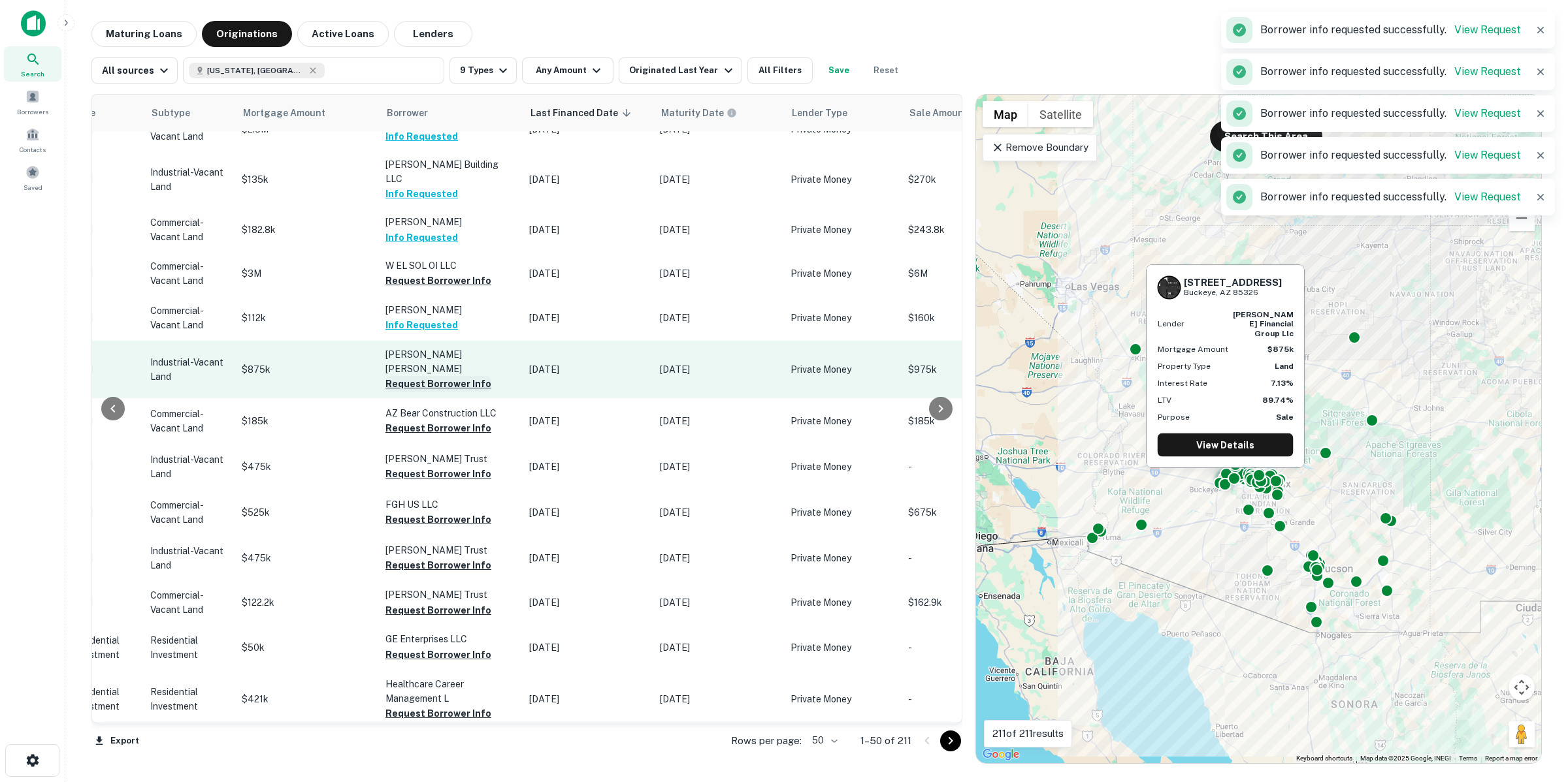
click at [440, 376] on button "Request Borrower Info" at bounding box center [438, 384] width 106 height 16
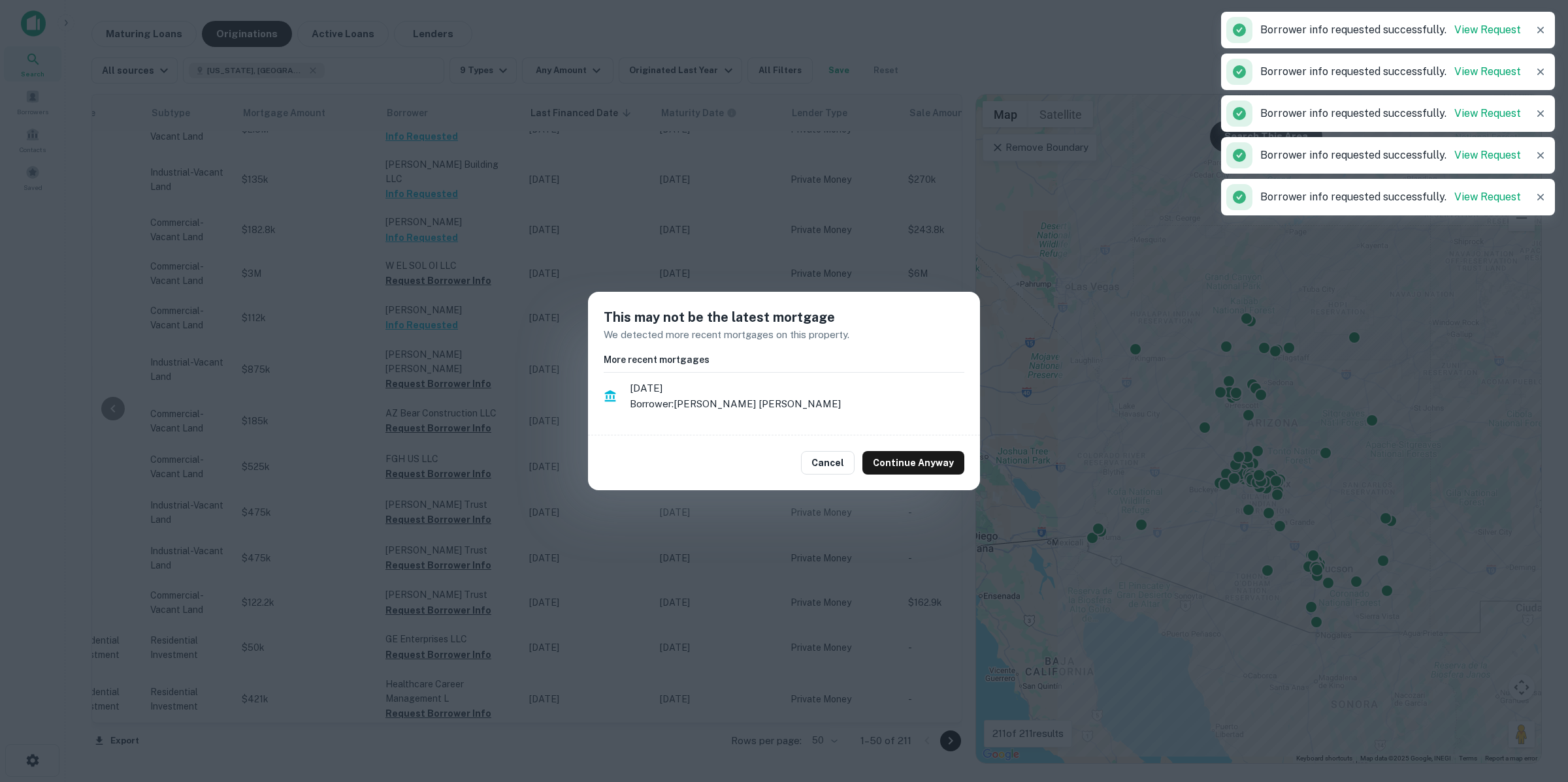
click at [446, 416] on div "This may not be the latest mortgage We detected more recent mortgages on this p…" at bounding box center [784, 391] width 1568 height 782
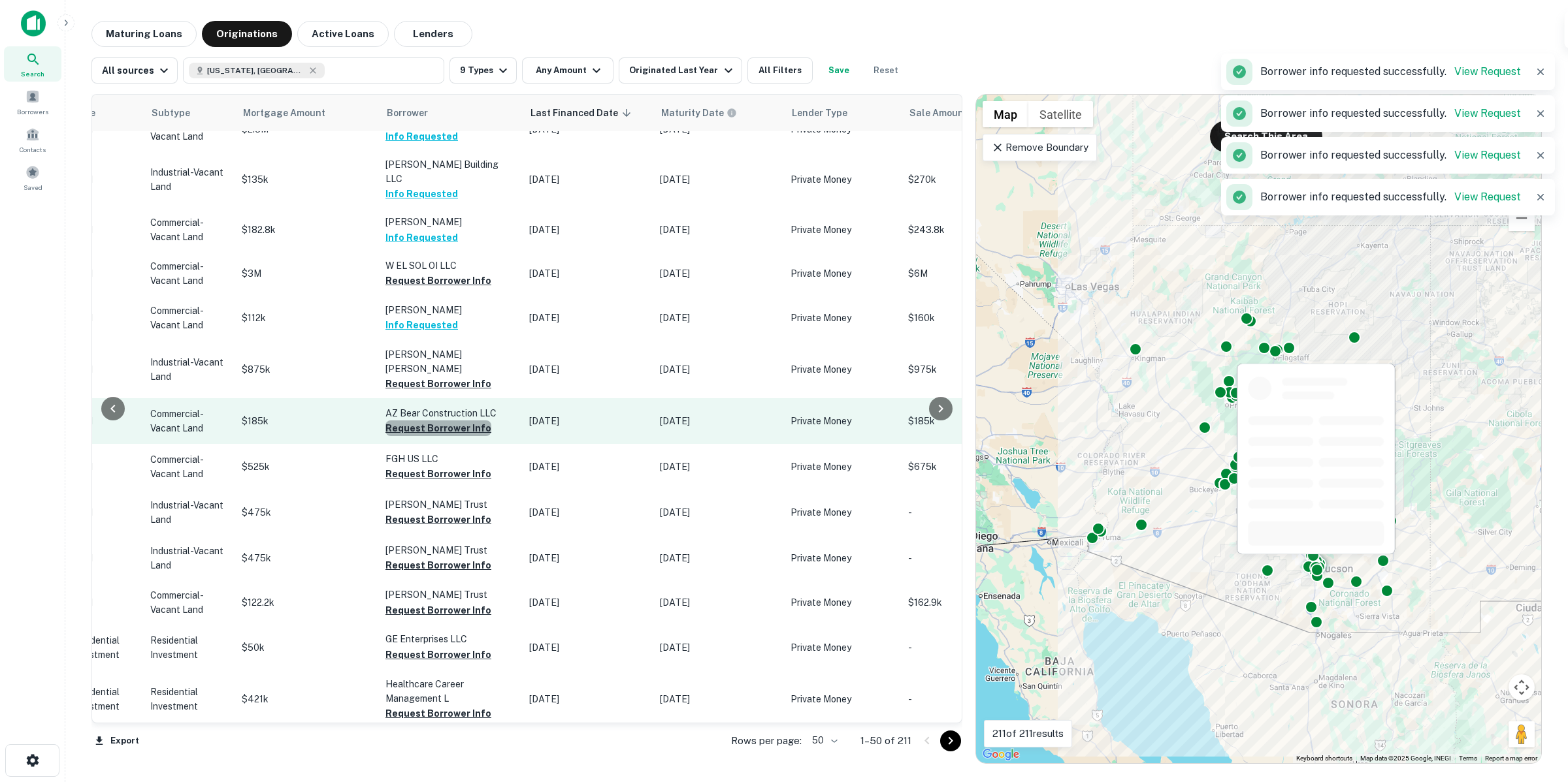
drag, startPoint x: 442, startPoint y: 402, endPoint x: 441, endPoint y: 383, distance: 19.0
click at [442, 421] on button "Request Borrower Info" at bounding box center [438, 428] width 106 height 16
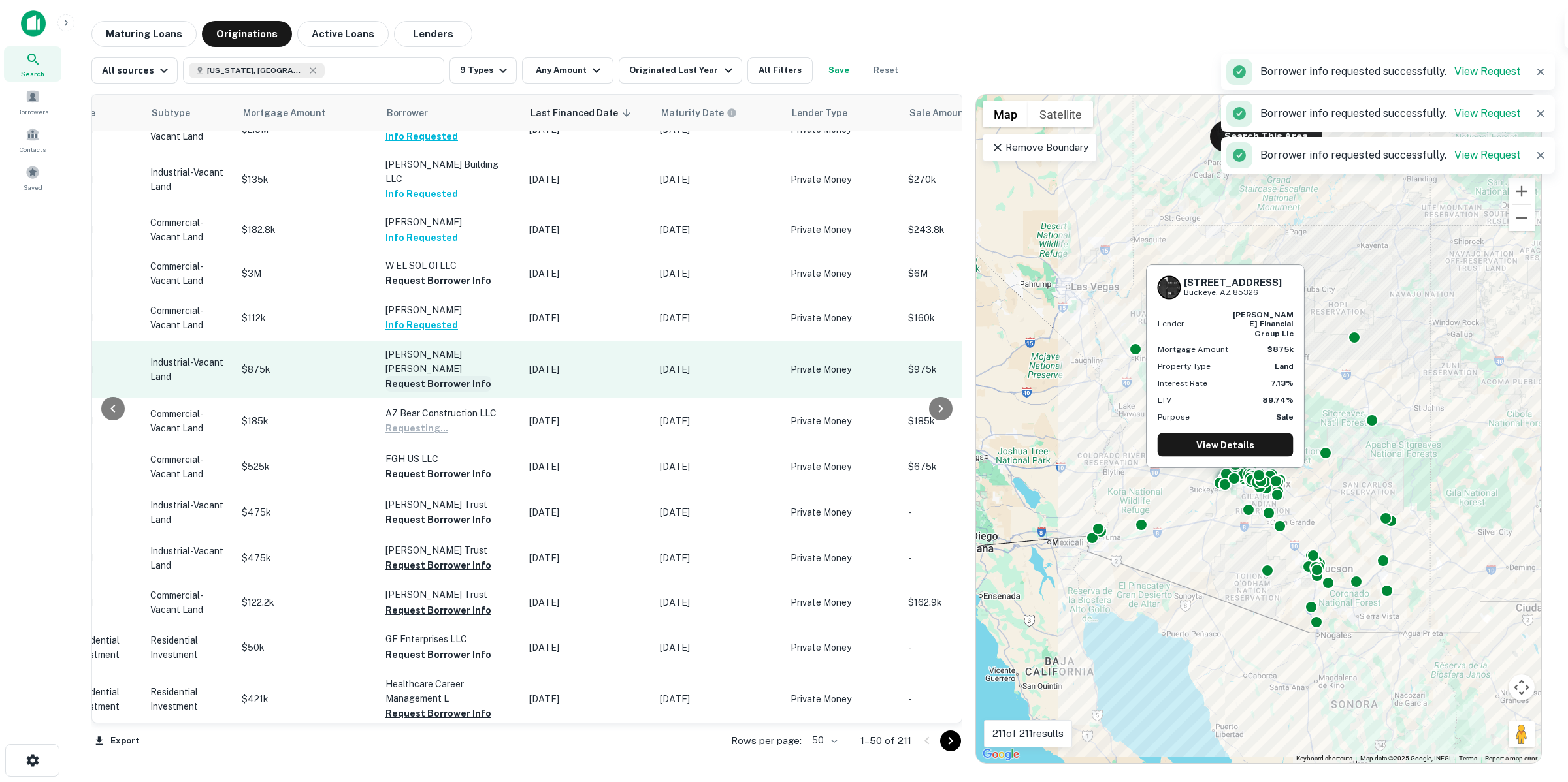
click at [443, 376] on button "Request Borrower Info" at bounding box center [438, 384] width 106 height 16
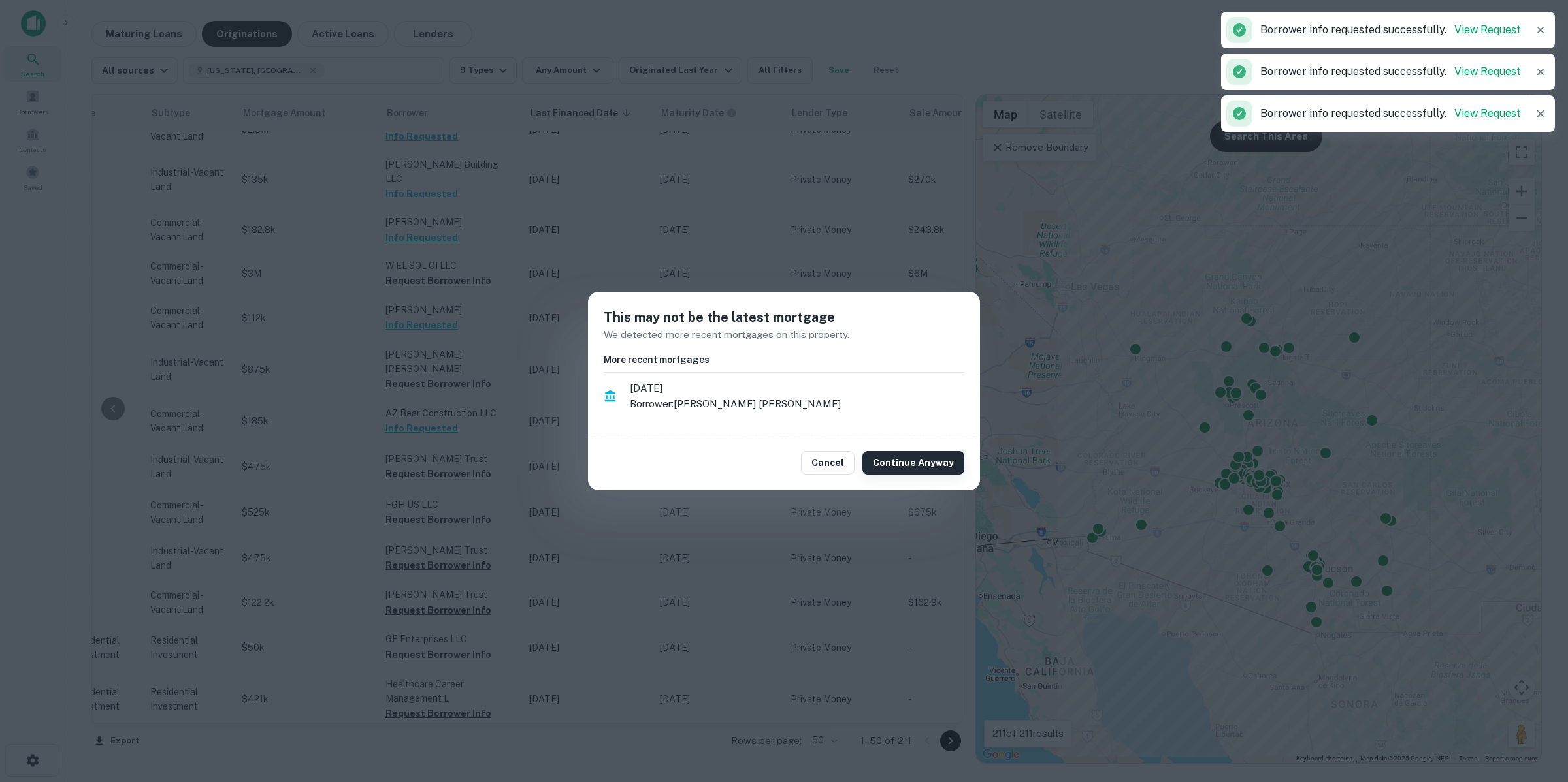
click at [935, 457] on button "Continue Anyway" at bounding box center [913, 463] width 102 height 24
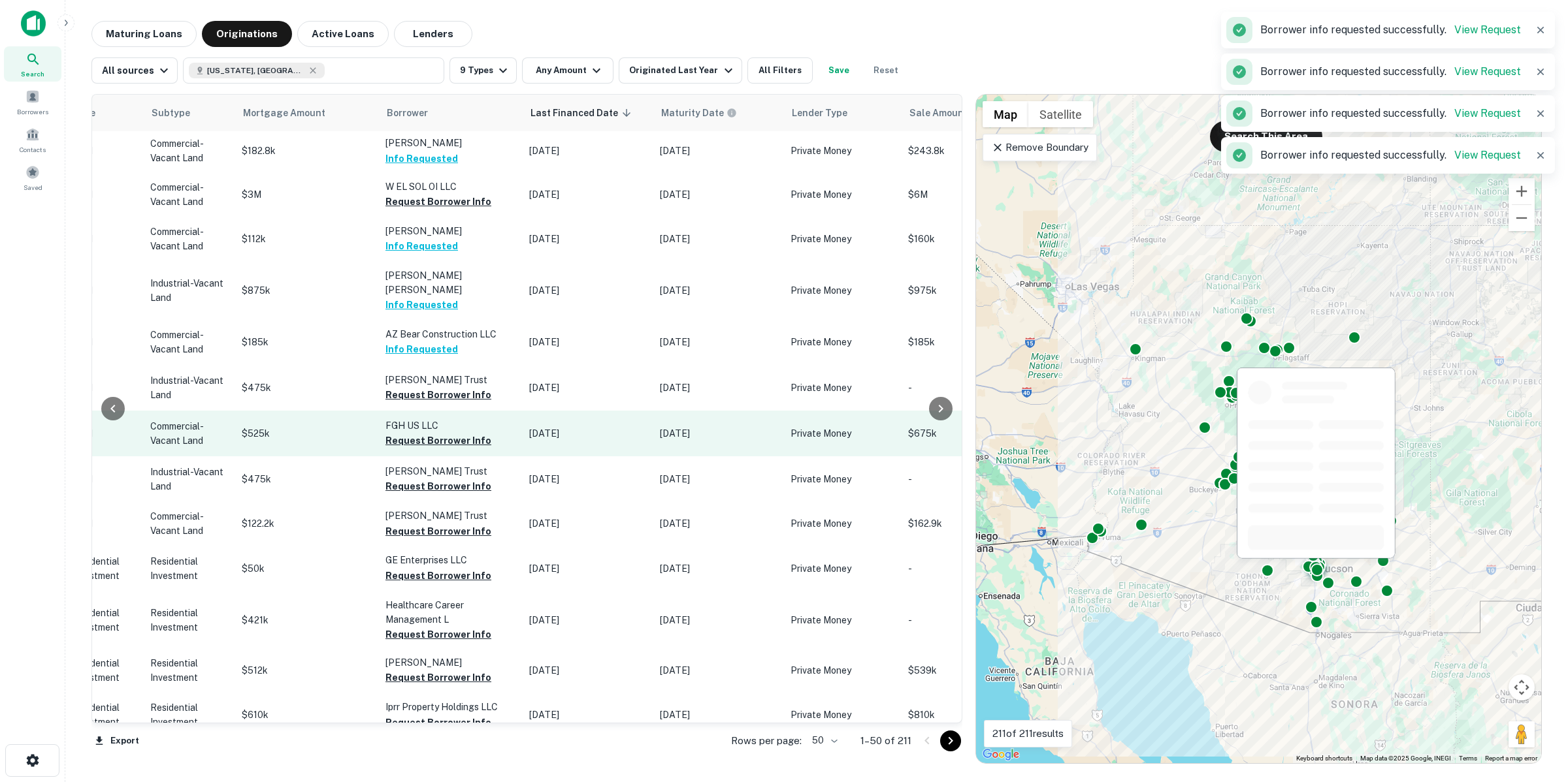
scroll to position [163, 594]
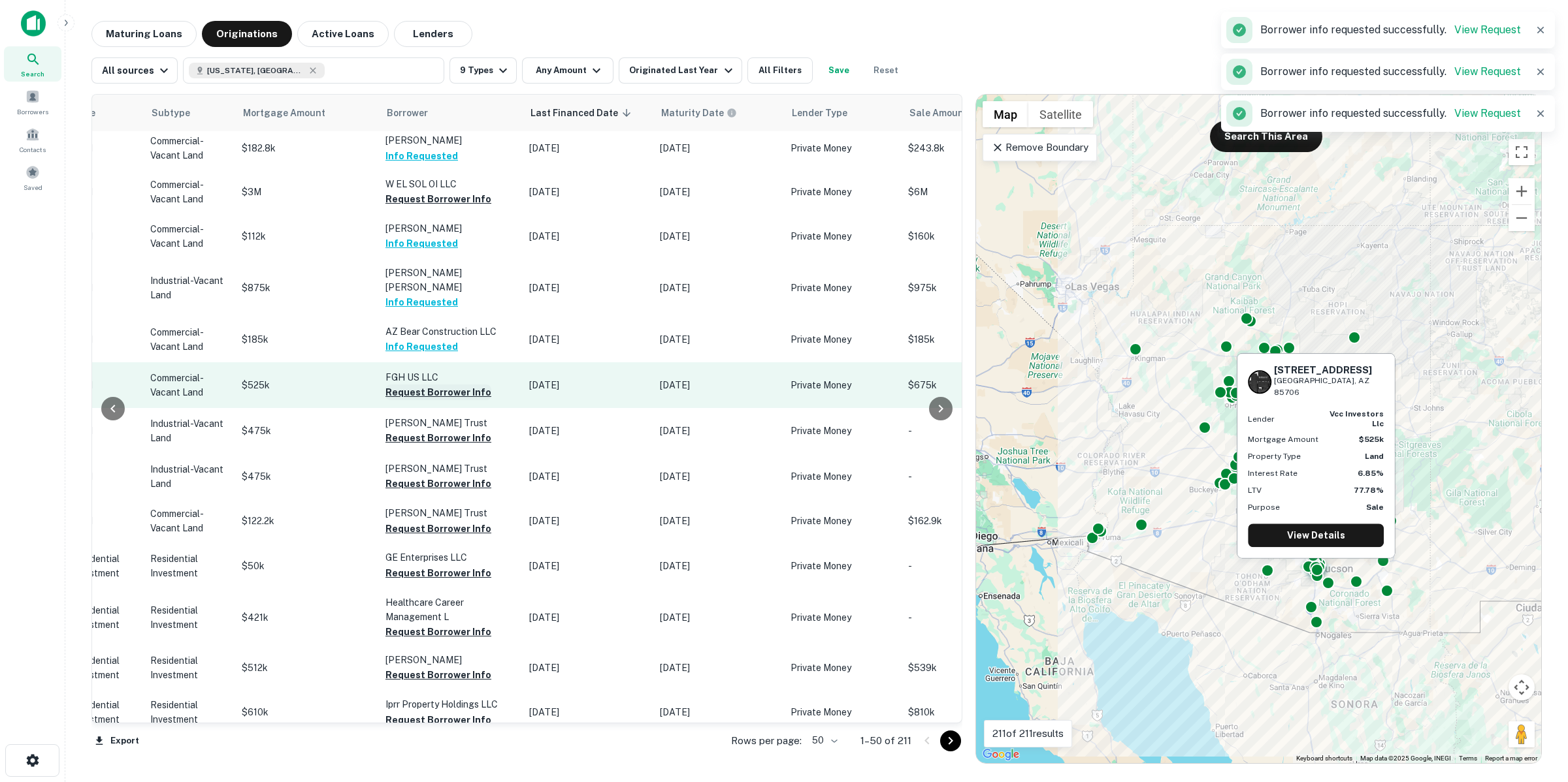
click at [456, 384] on button "Request Borrower Info" at bounding box center [438, 392] width 106 height 16
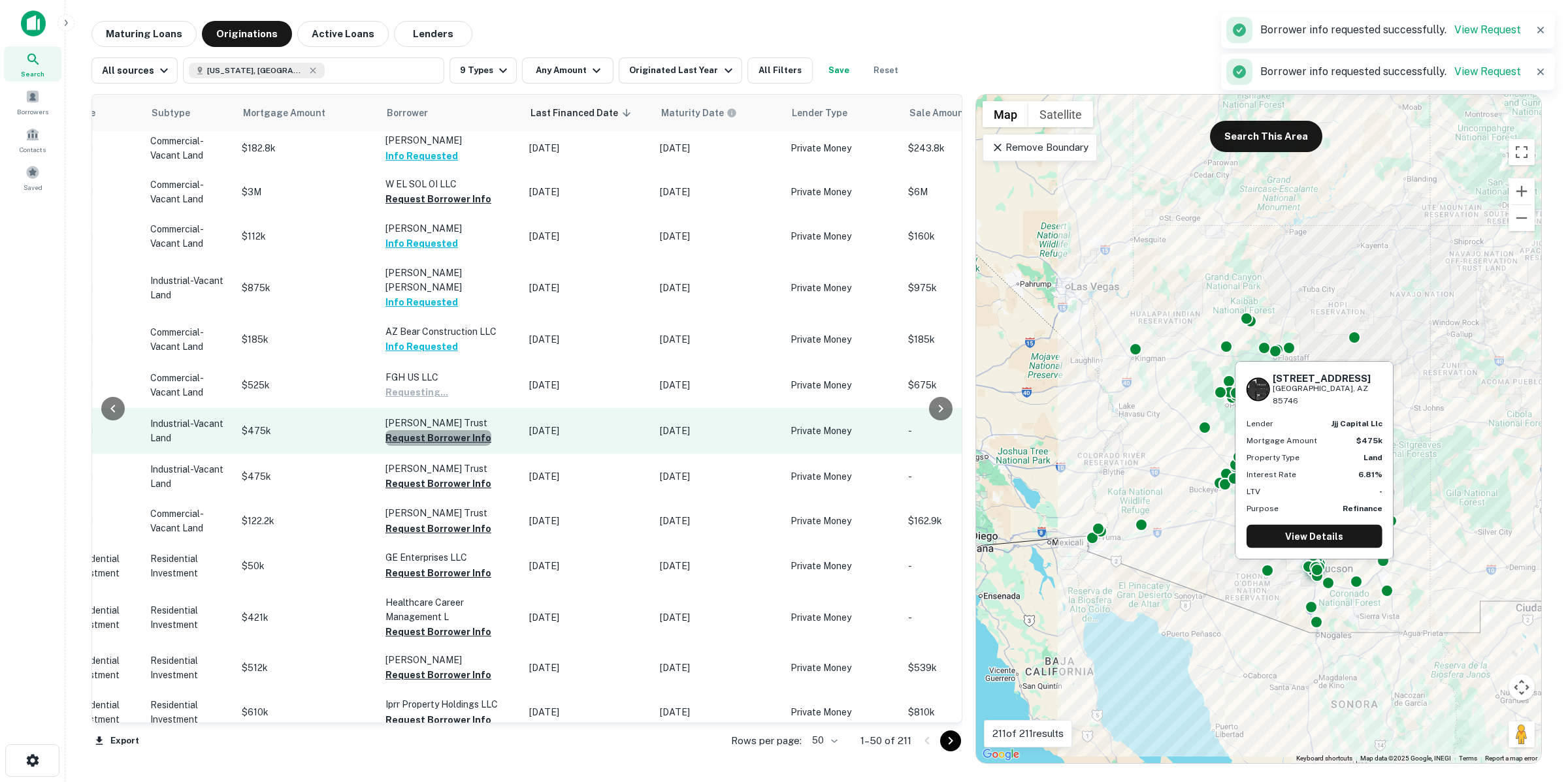
click at [462, 430] on button "Request Borrower Info" at bounding box center [438, 438] width 106 height 16
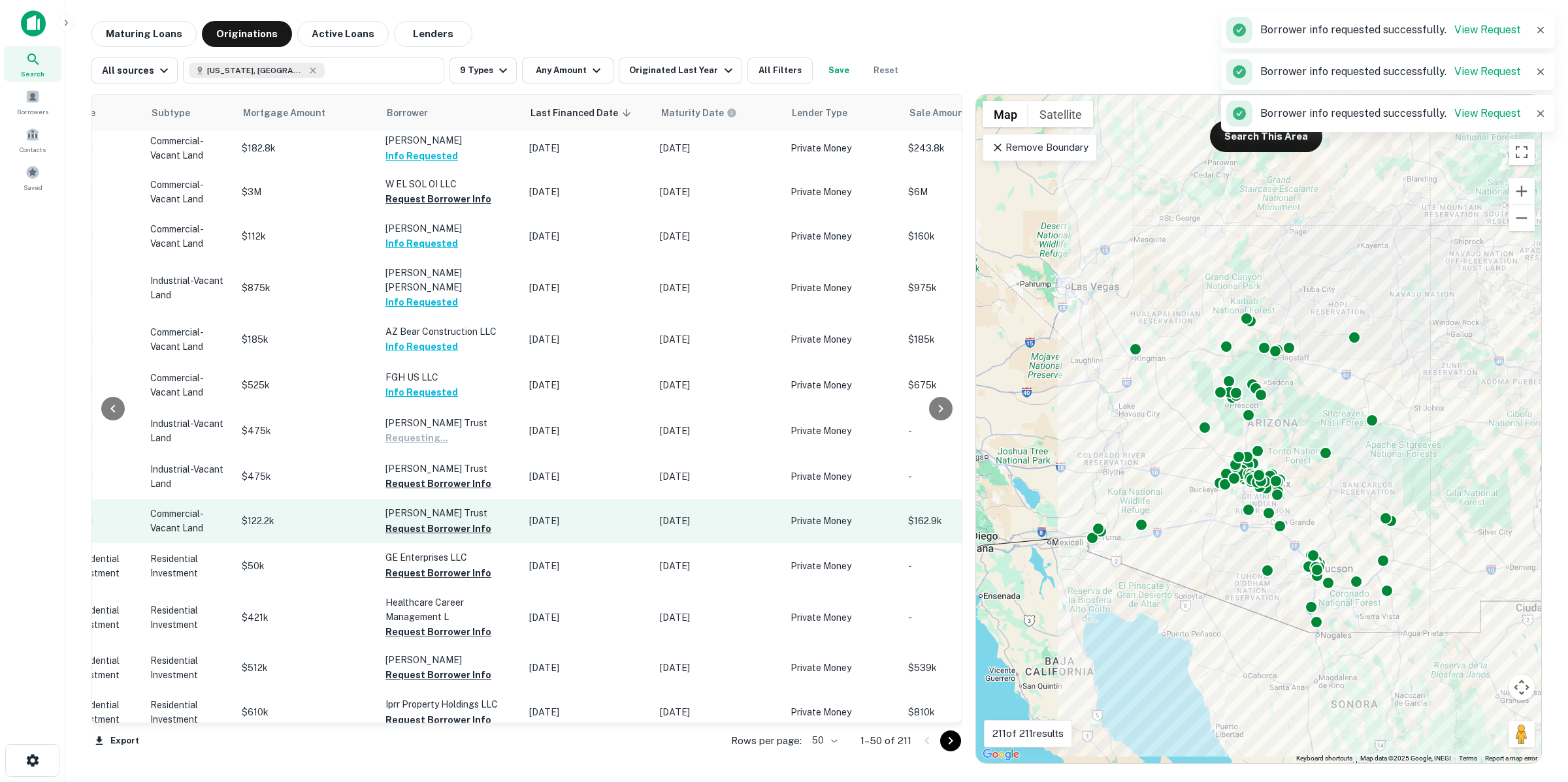
click at [426, 476] on button "Request Borrower Info" at bounding box center [438, 484] width 106 height 16
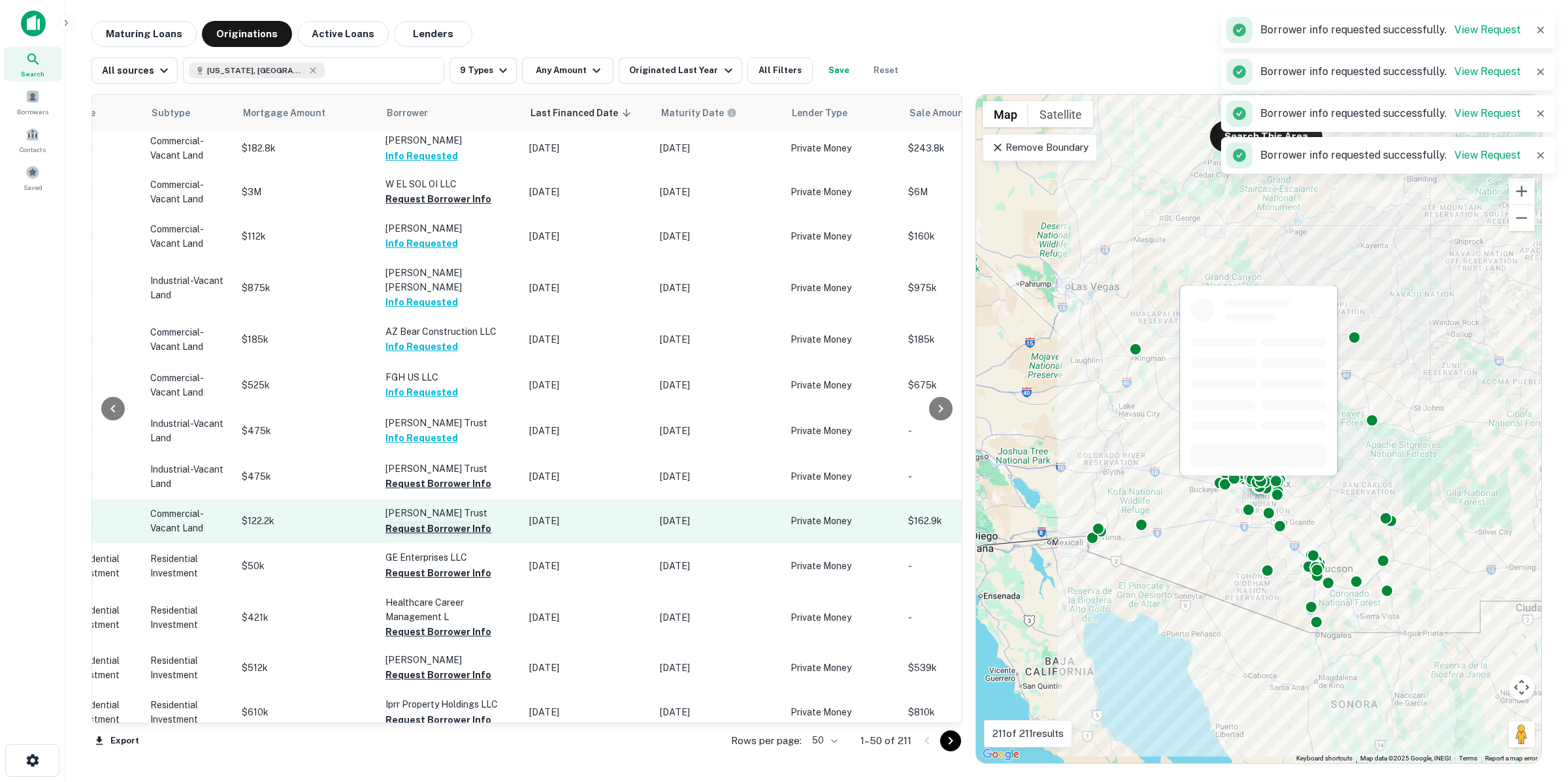
click at [436, 521] on button "Request Borrower Info" at bounding box center [438, 529] width 106 height 16
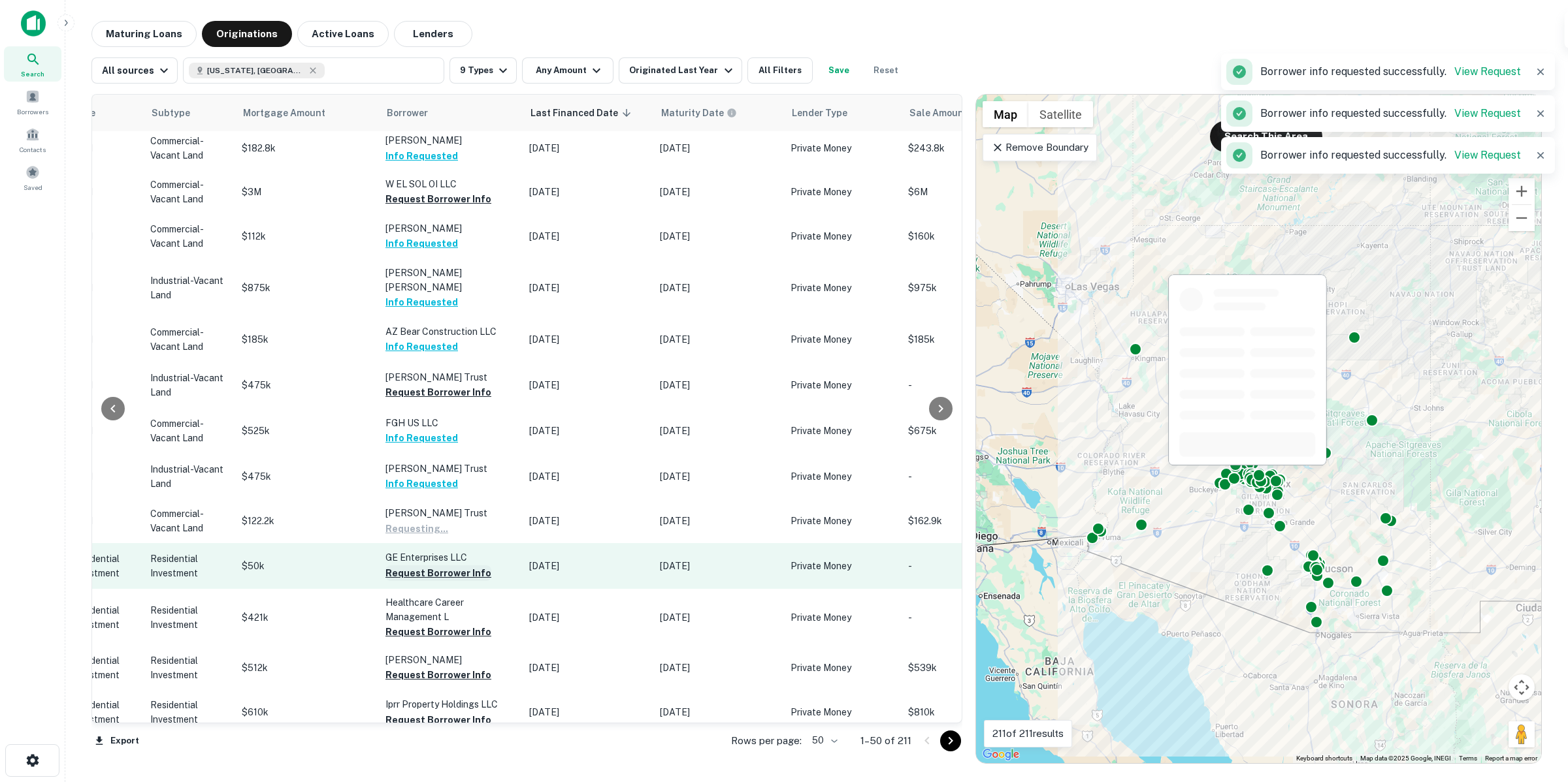
click at [447, 565] on button "Request Borrower Info" at bounding box center [438, 573] width 106 height 16
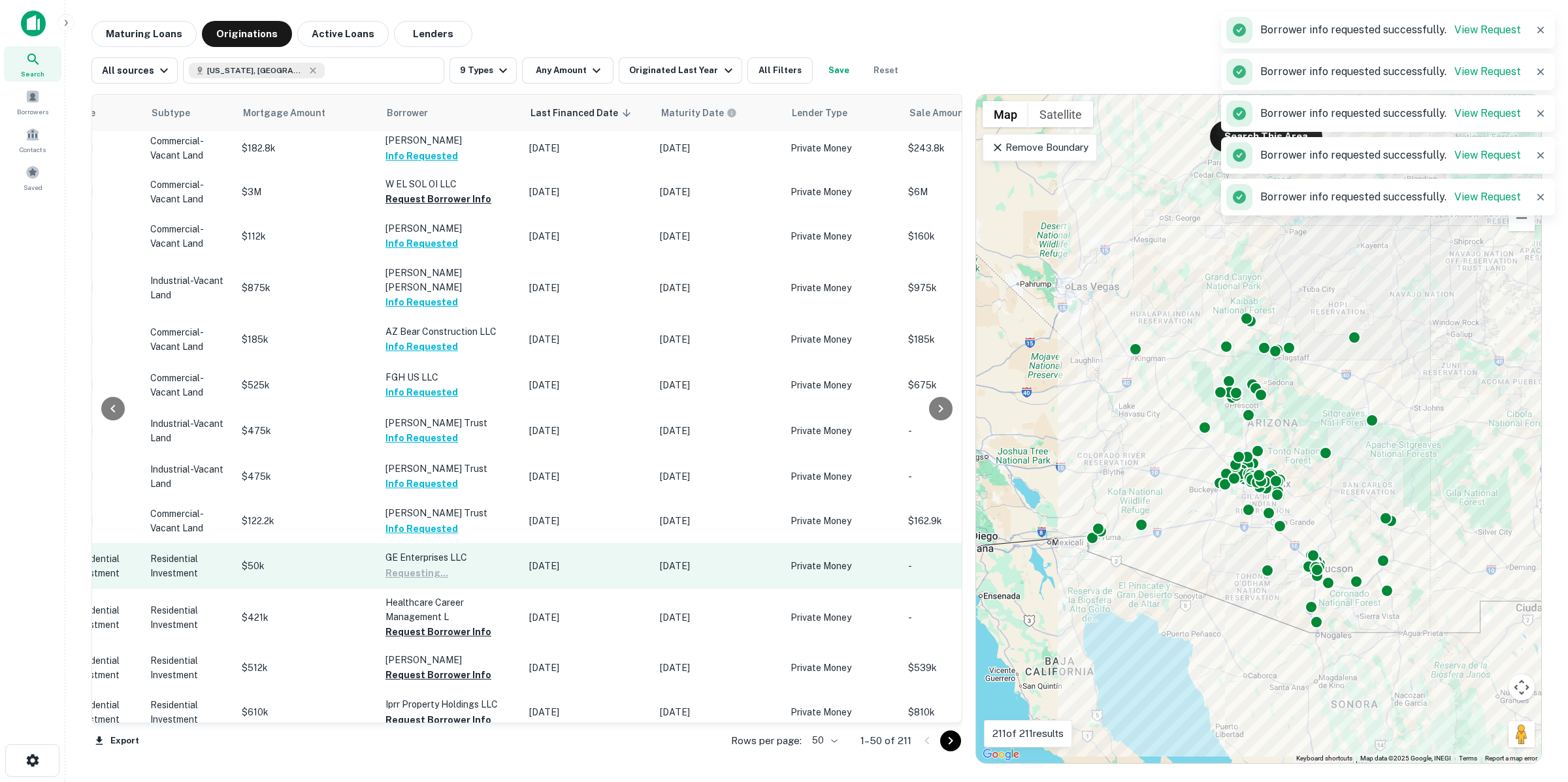
scroll to position [245, 594]
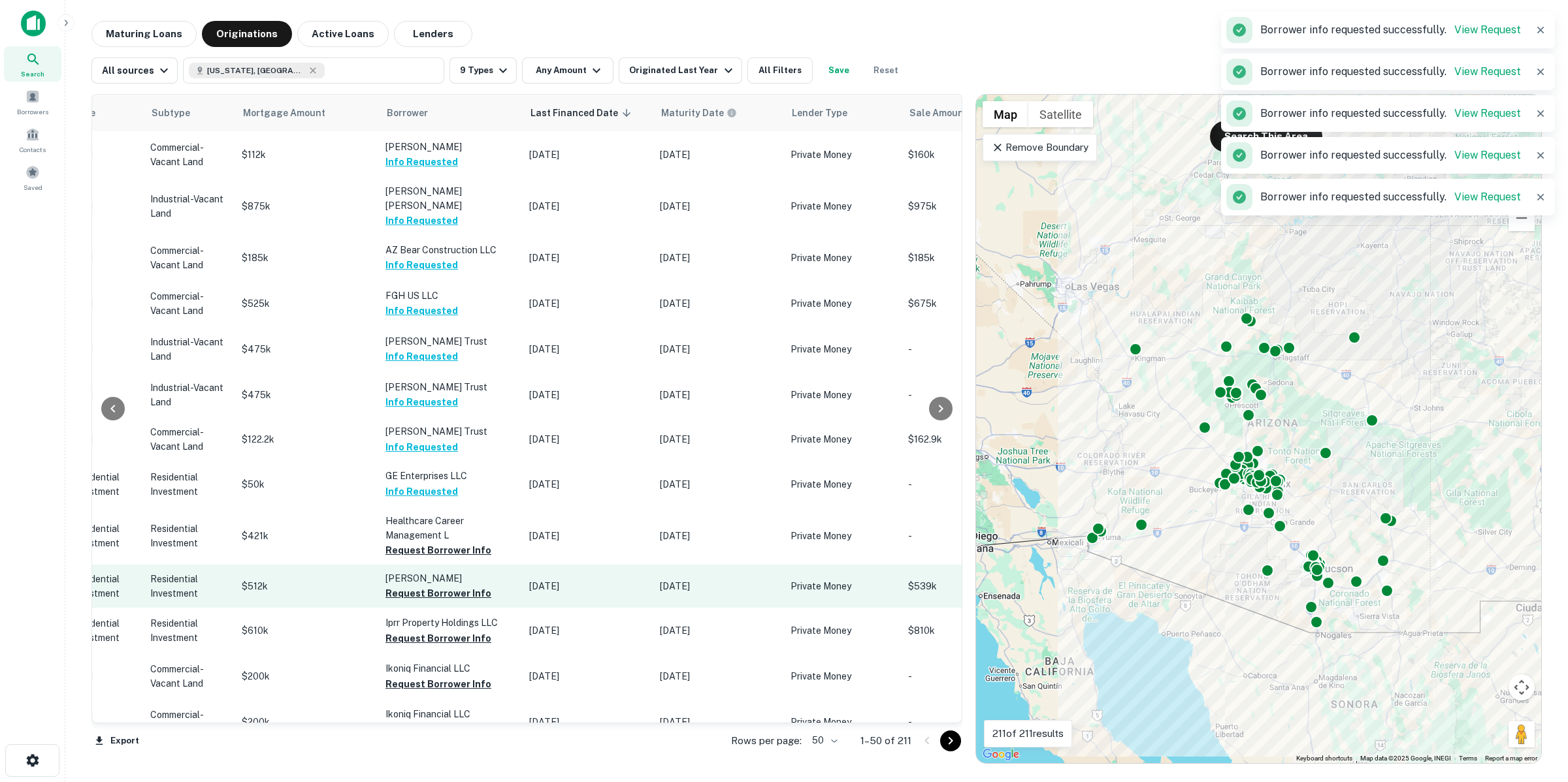
click at [449, 572] on p "[PERSON_NAME]" at bounding box center [451, 579] width 131 height 15
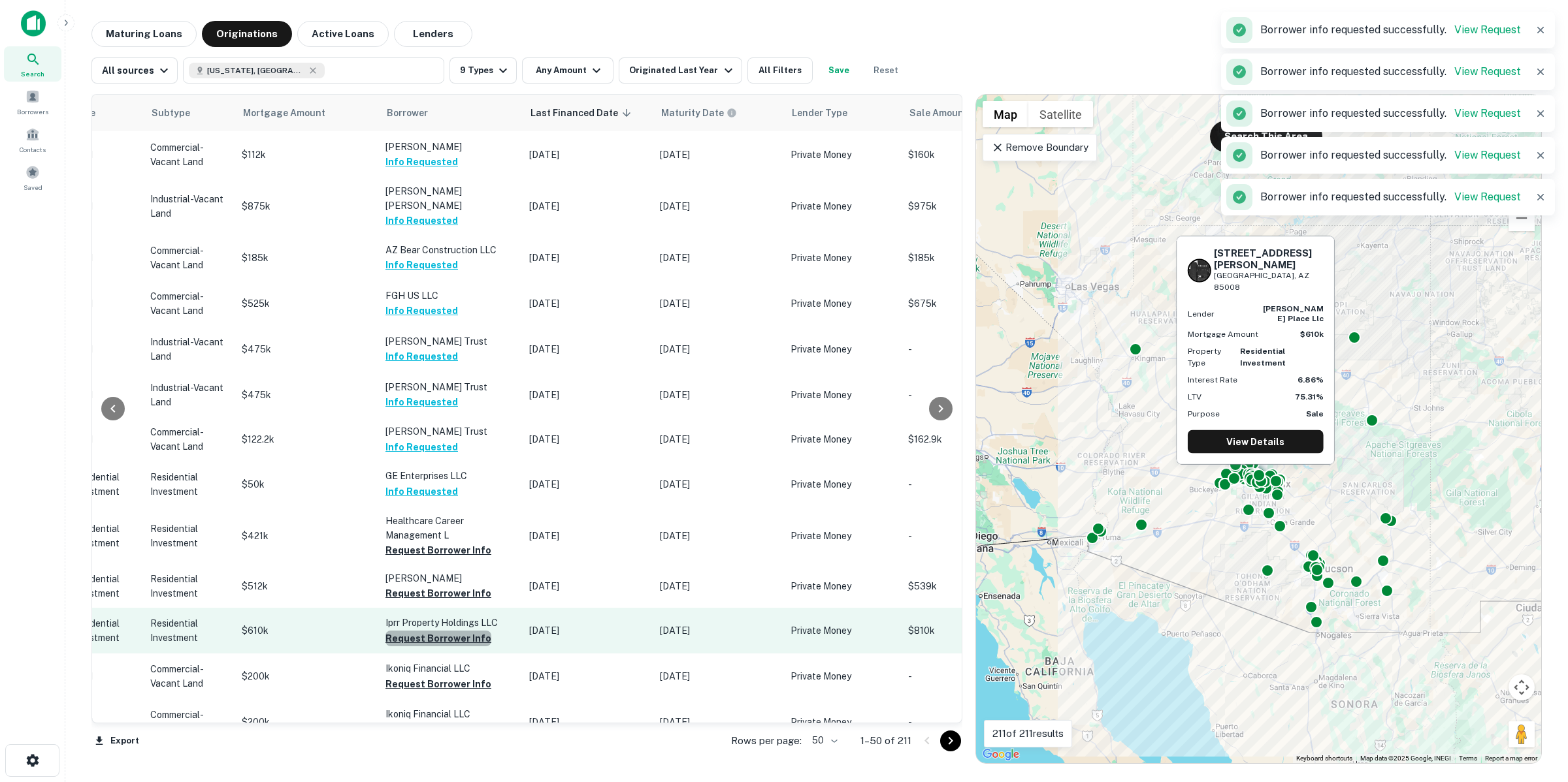
drag, startPoint x: 444, startPoint y: 607, endPoint x: 446, endPoint y: 594, distance: 13.2
click at [445, 631] on button "Request Borrower Info" at bounding box center [438, 639] width 106 height 16
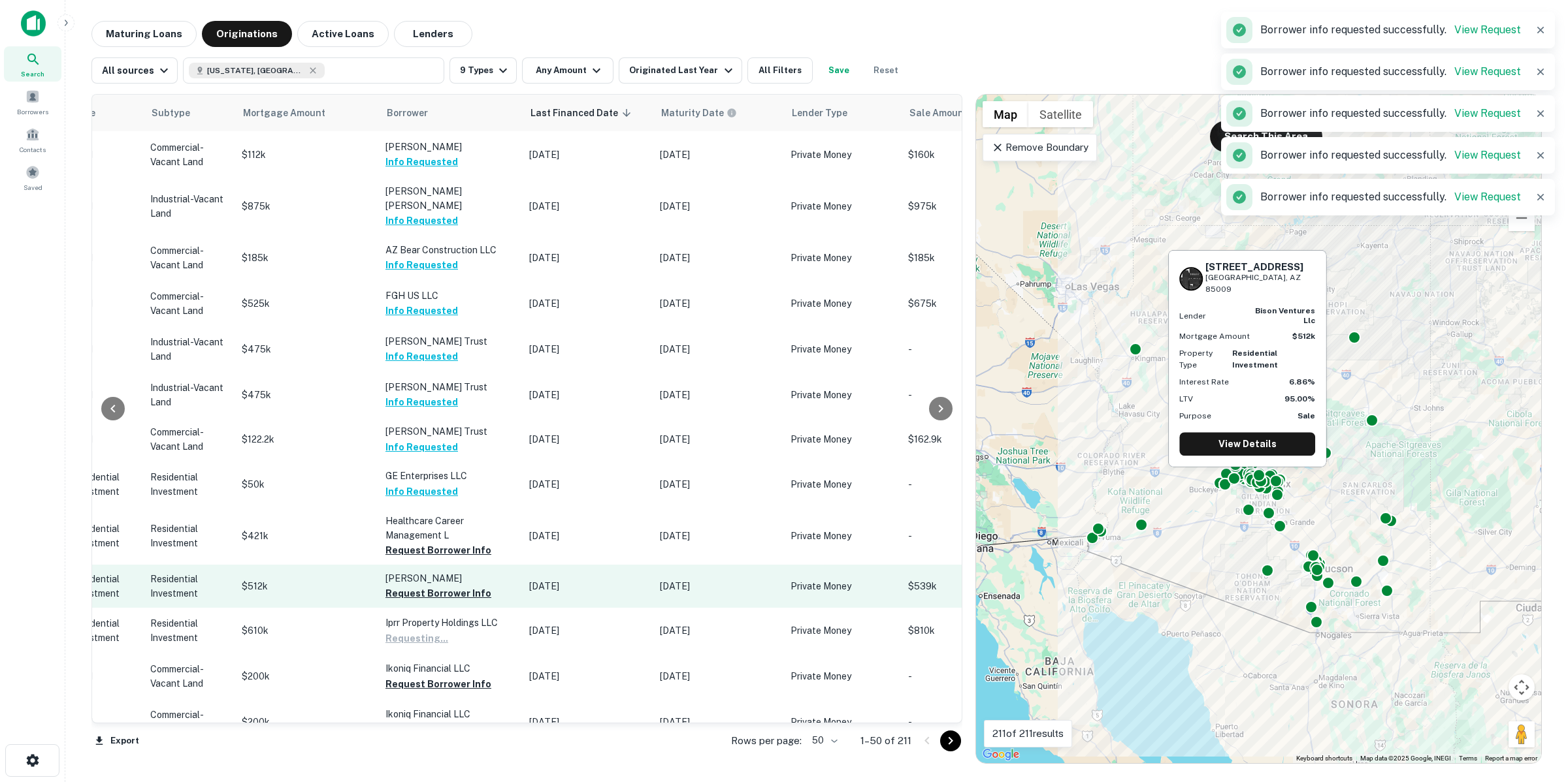
click at [442, 572] on p "[PERSON_NAME]" at bounding box center [451, 579] width 131 height 15
click at [442, 586] on button "Request Borrower Info" at bounding box center [438, 593] width 106 height 16
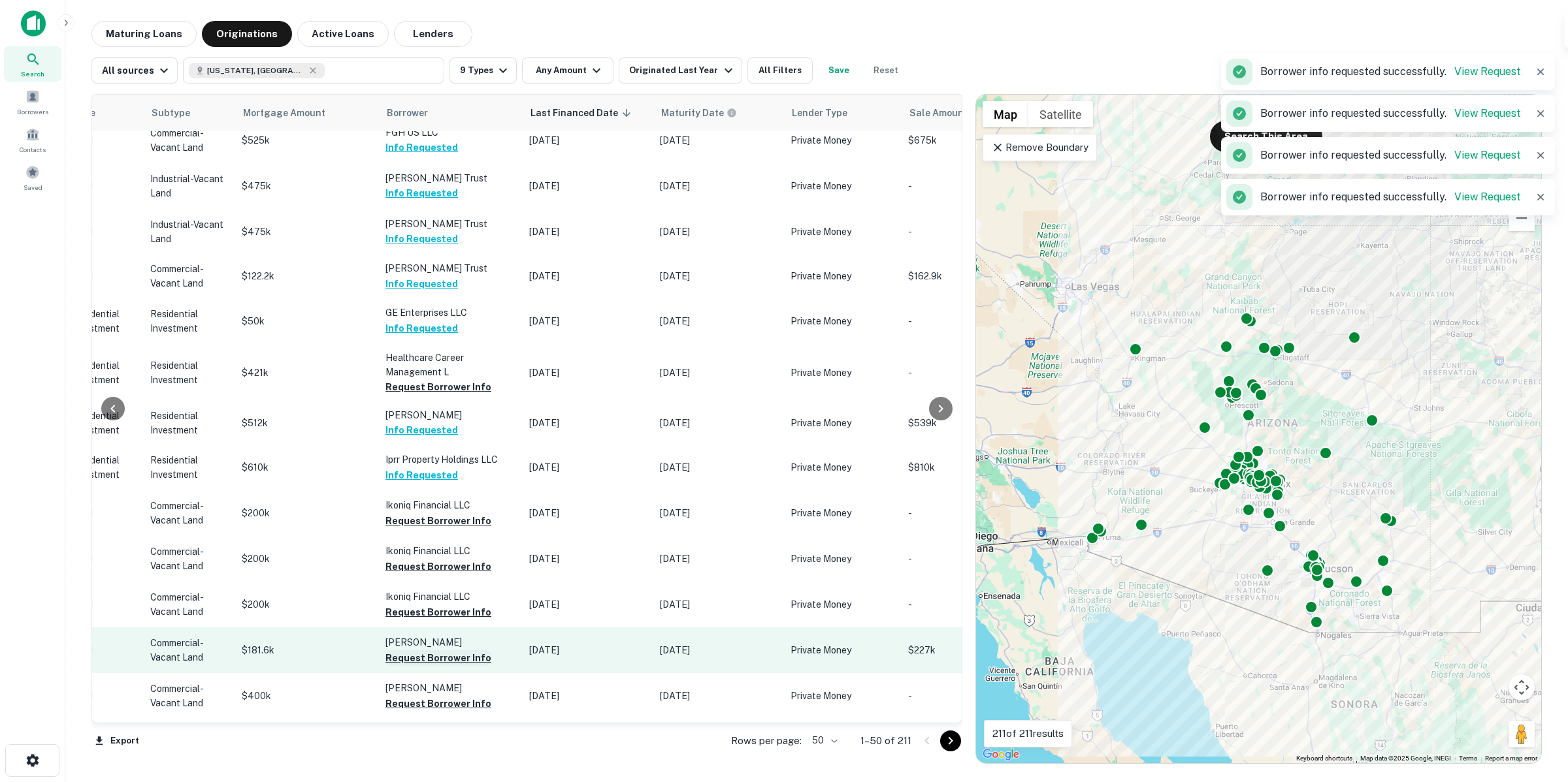
scroll to position [490, 594]
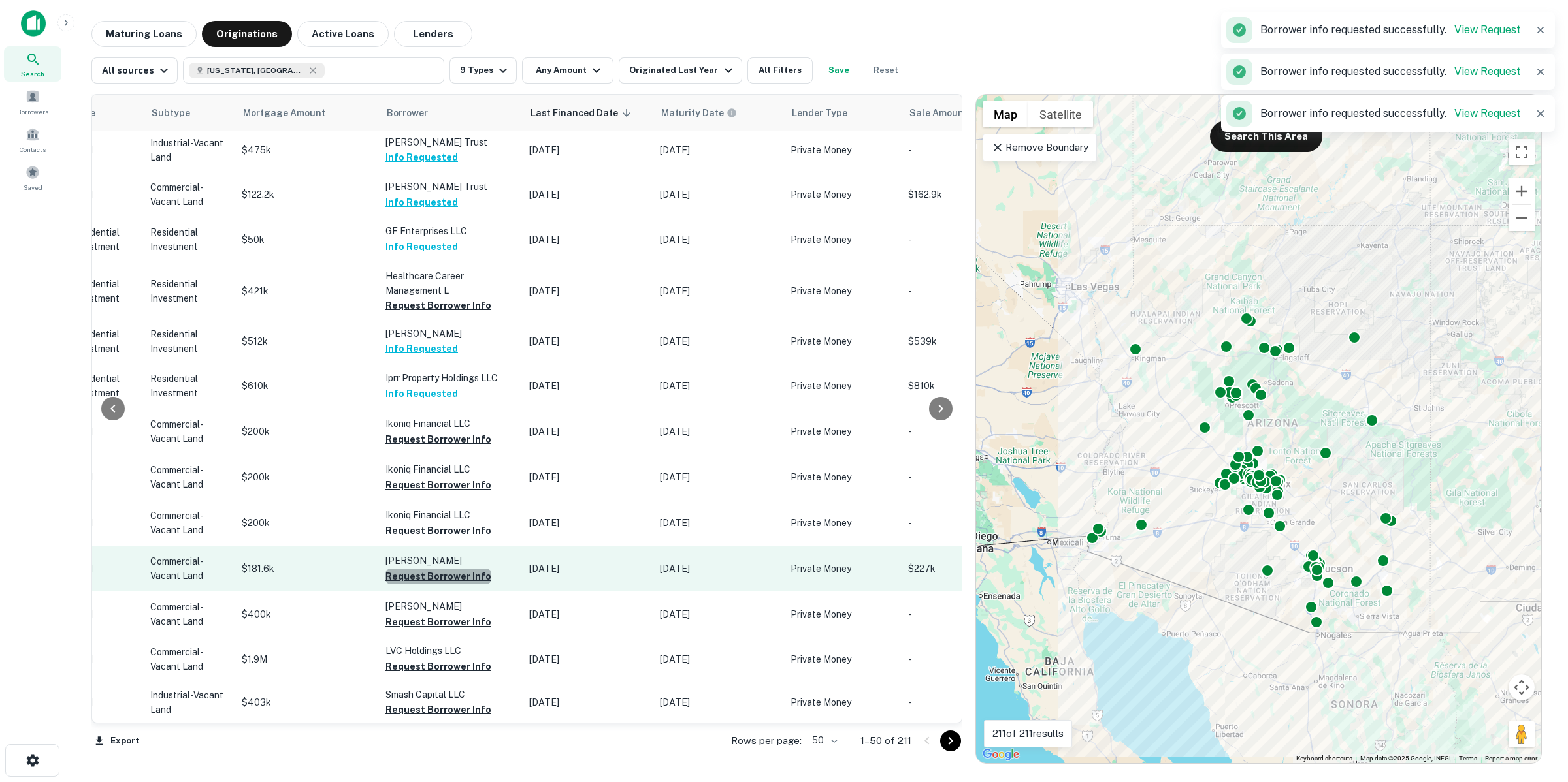
click at [454, 569] on button "Request Borrower Info" at bounding box center [438, 577] width 106 height 16
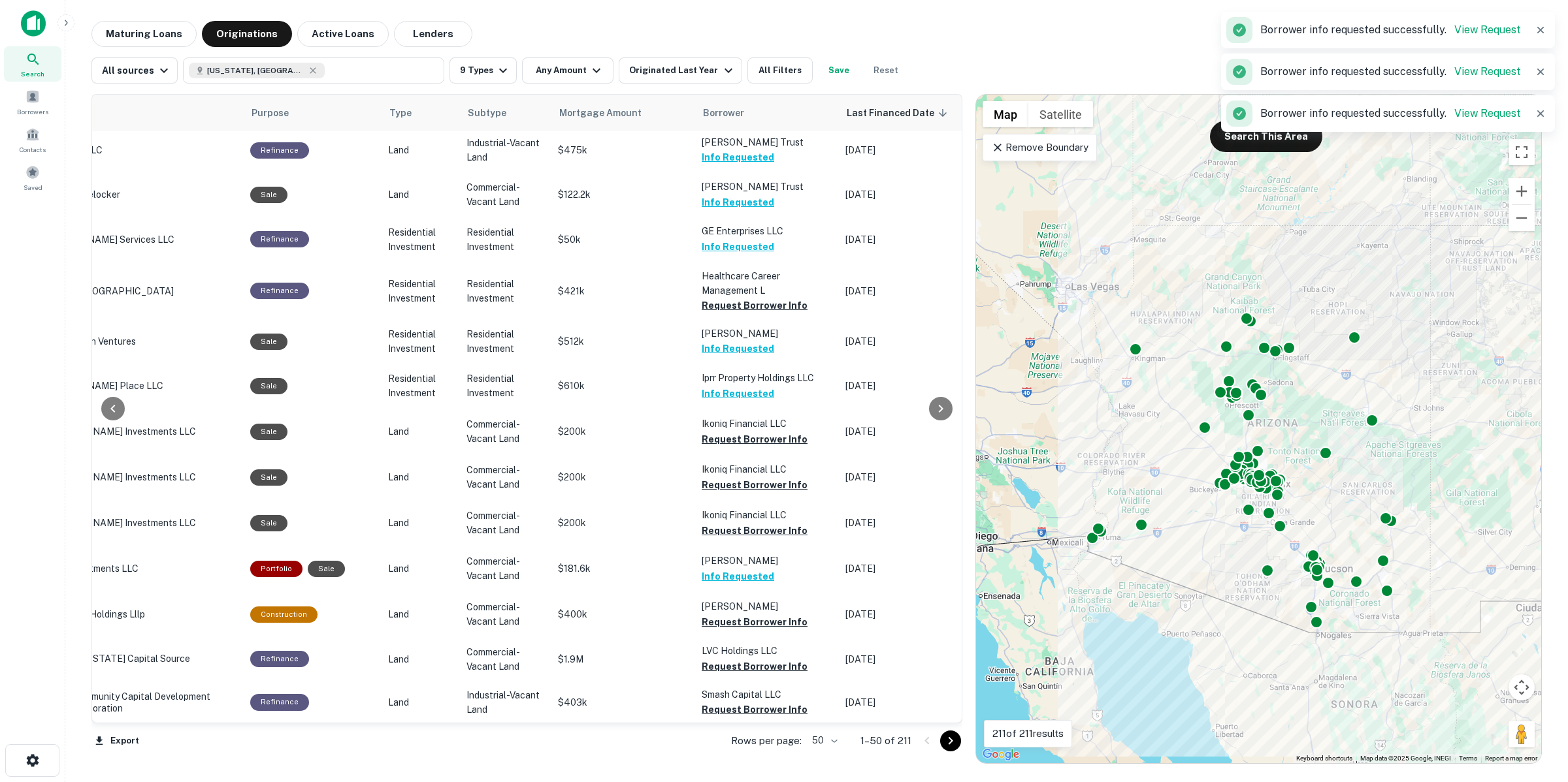
scroll to position [490, 247]
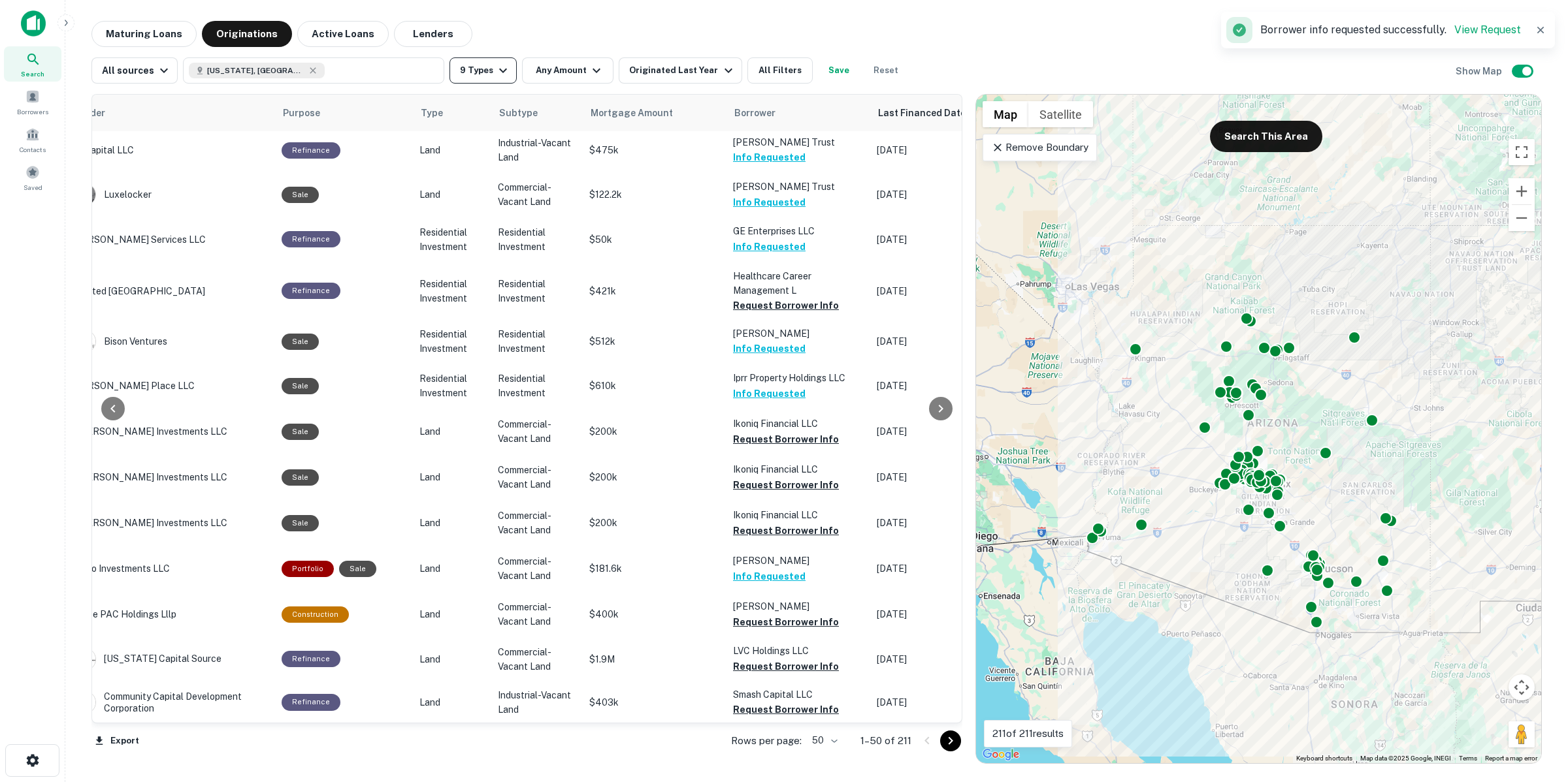
click at [479, 73] on button "9 Types" at bounding box center [483, 71] width 68 height 26
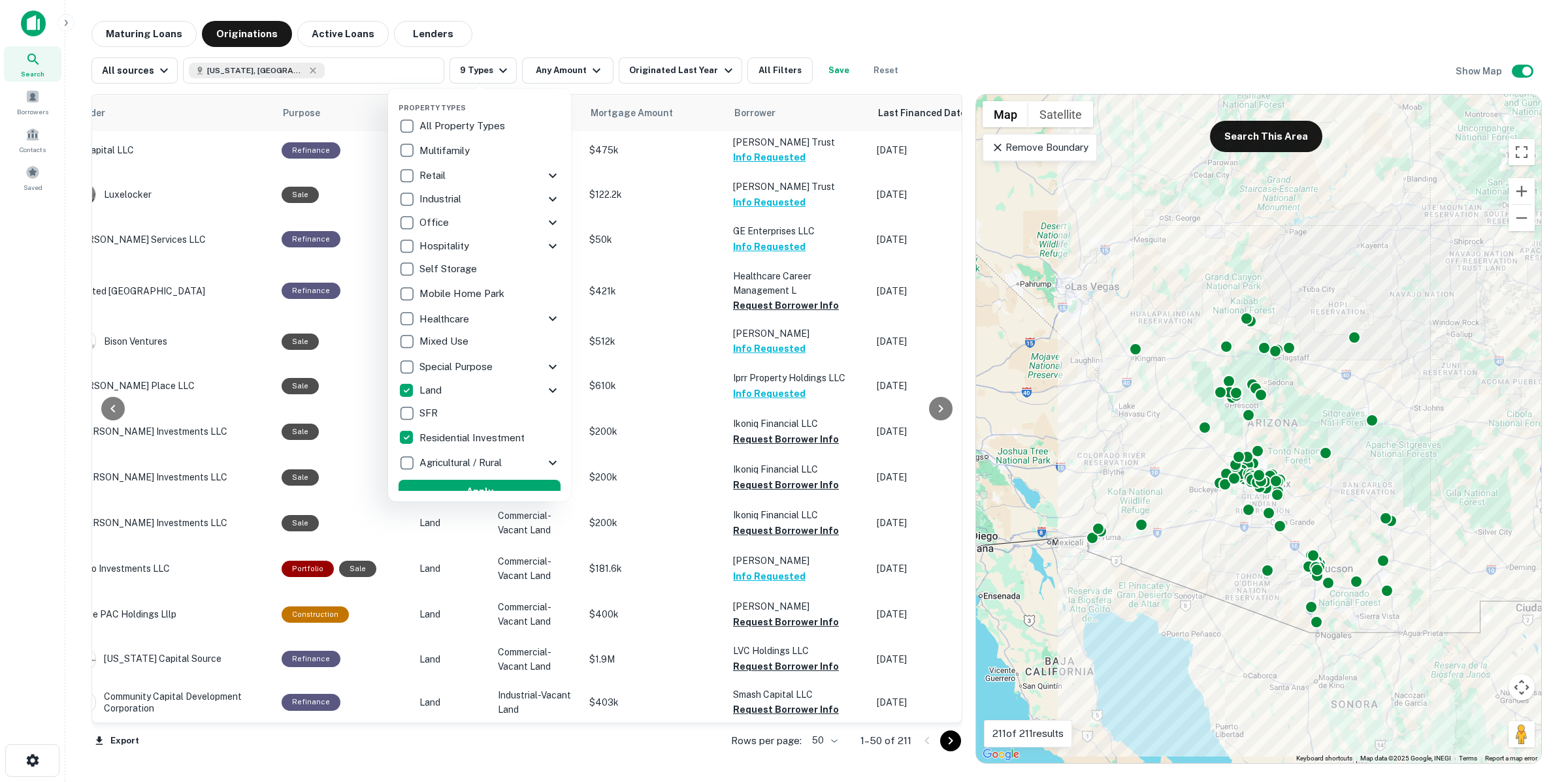
click at [529, 393] on div "Land" at bounding box center [472, 391] width 146 height 22
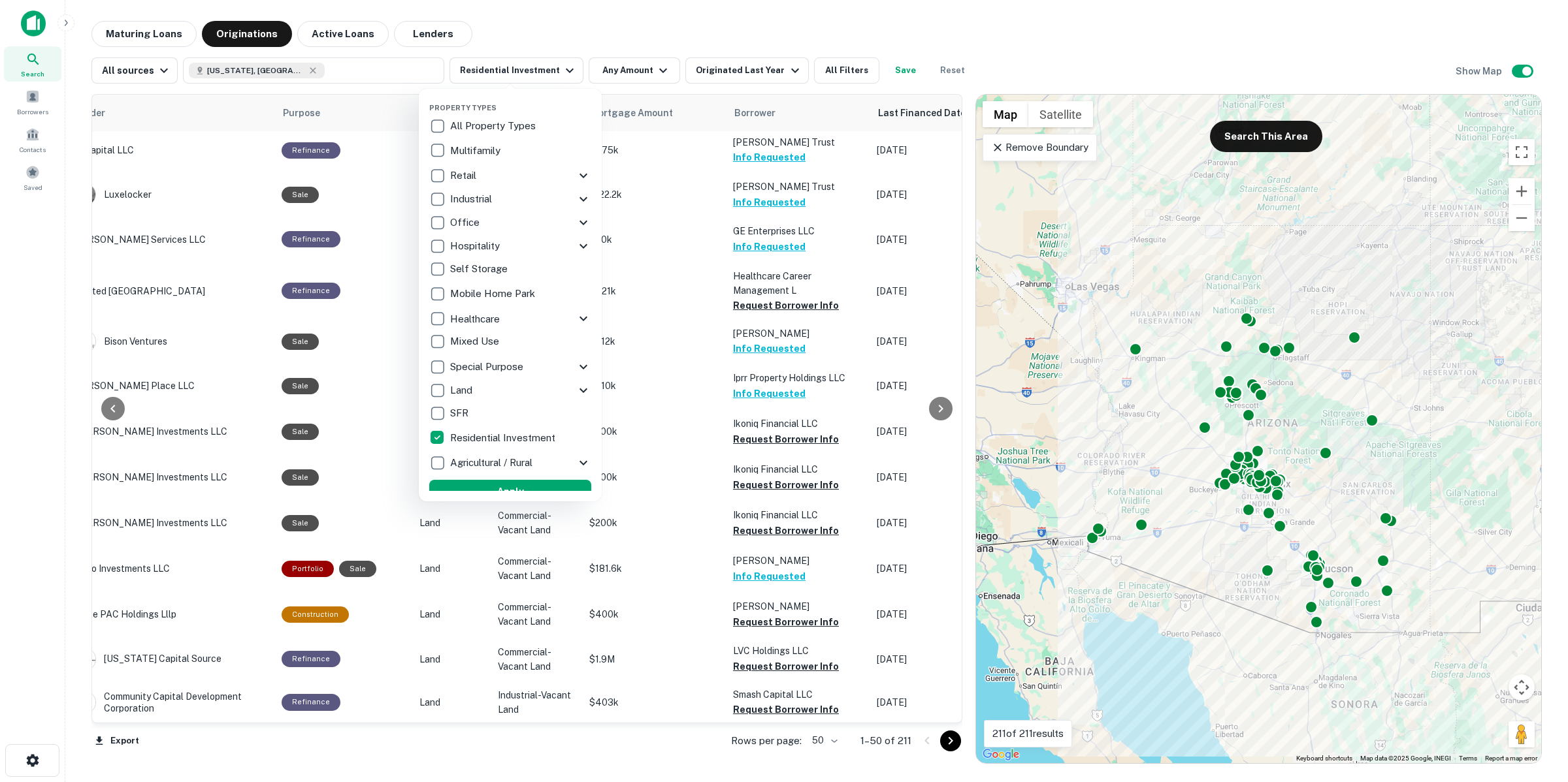
click at [531, 488] on button "Apply" at bounding box center [510, 492] width 162 height 24
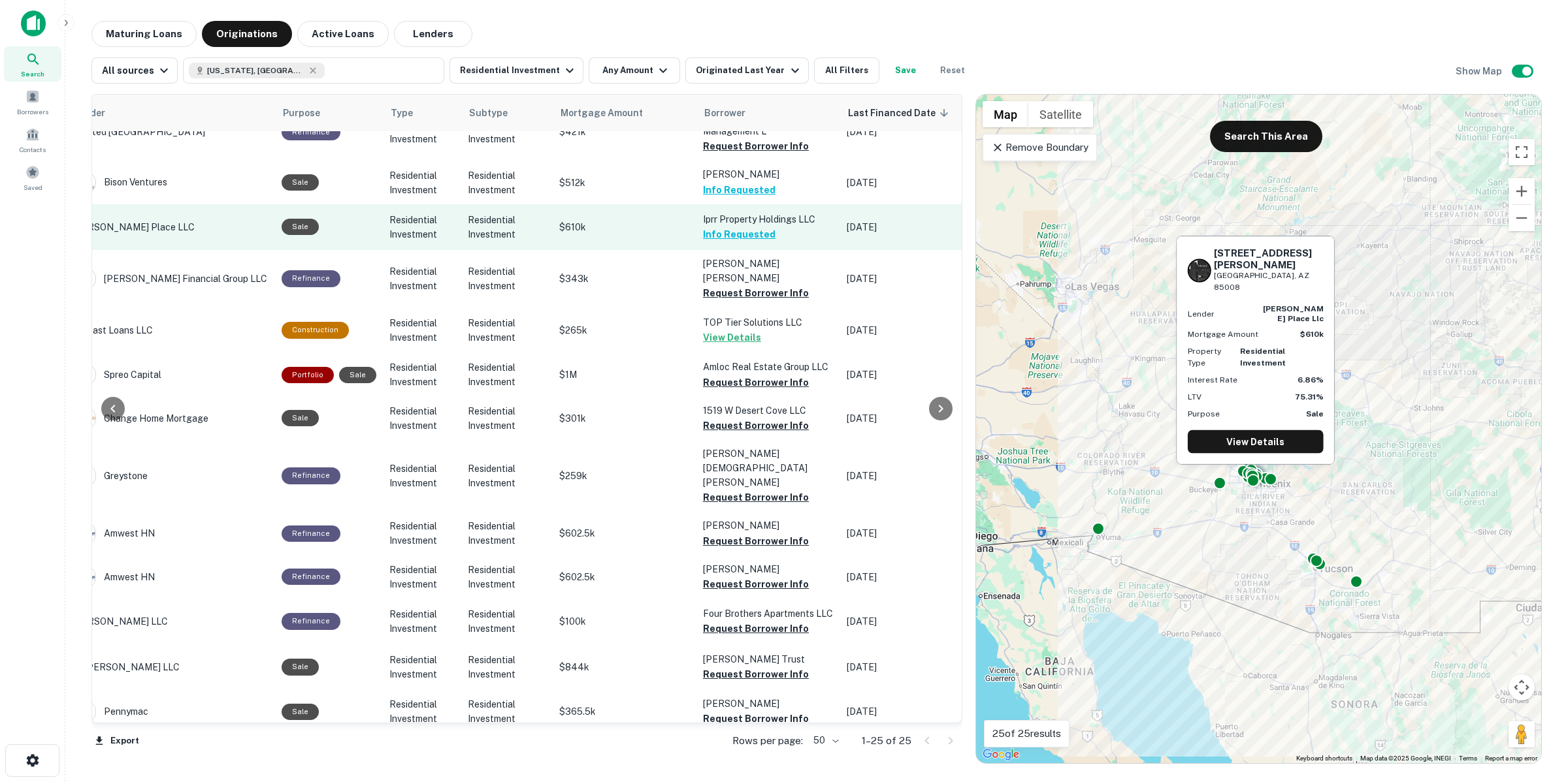
scroll to position [0, 247]
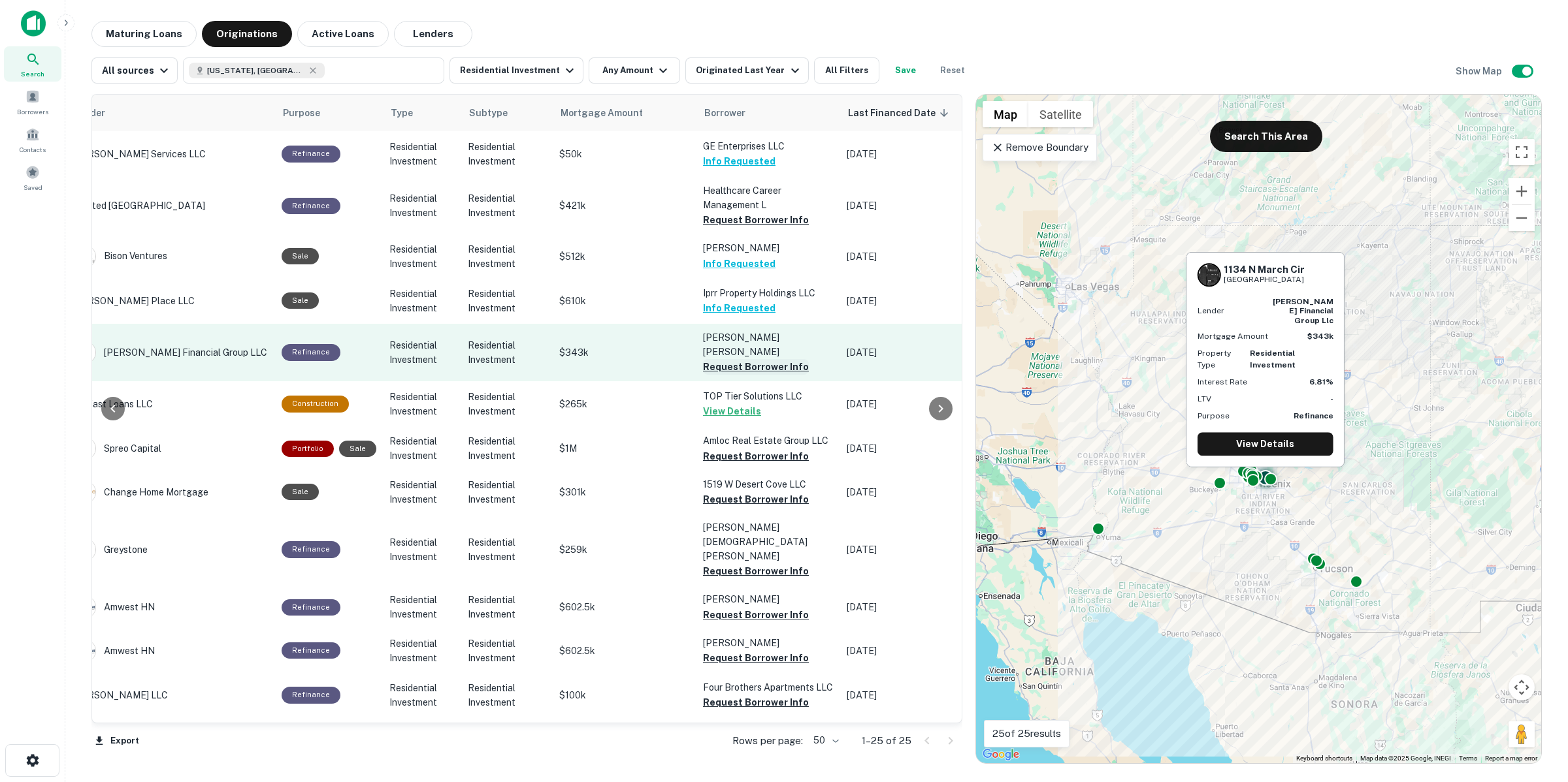
click at [777, 359] on button "Request Borrower Info" at bounding box center [756, 367] width 106 height 16
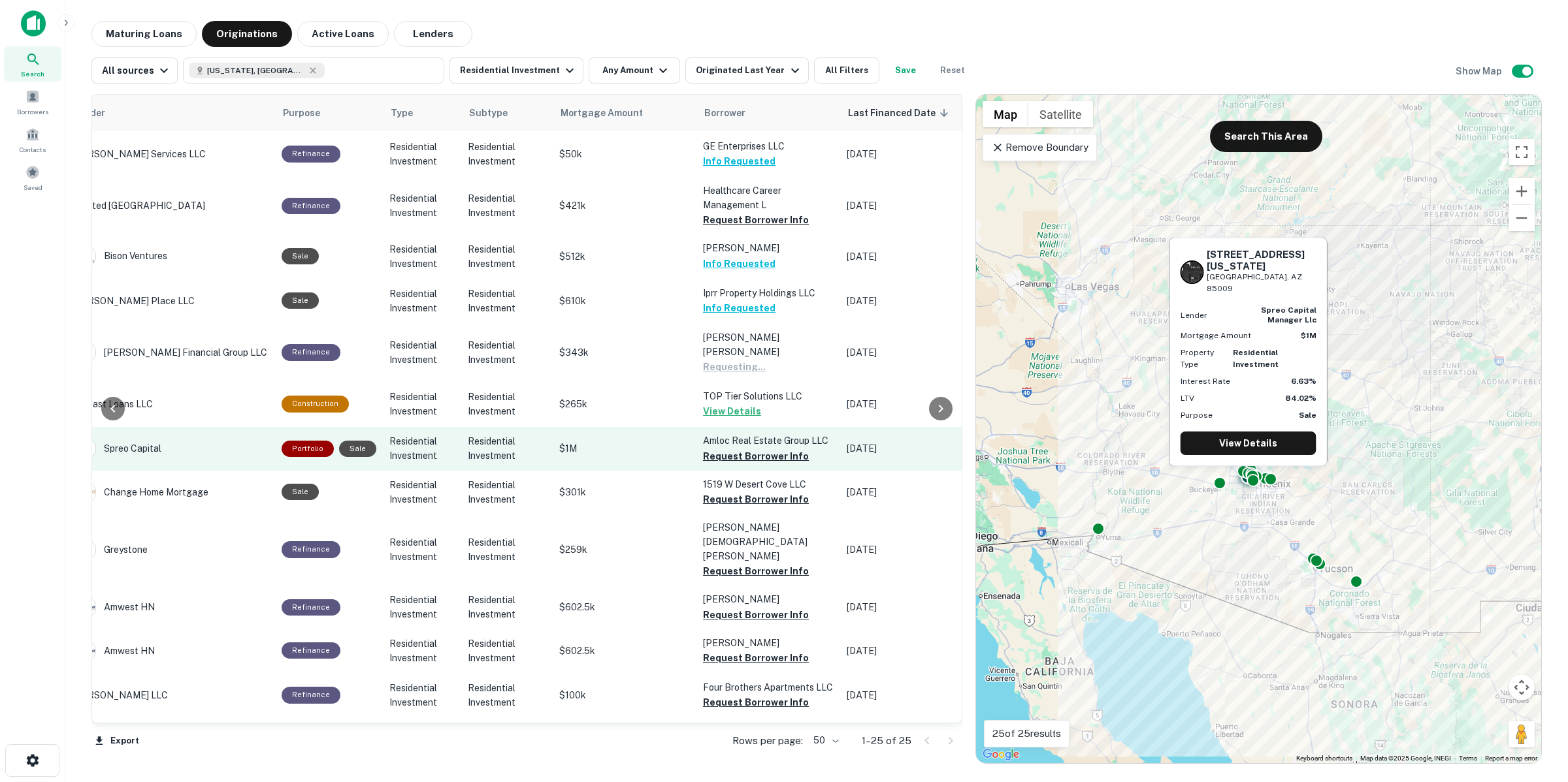
click at [781, 435] on p "Amloc Real Estate Group LLC" at bounding box center [768, 441] width 131 height 15
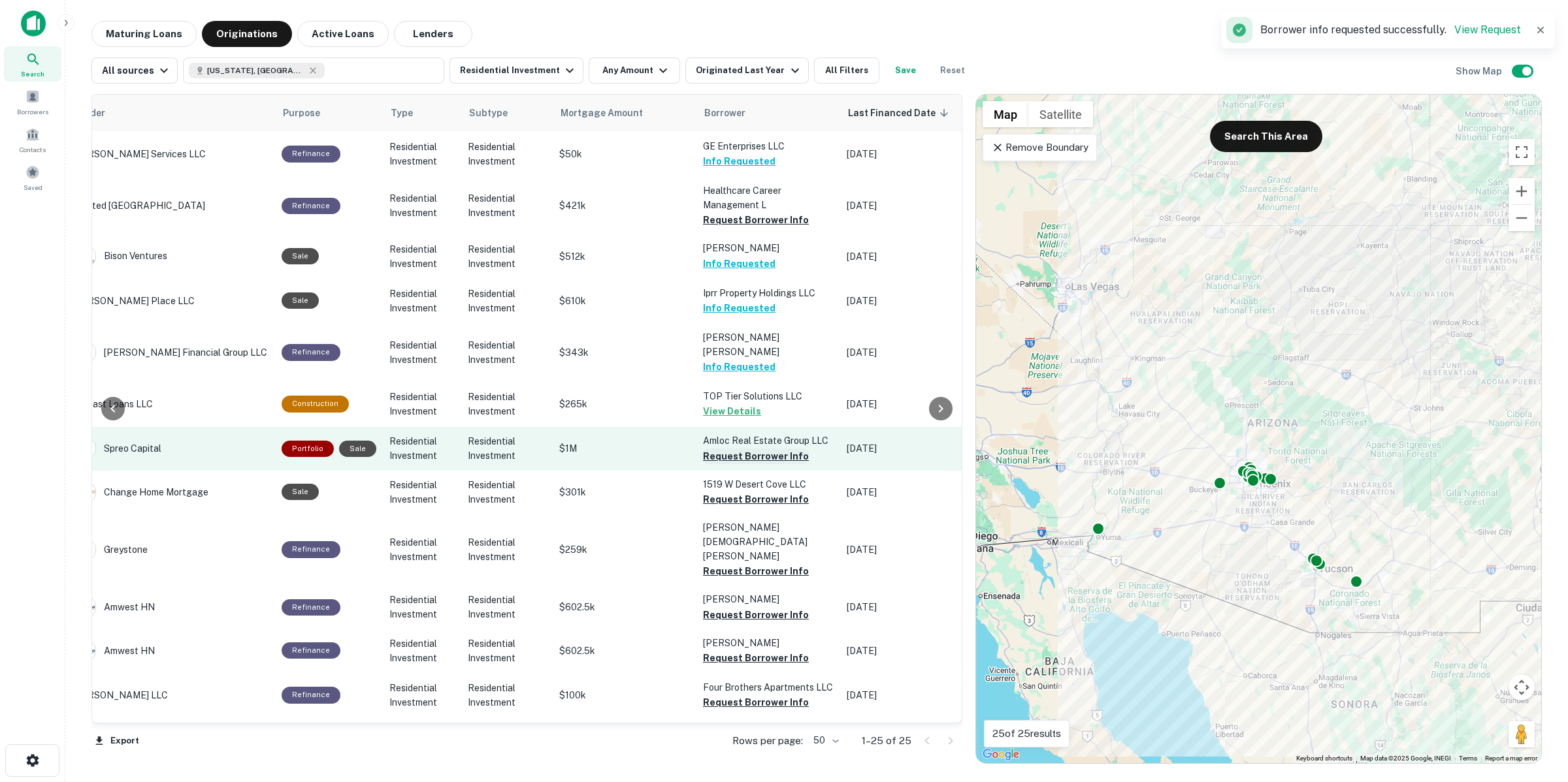
click at [782, 448] on button "Request Borrower Info" at bounding box center [756, 456] width 106 height 16
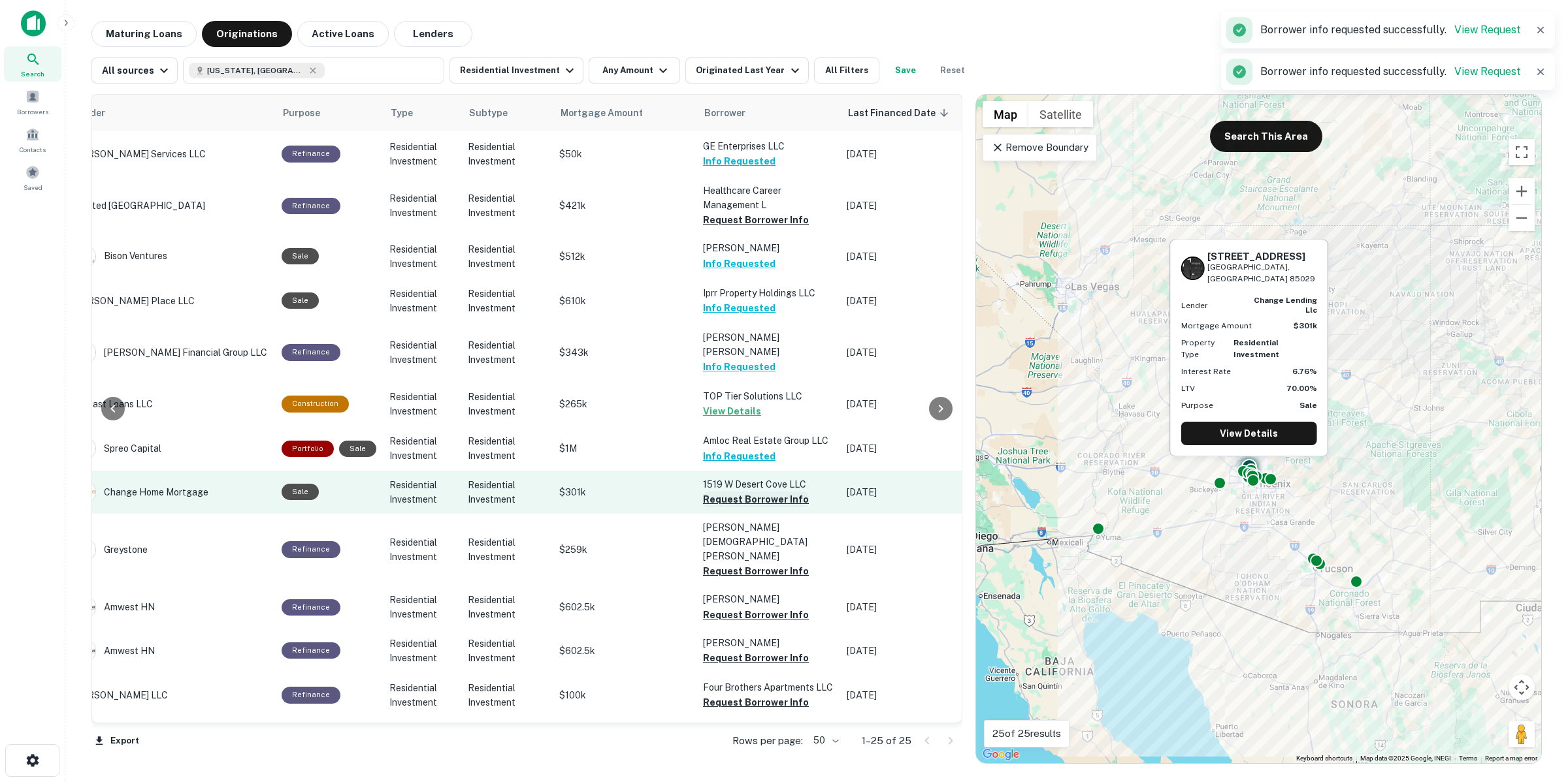
click at [782, 492] on button "Request Borrower Info" at bounding box center [756, 499] width 106 height 16
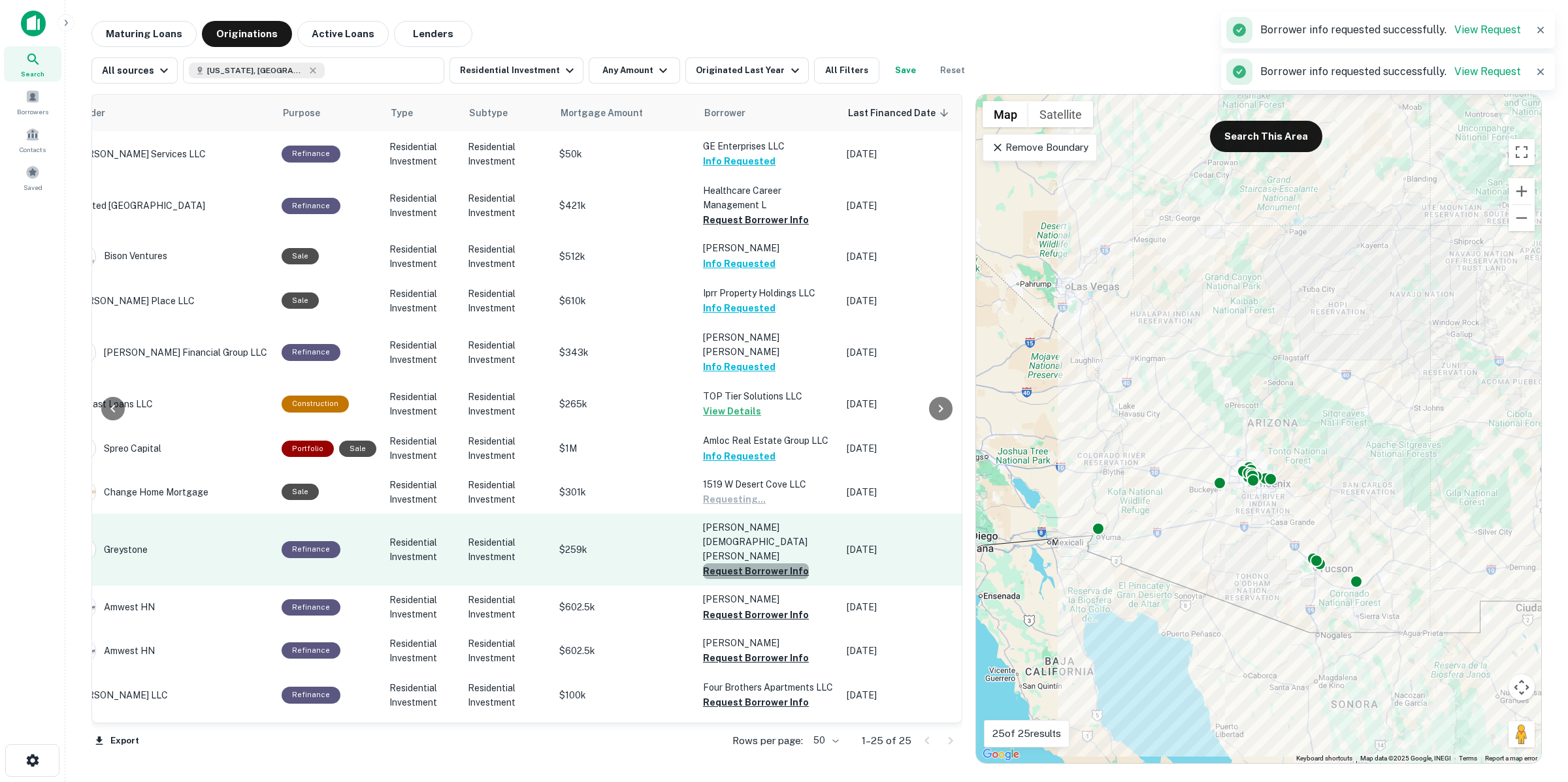
click at [776, 563] on button "Request Borrower Info" at bounding box center [756, 571] width 106 height 16
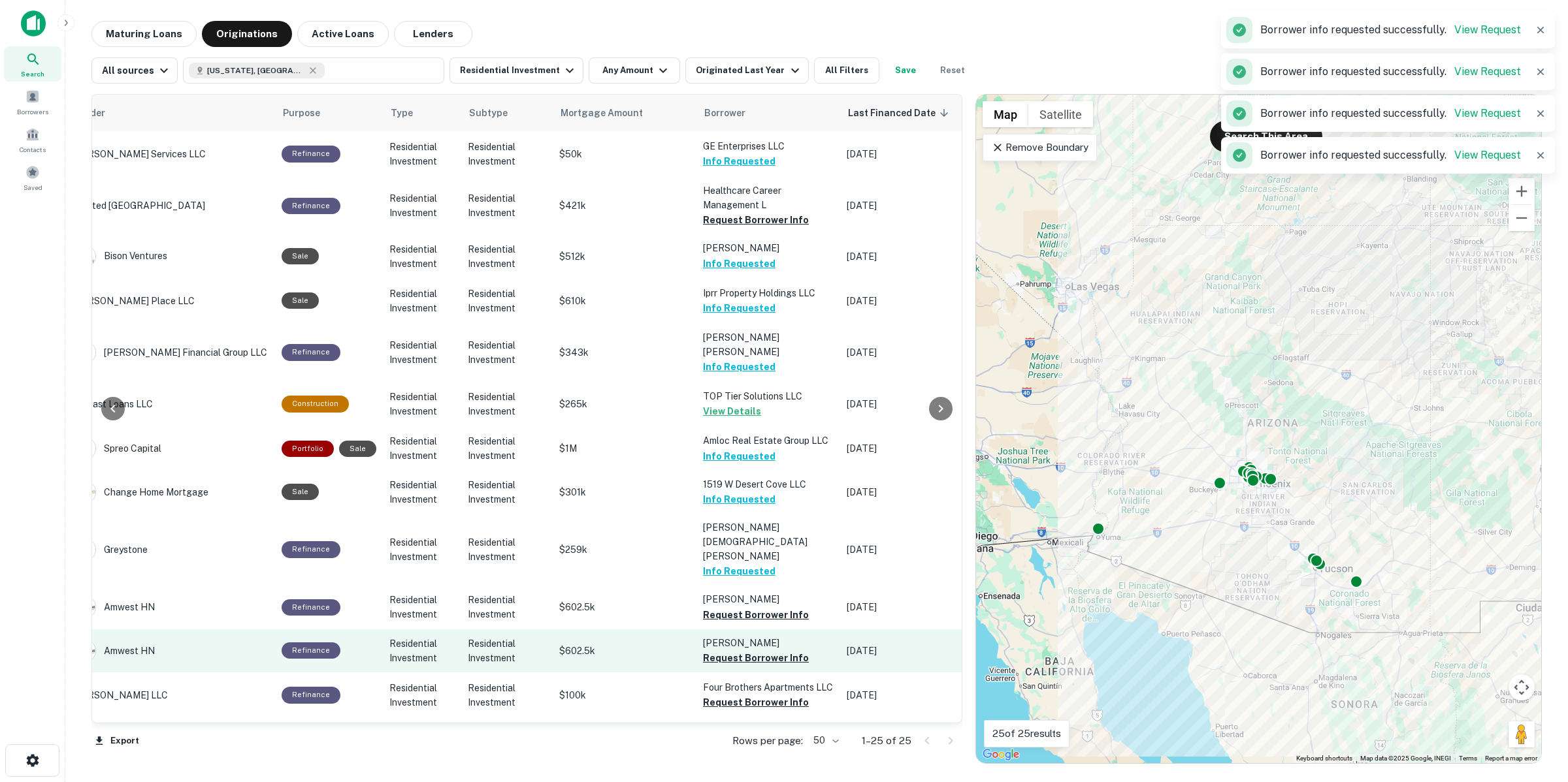
scroll to position [81, 247]
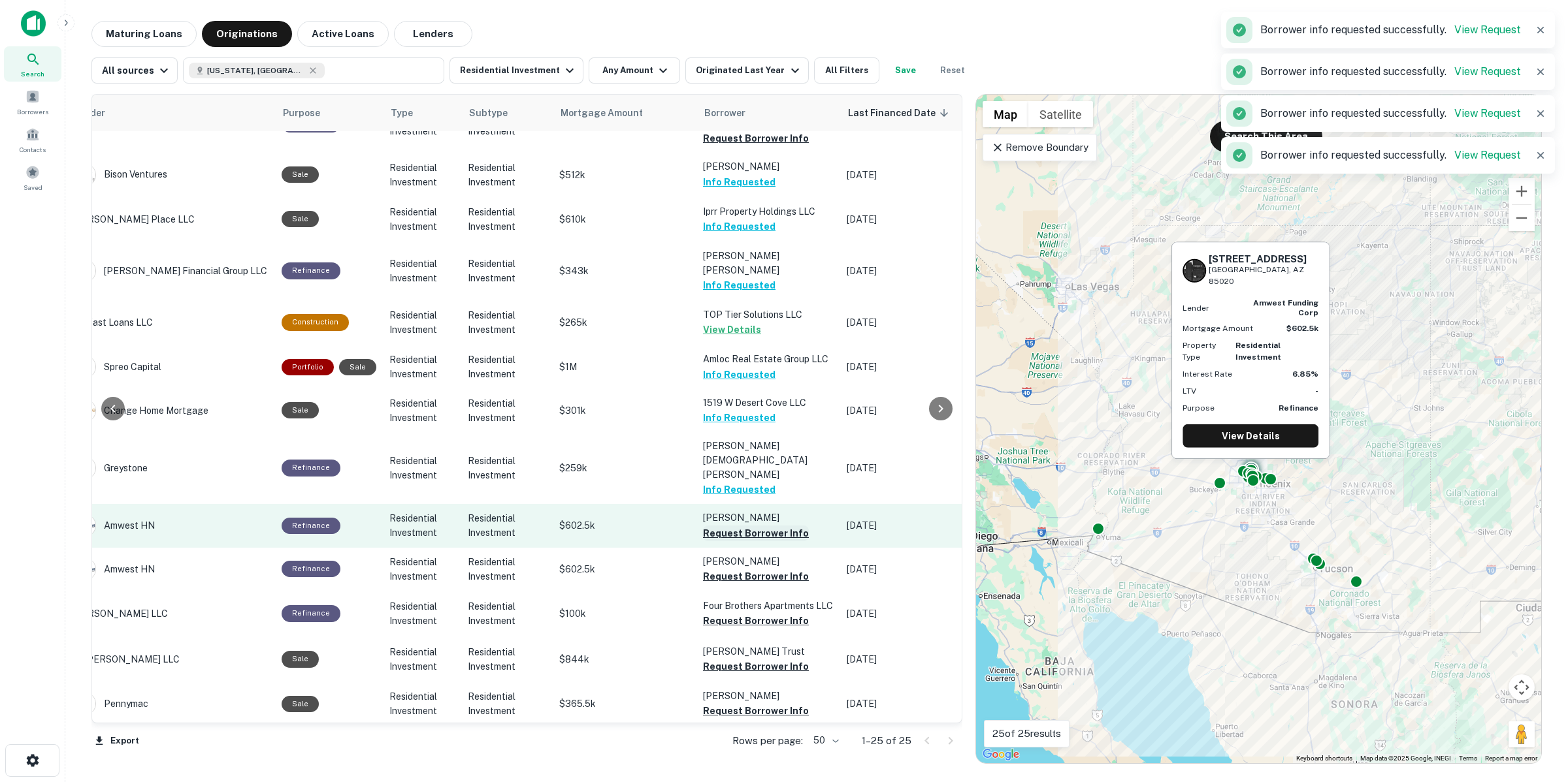
click at [777, 526] on button "Request Borrower Info" at bounding box center [756, 533] width 106 height 16
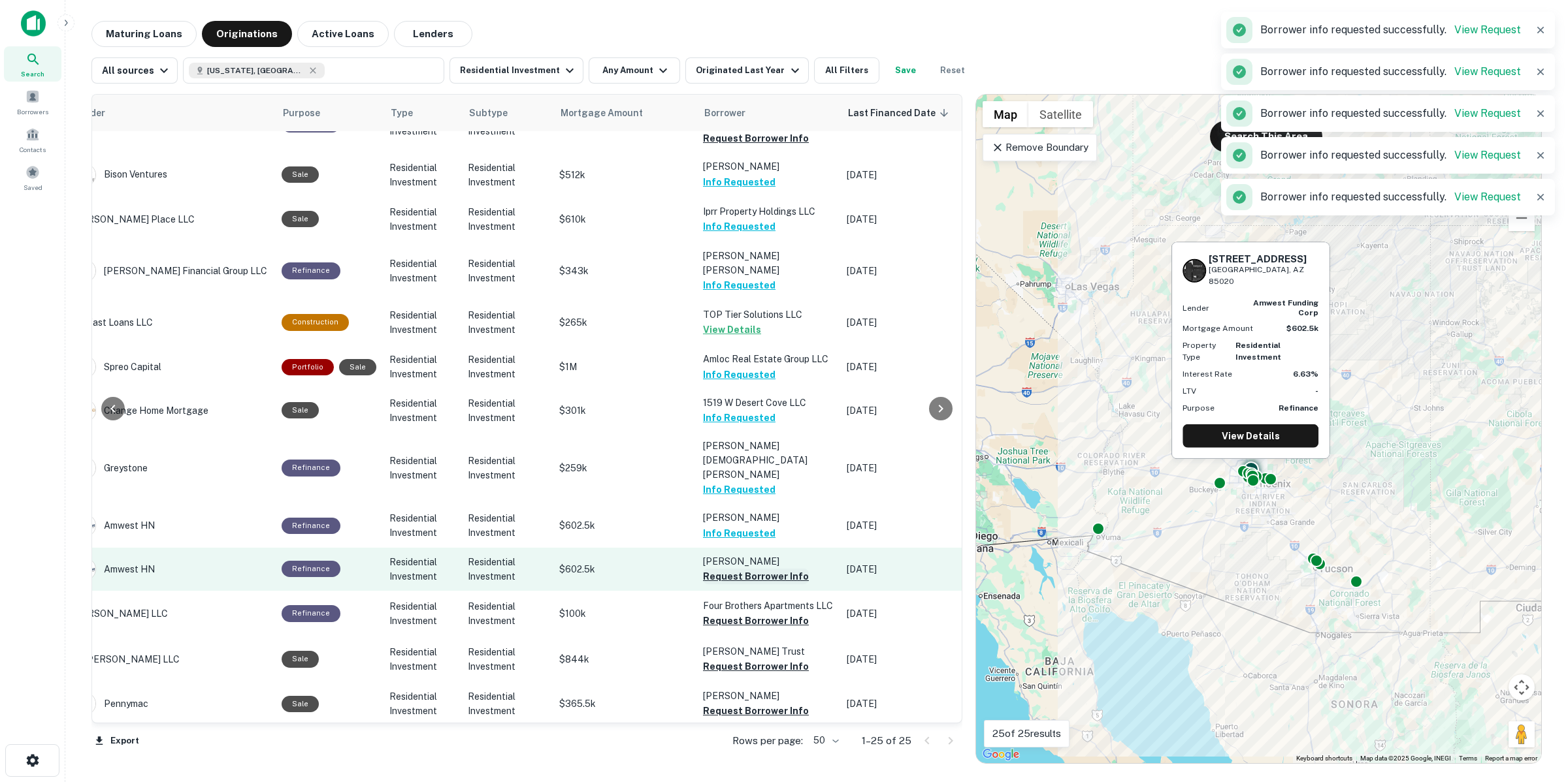
click at [784, 569] on button "Request Borrower Info" at bounding box center [756, 577] width 106 height 16
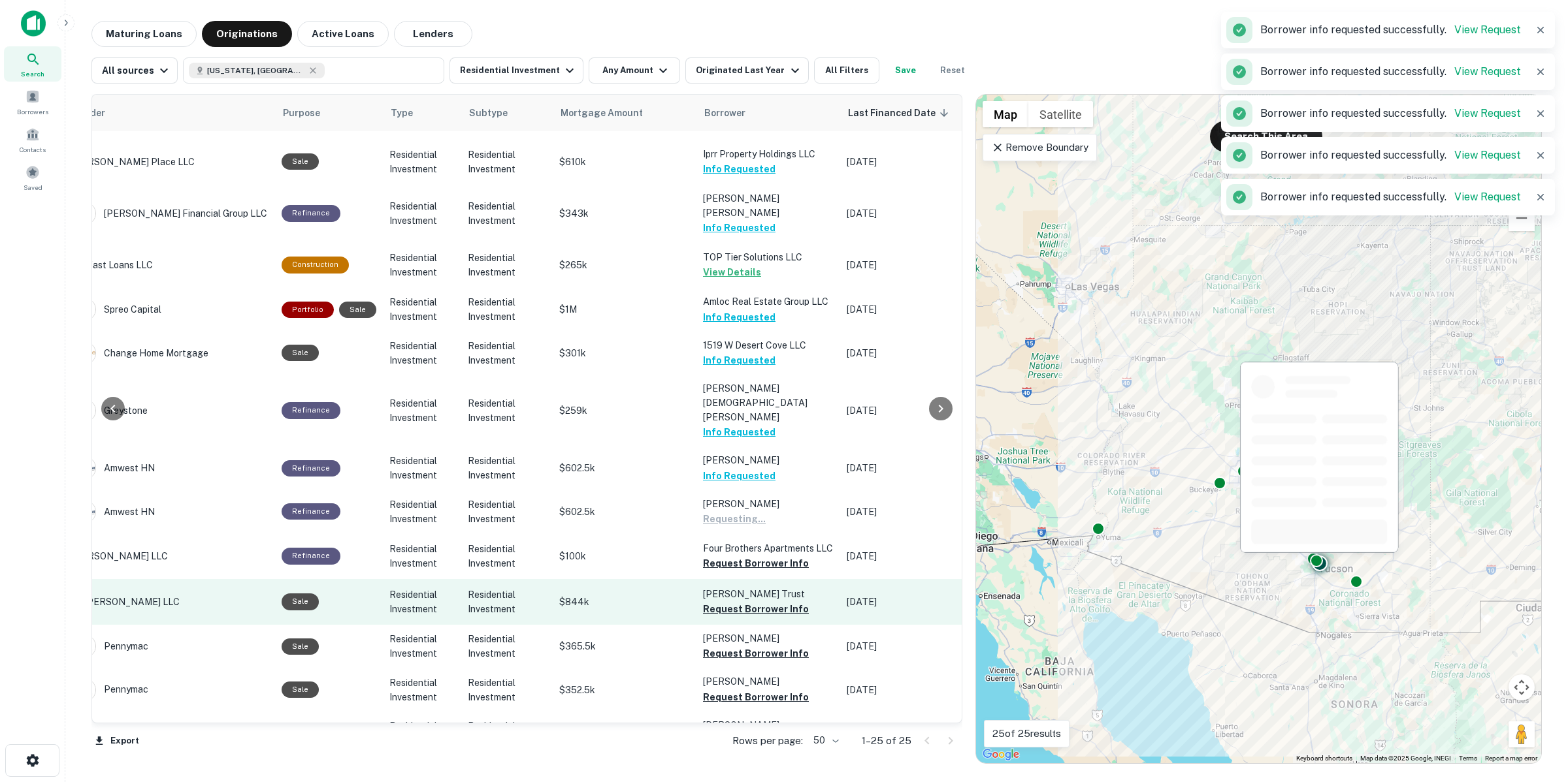
scroll to position [163, 247]
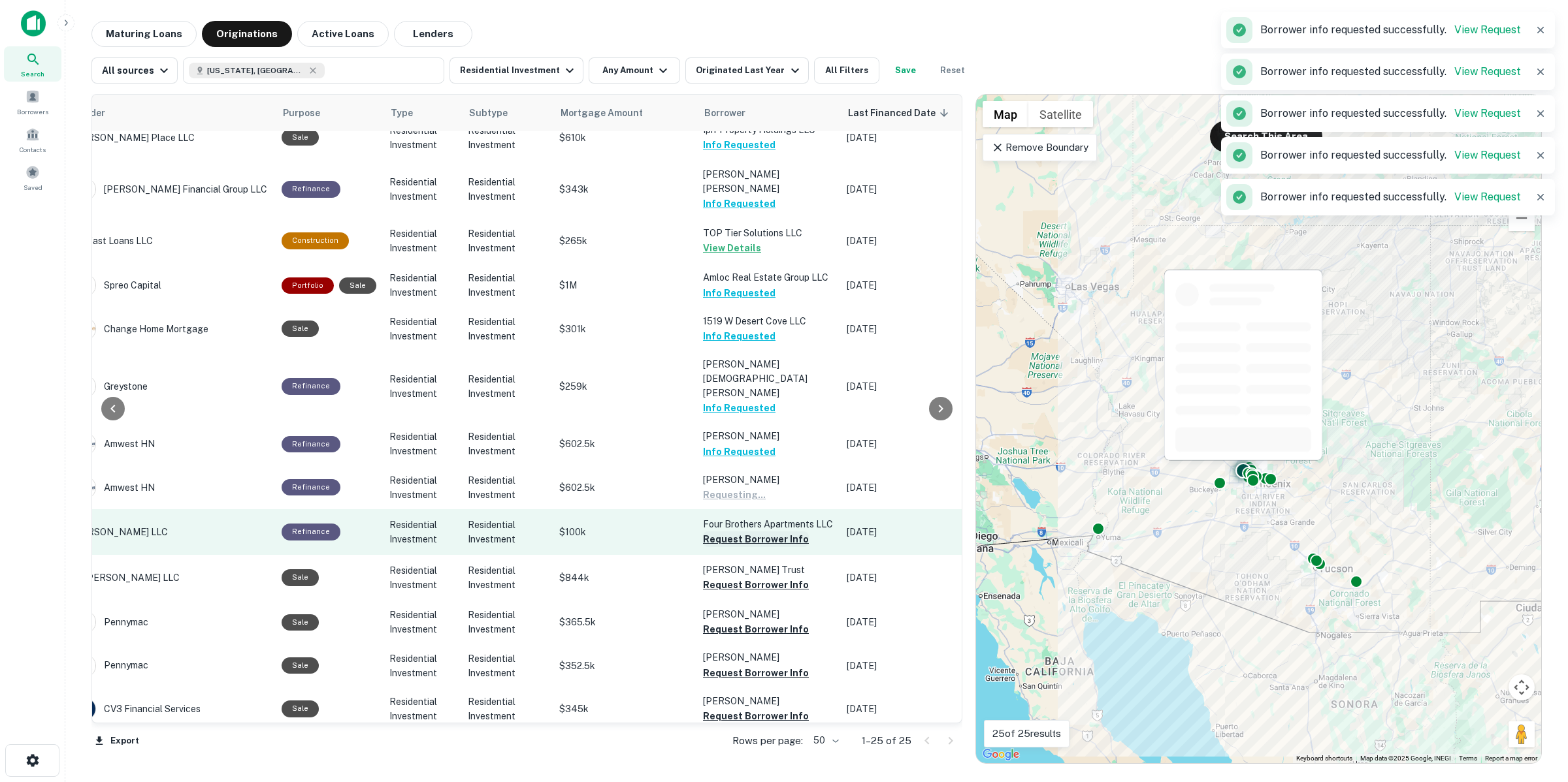
click at [784, 531] on button "Request Borrower Info" at bounding box center [756, 539] width 106 height 16
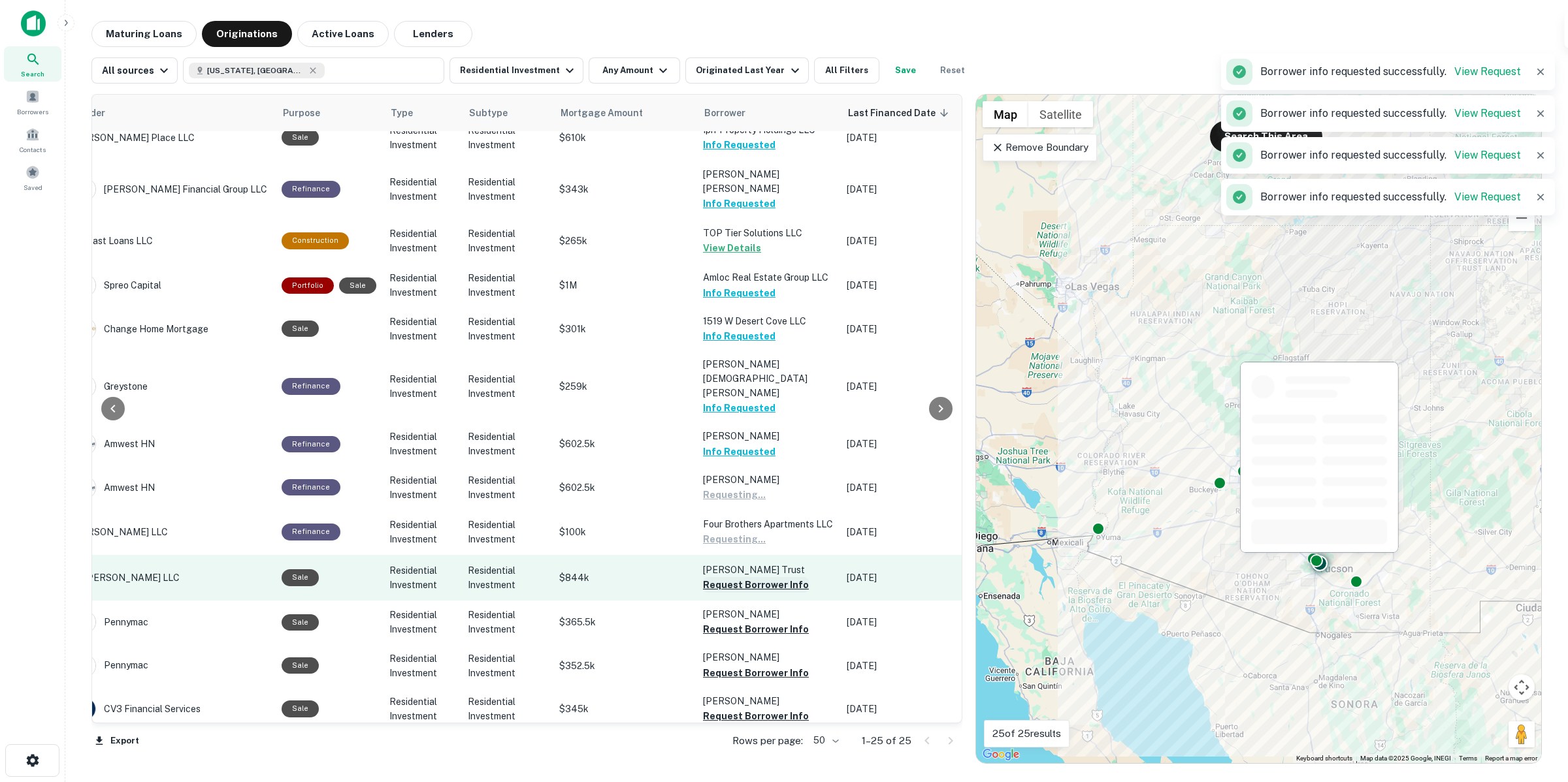
click at [779, 577] on button "Request Borrower Info" at bounding box center [756, 585] width 106 height 16
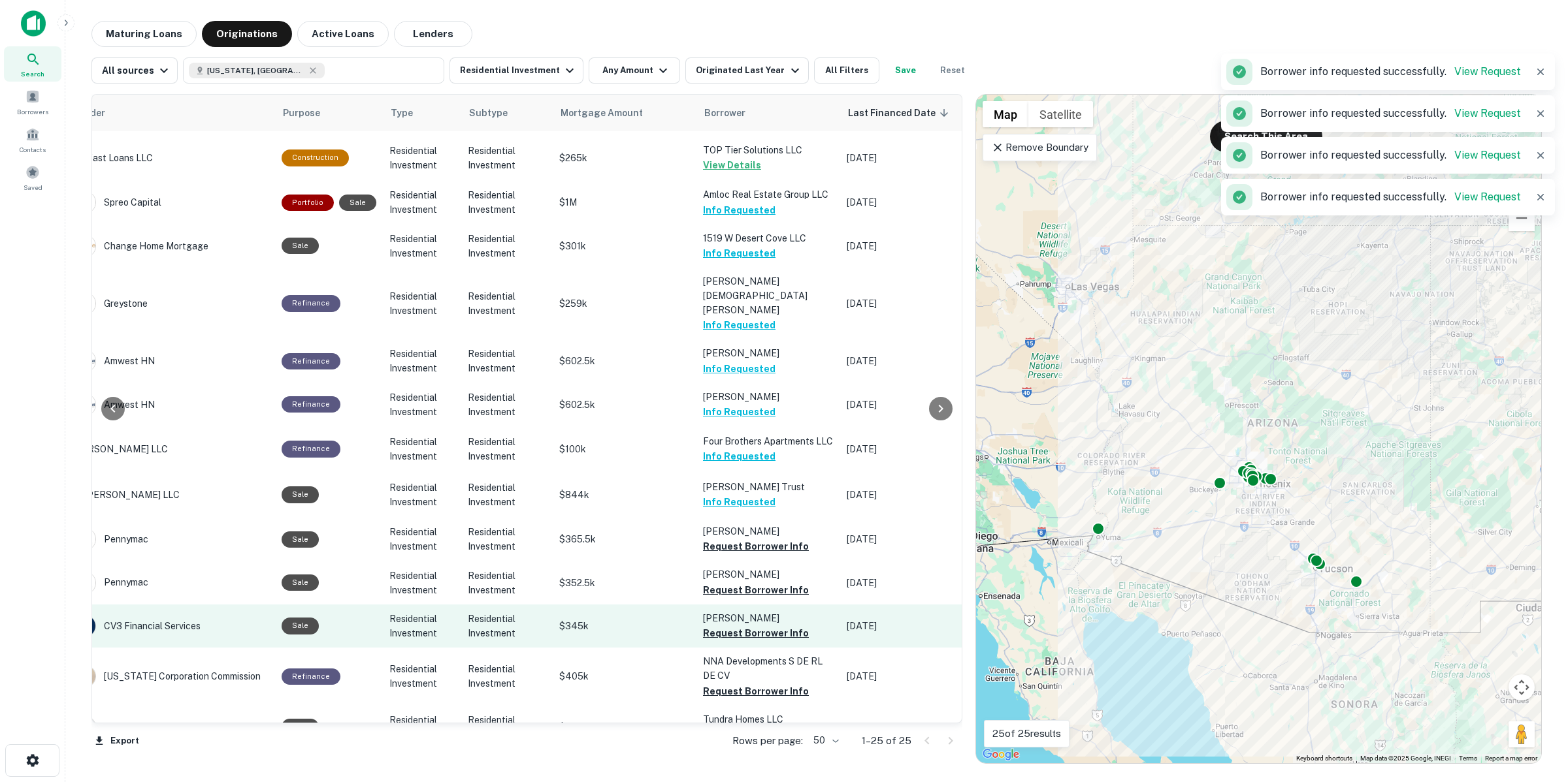
scroll to position [327, 247]
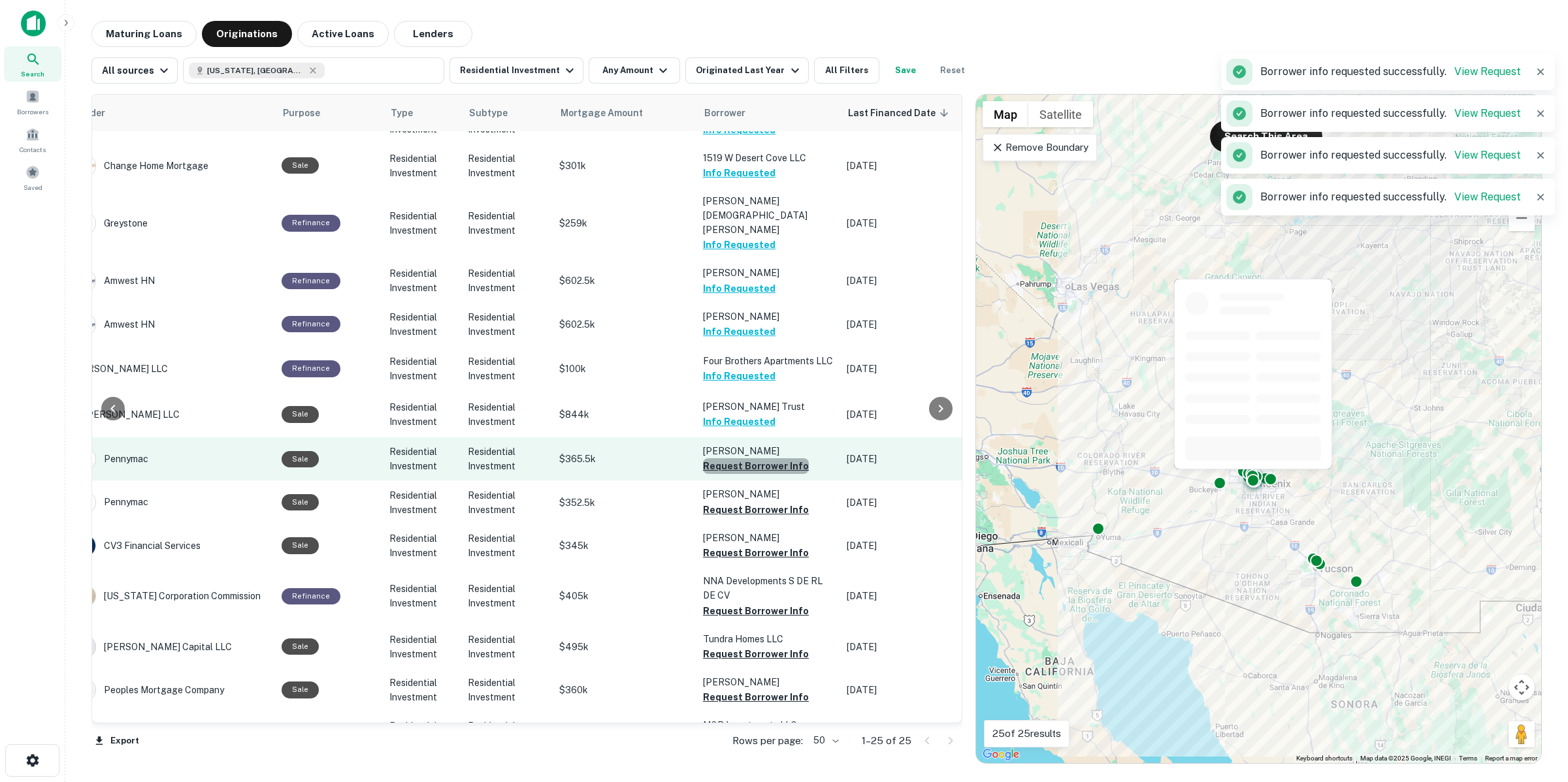
click at [779, 458] on button "Request Borrower Info" at bounding box center [756, 466] width 106 height 16
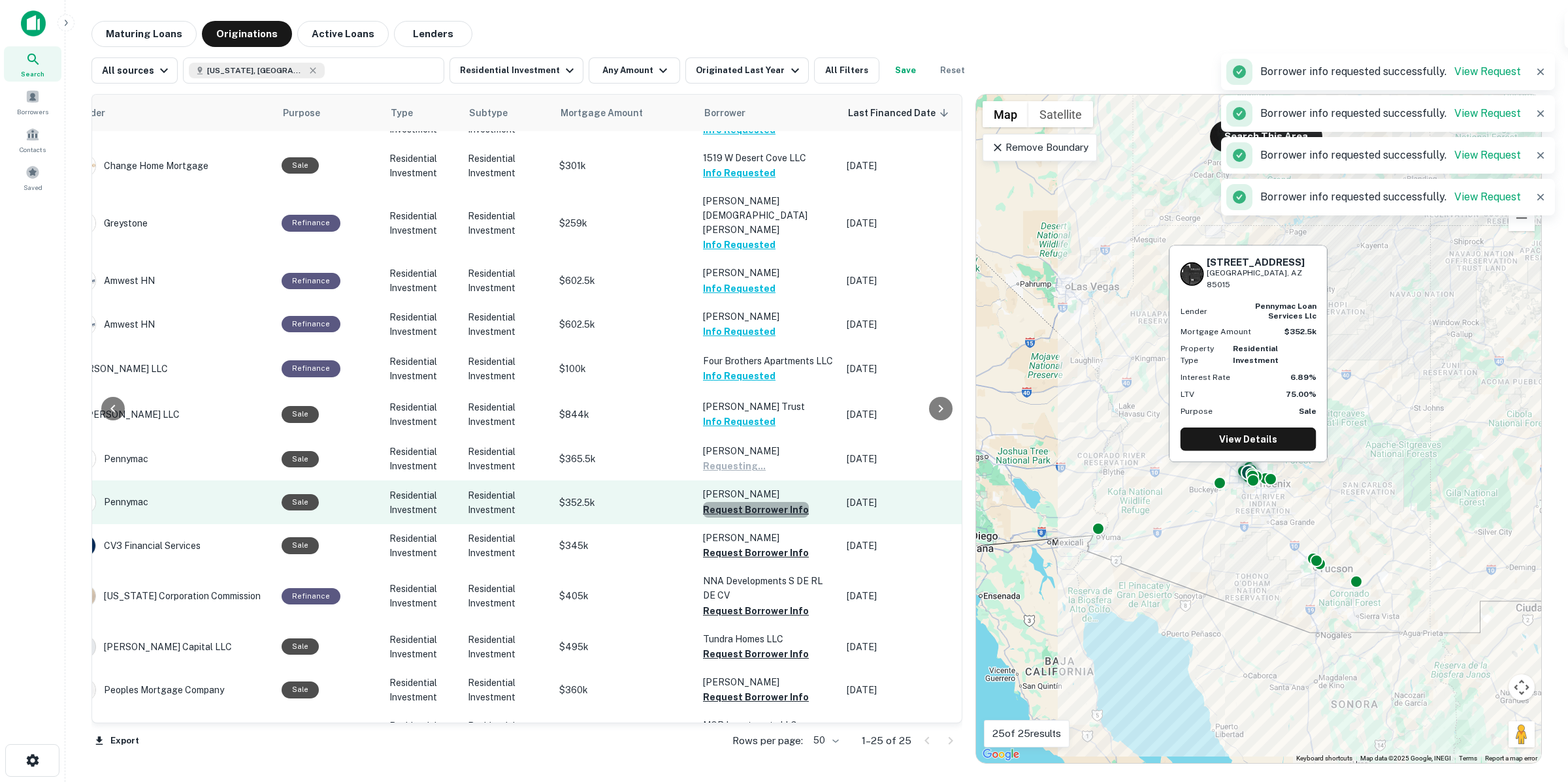
click at [782, 502] on button "Request Borrower Info" at bounding box center [756, 510] width 106 height 16
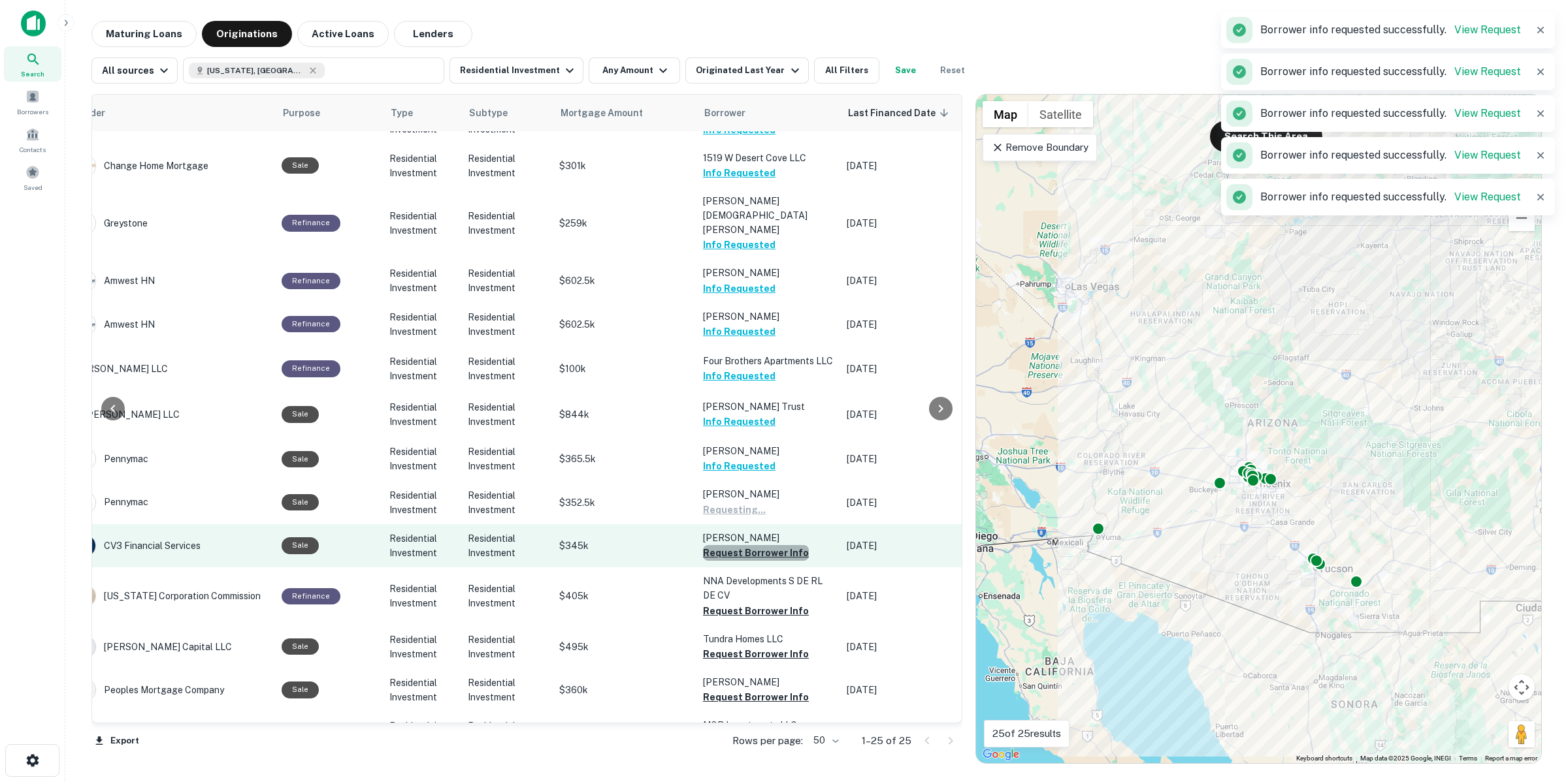
click at [782, 545] on button "Request Borrower Info" at bounding box center [756, 553] width 106 height 16
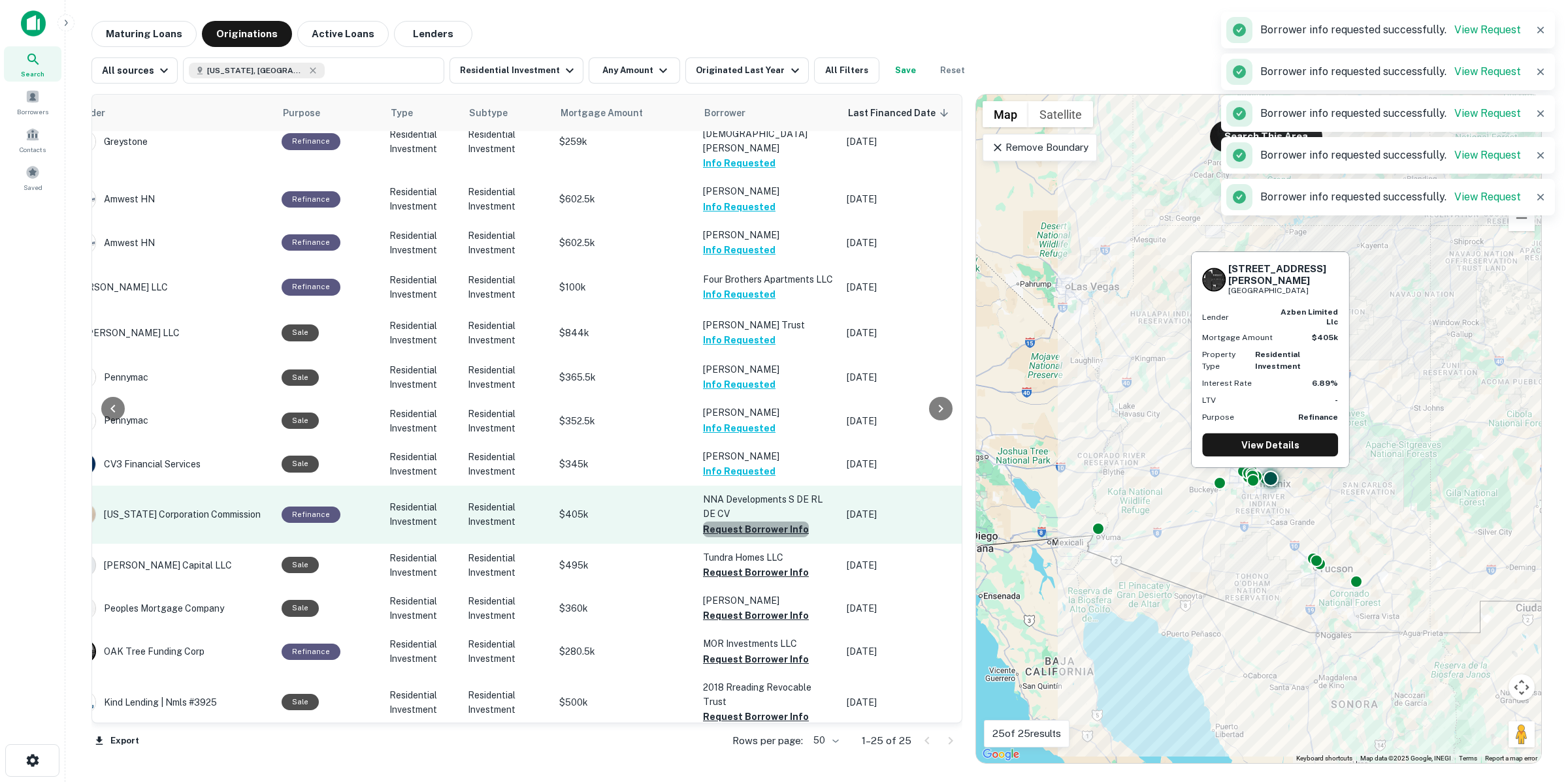
click at [777, 522] on button "Request Borrower Info" at bounding box center [756, 529] width 106 height 16
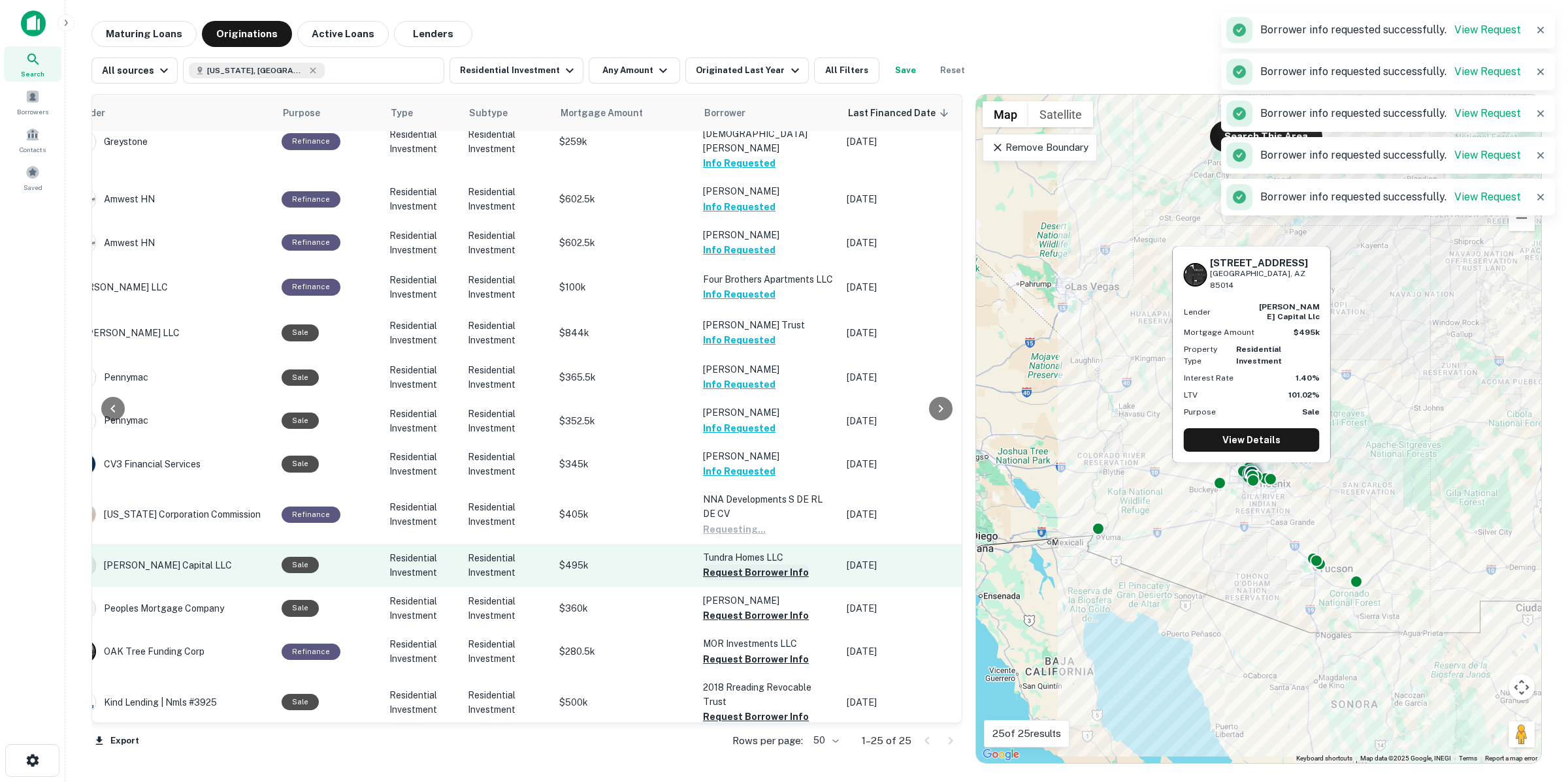
drag, startPoint x: 779, startPoint y: 530, endPoint x: 789, endPoint y: 537, distance: 12.2
click at [779, 565] on button "Request Borrower Info" at bounding box center [756, 572] width 106 height 16
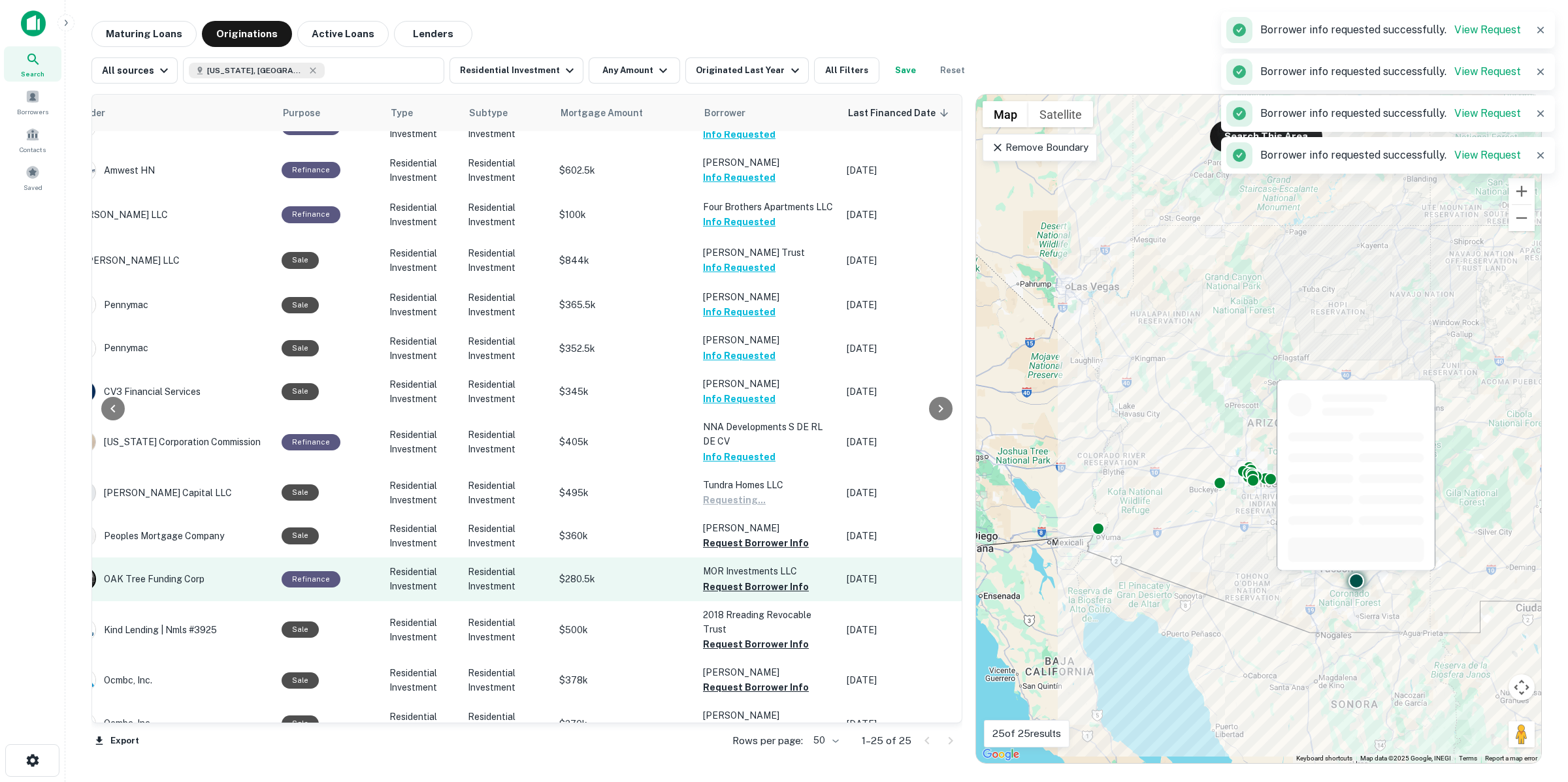
scroll to position [490, 247]
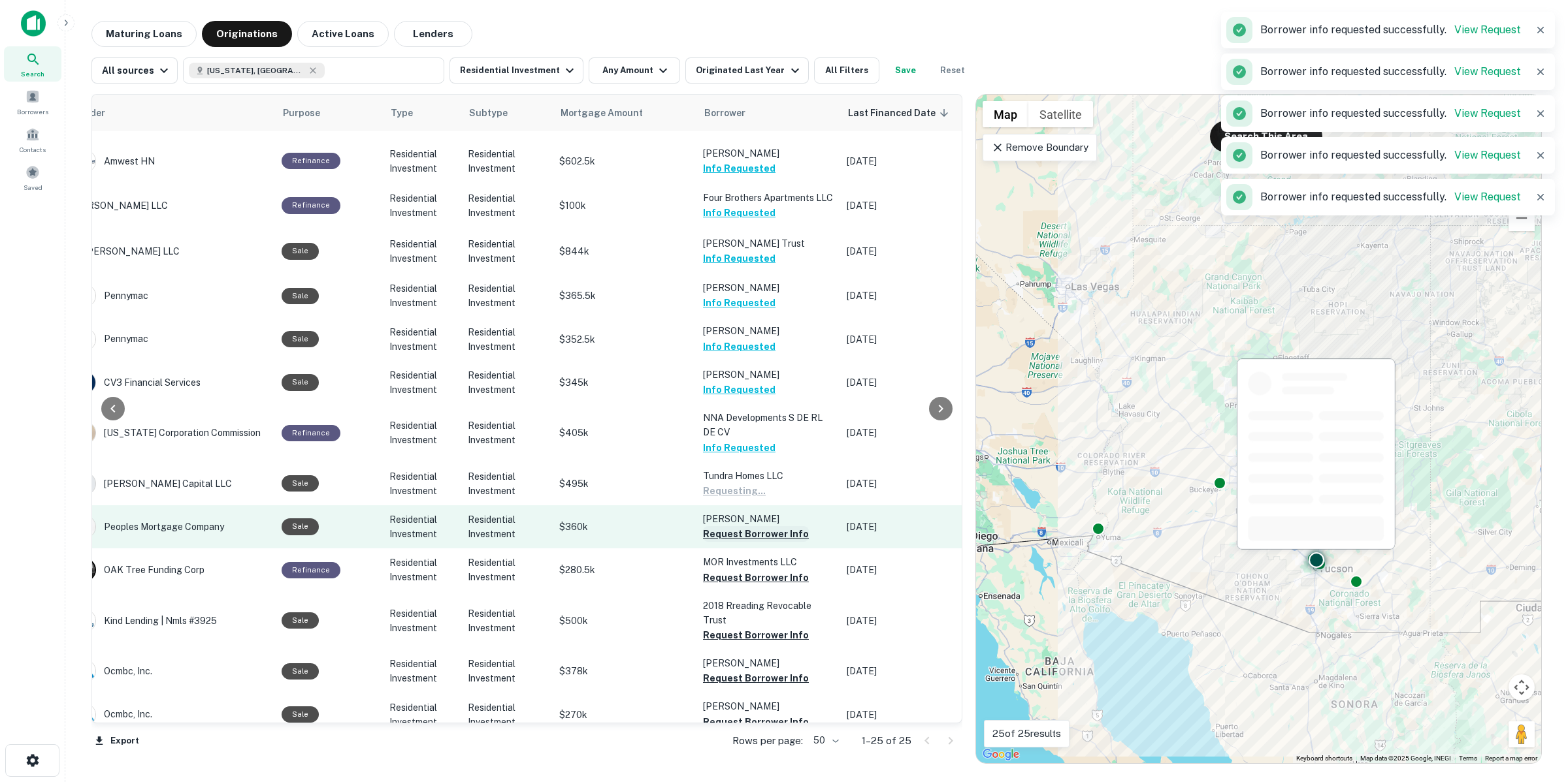
click at [777, 526] on button "Request Borrower Info" at bounding box center [756, 534] width 106 height 16
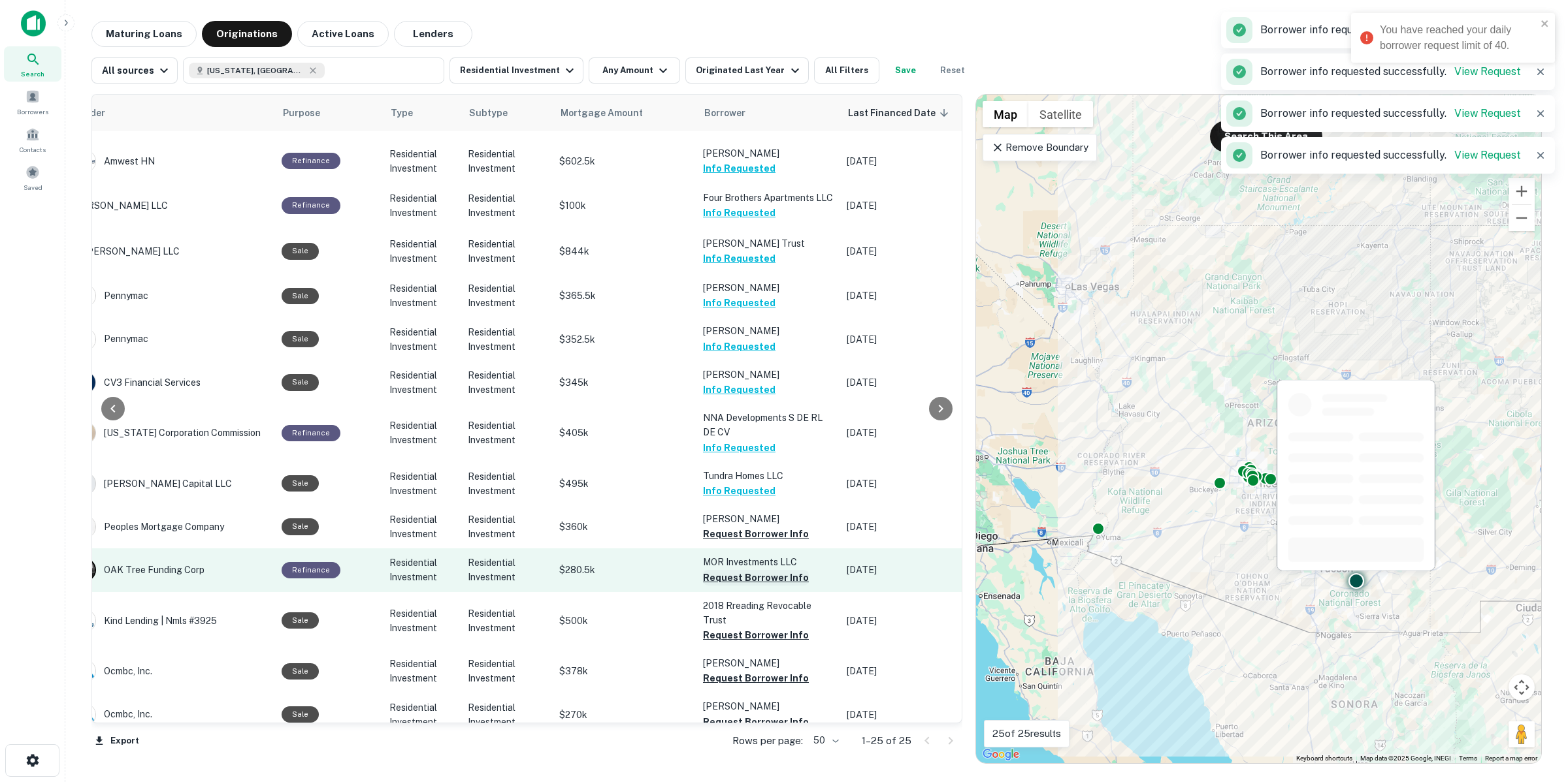
click at [781, 570] on button "Request Borrower Info" at bounding box center [756, 578] width 106 height 16
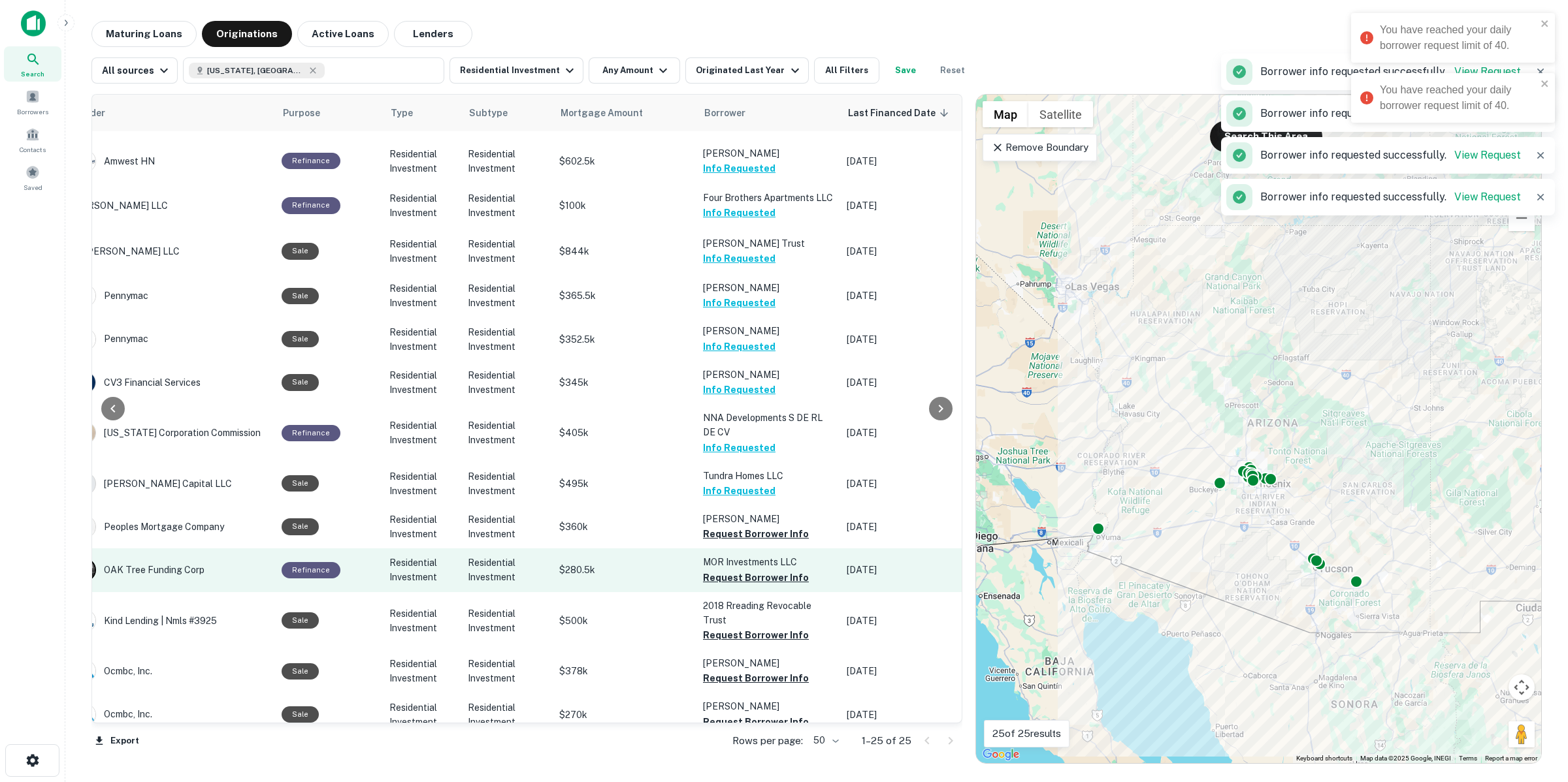
scroll to position [561, 247]
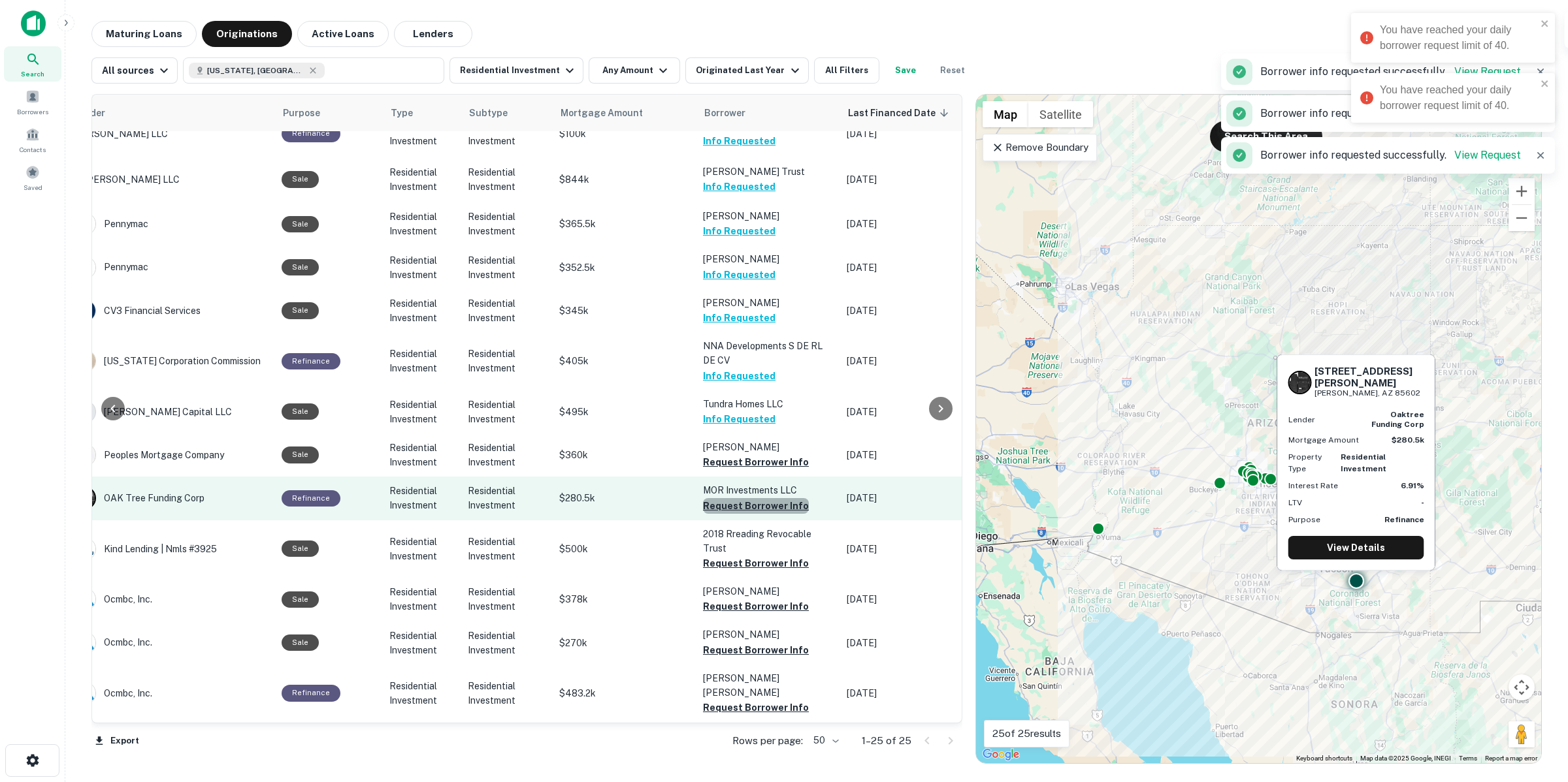
click at [778, 499] on button "Request Borrower Info" at bounding box center [756, 506] width 106 height 16
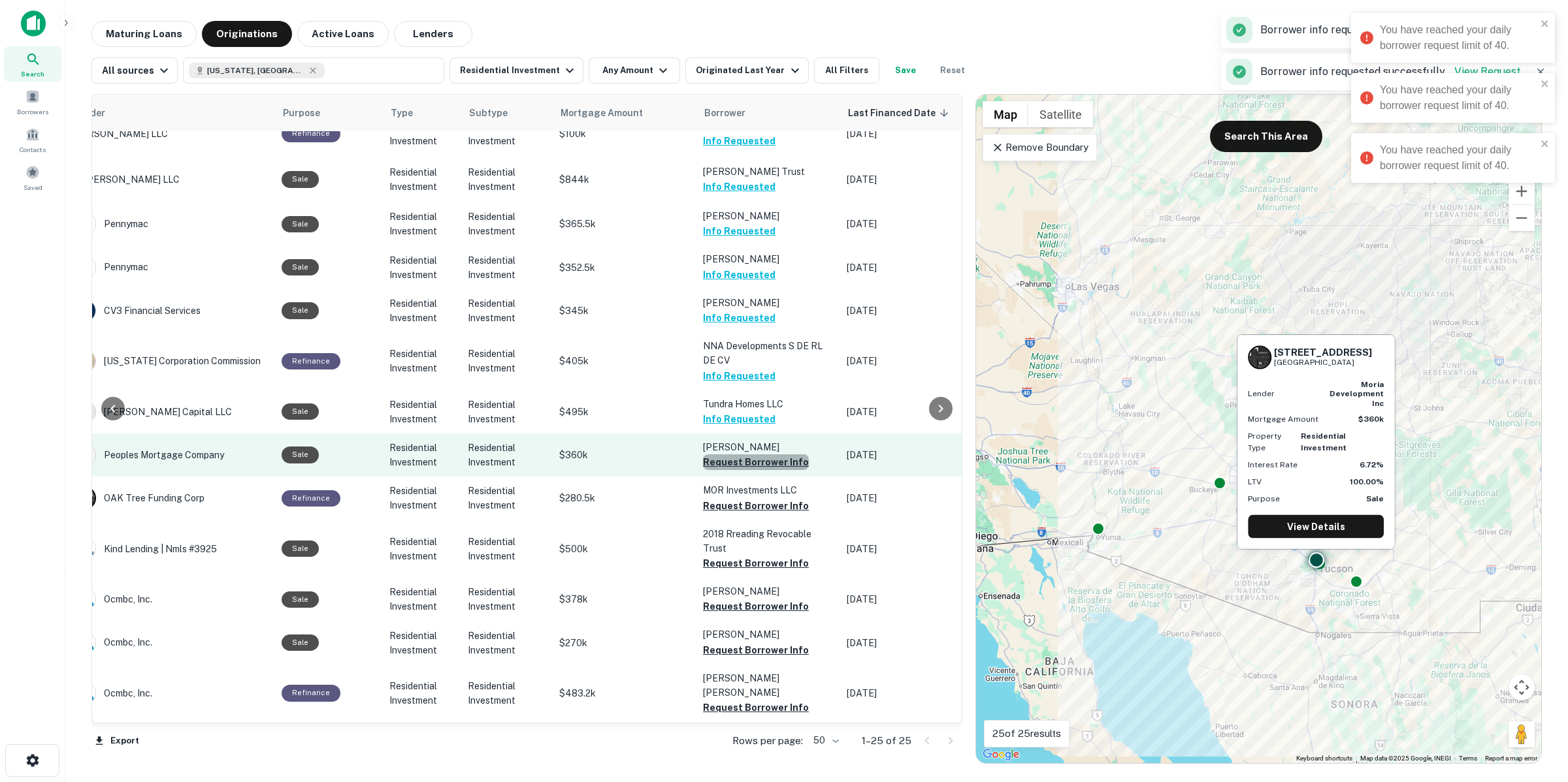
click at [786, 455] on button "Request Borrower Info" at bounding box center [756, 462] width 106 height 16
